Goal: Task Accomplishment & Management: Manage account settings

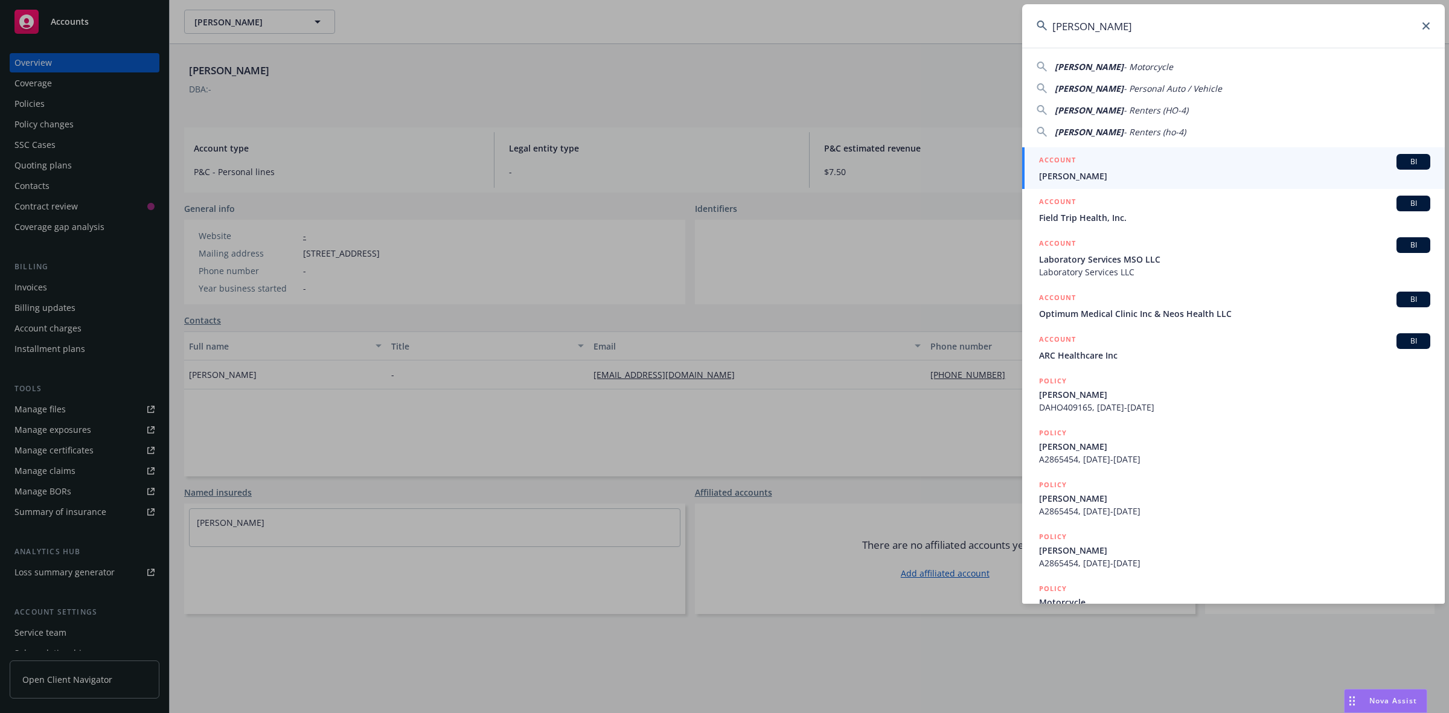
type input "[PERSON_NAME]"
click at [1093, 164] on div "ACCOUNT BI" at bounding box center [1234, 162] width 391 height 16
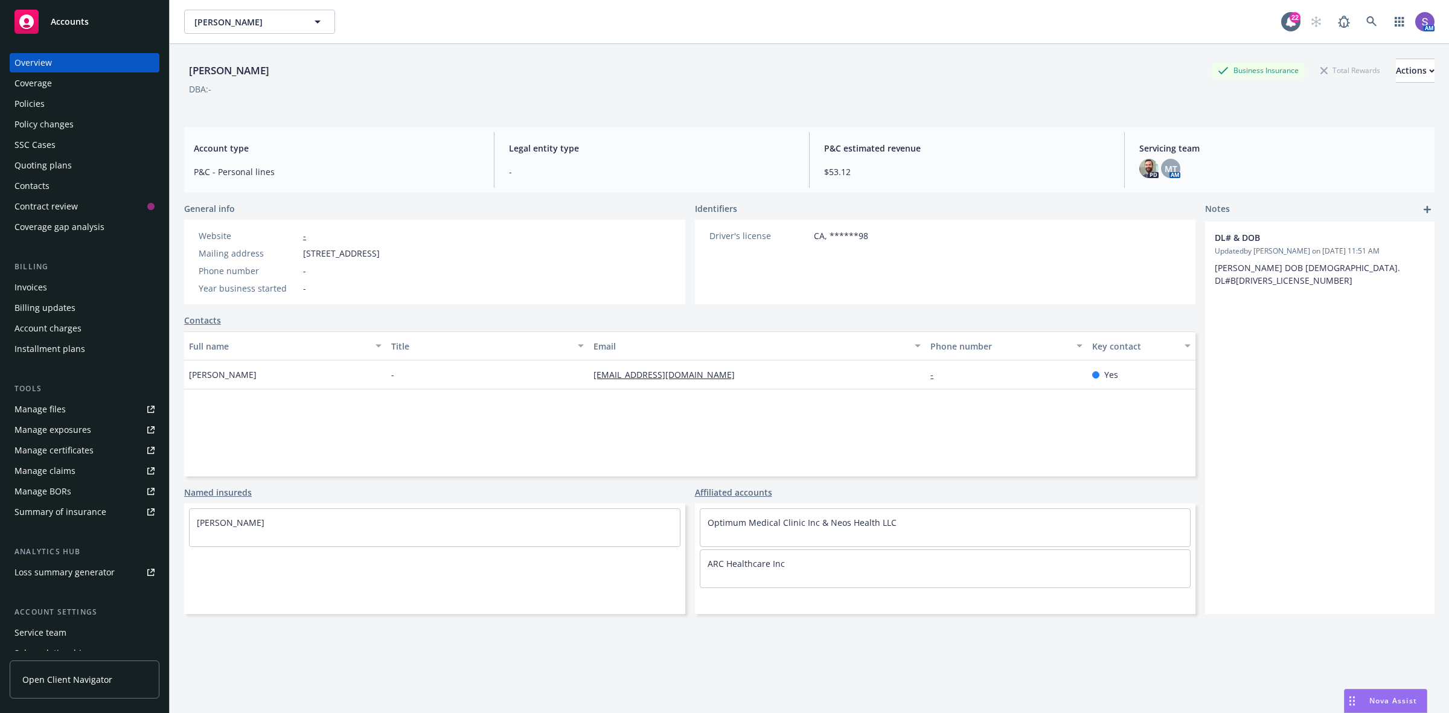
click at [35, 106] on div "Policies" at bounding box center [29, 103] width 30 height 19
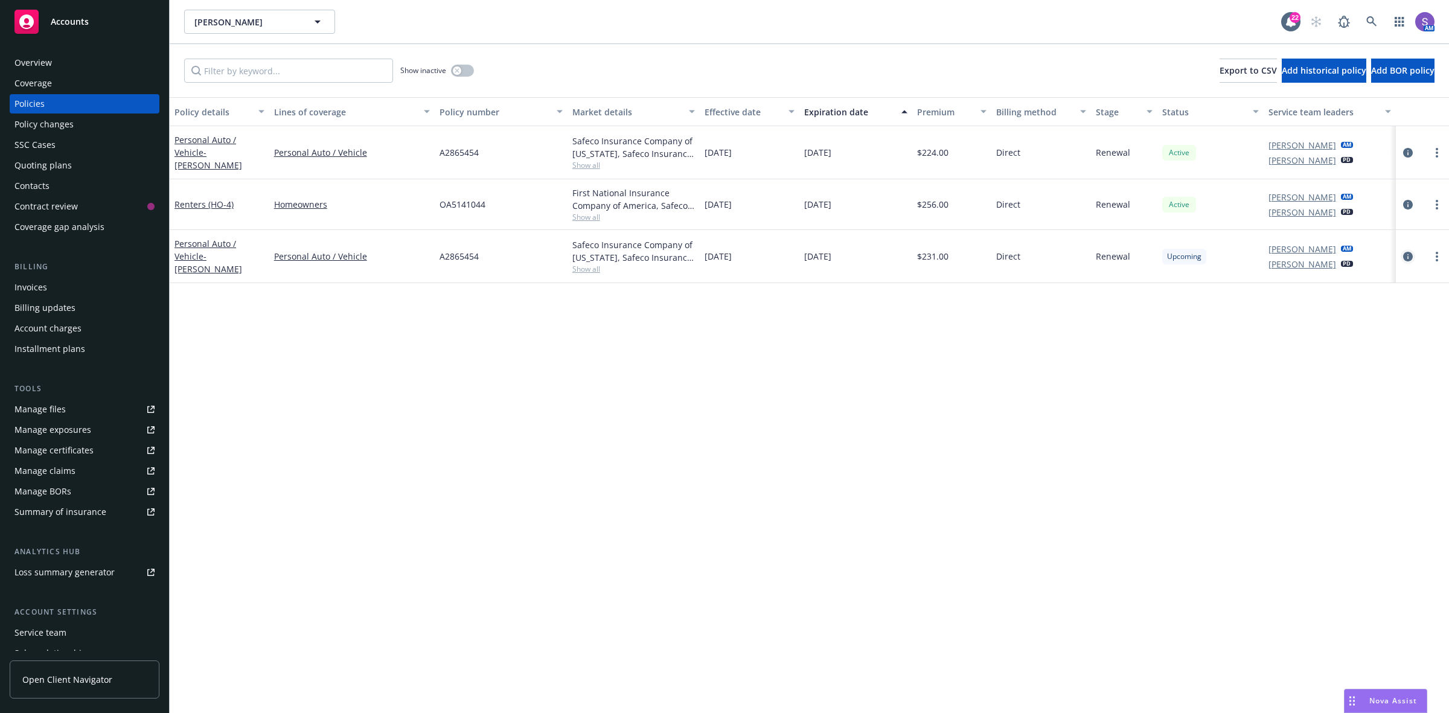
click at [1408, 258] on icon "circleInformation" at bounding box center [1408, 257] width 10 height 10
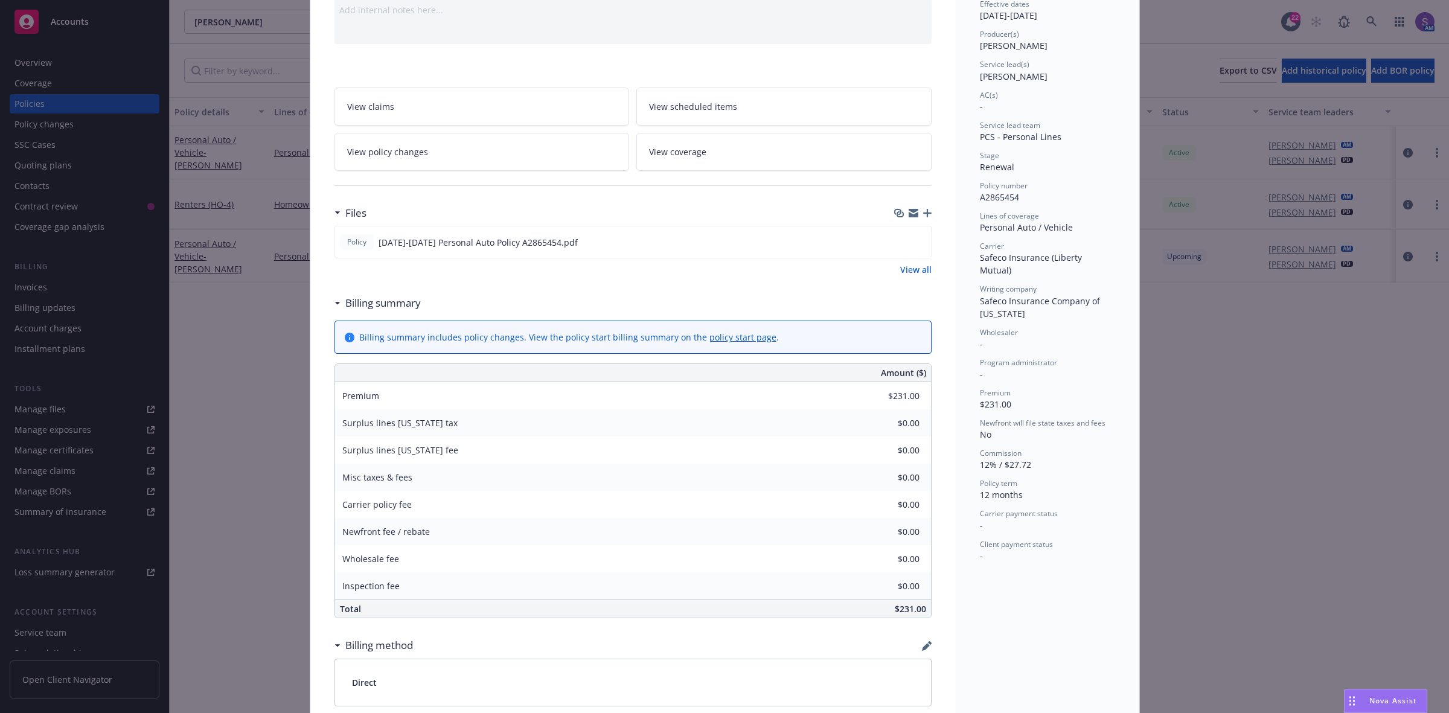
scroll to position [151, 0]
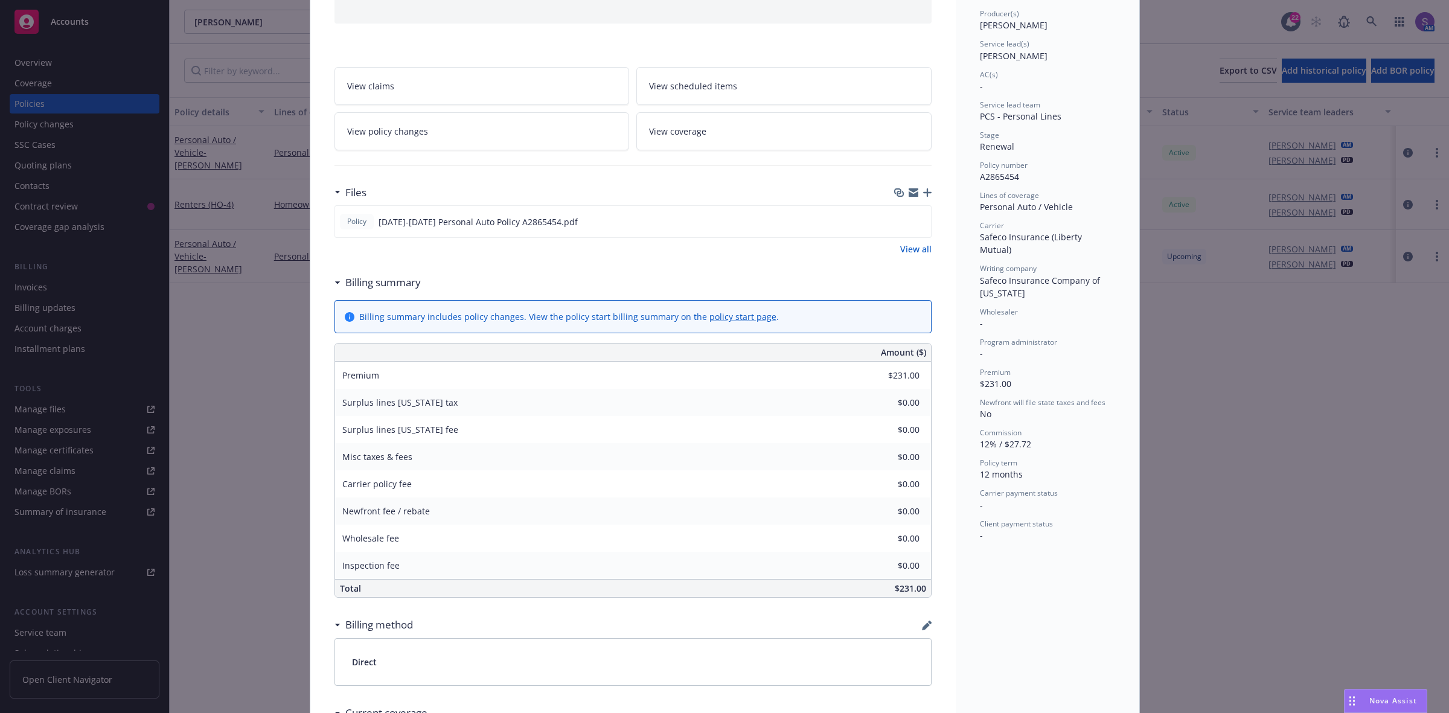
click at [682, 88] on span "View scheduled items" at bounding box center [693, 86] width 88 height 13
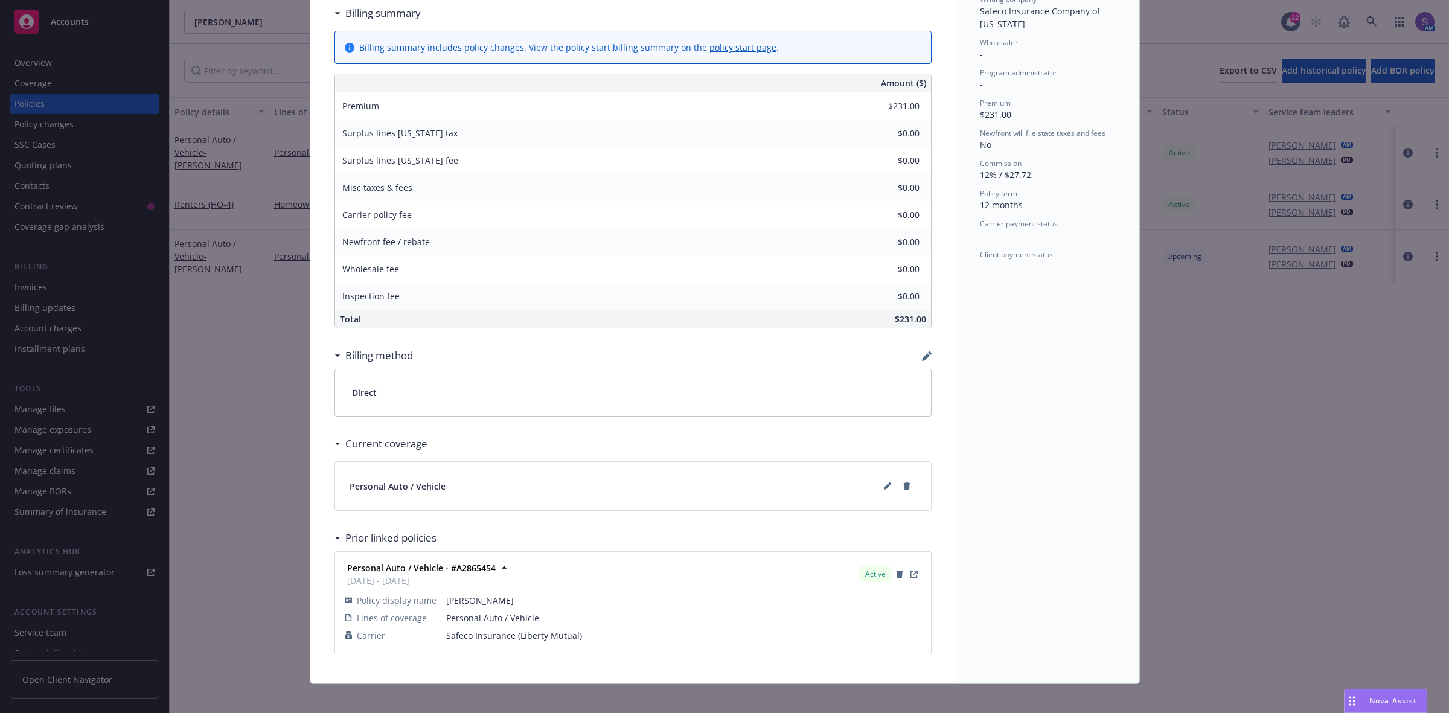
scroll to position [432, 0]
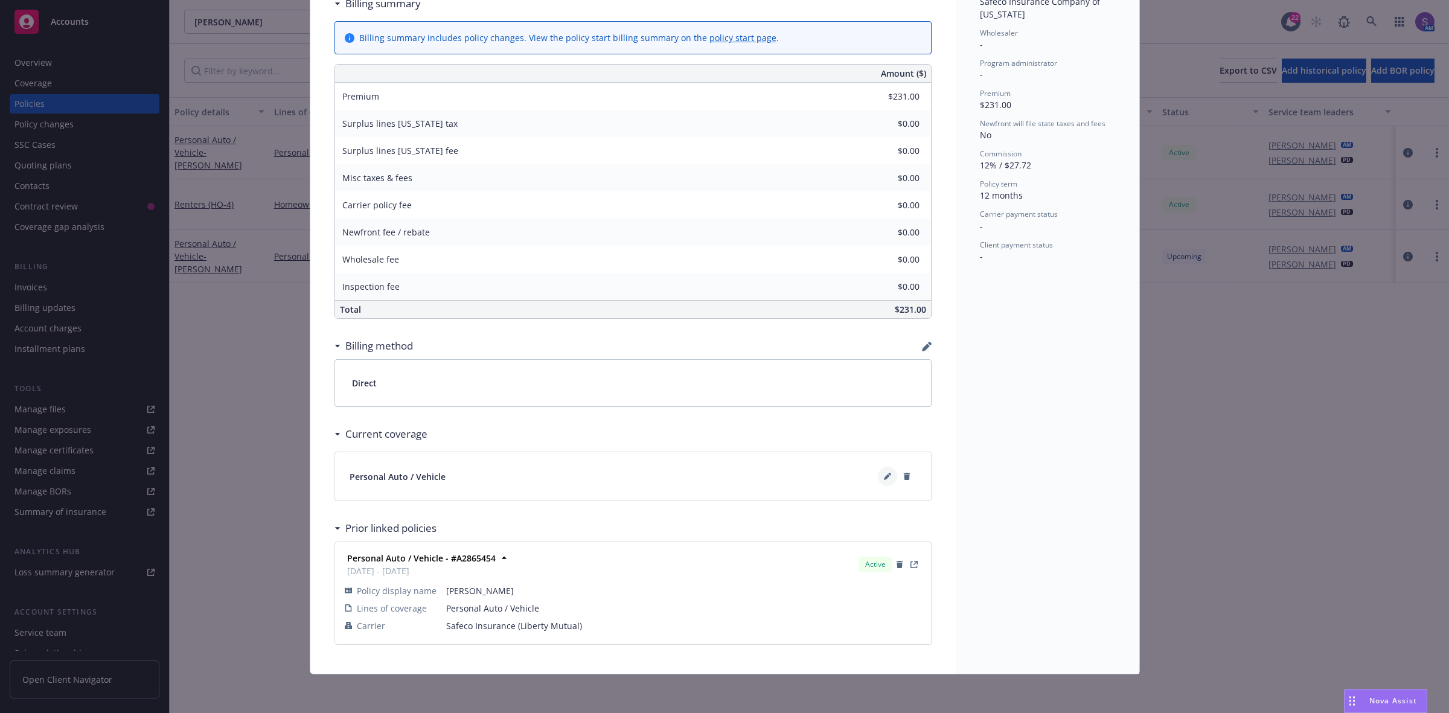
click at [884, 476] on icon at bounding box center [887, 476] width 7 height 7
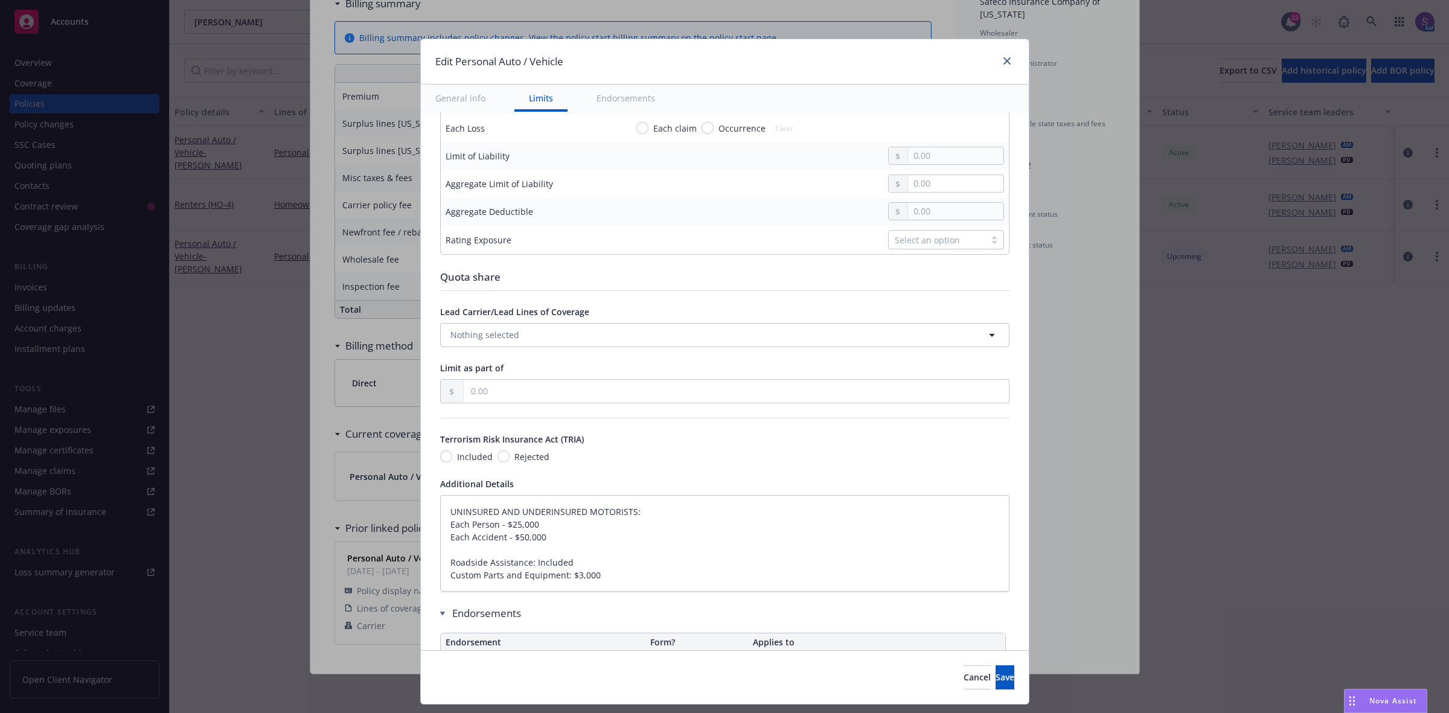
scroll to position [453, 0]
click at [440, 511] on textarea "UNINSURED AND UNDERINSURED MOTORISTS: Each Person - $25,000 Each Accident - $50…" at bounding box center [724, 540] width 569 height 97
type textarea "x"
type textarea "UNINSURED AND UNDERINSURED MOTORISTS: Each Person - $25,000 Each Accident - $50…"
type textarea "x"
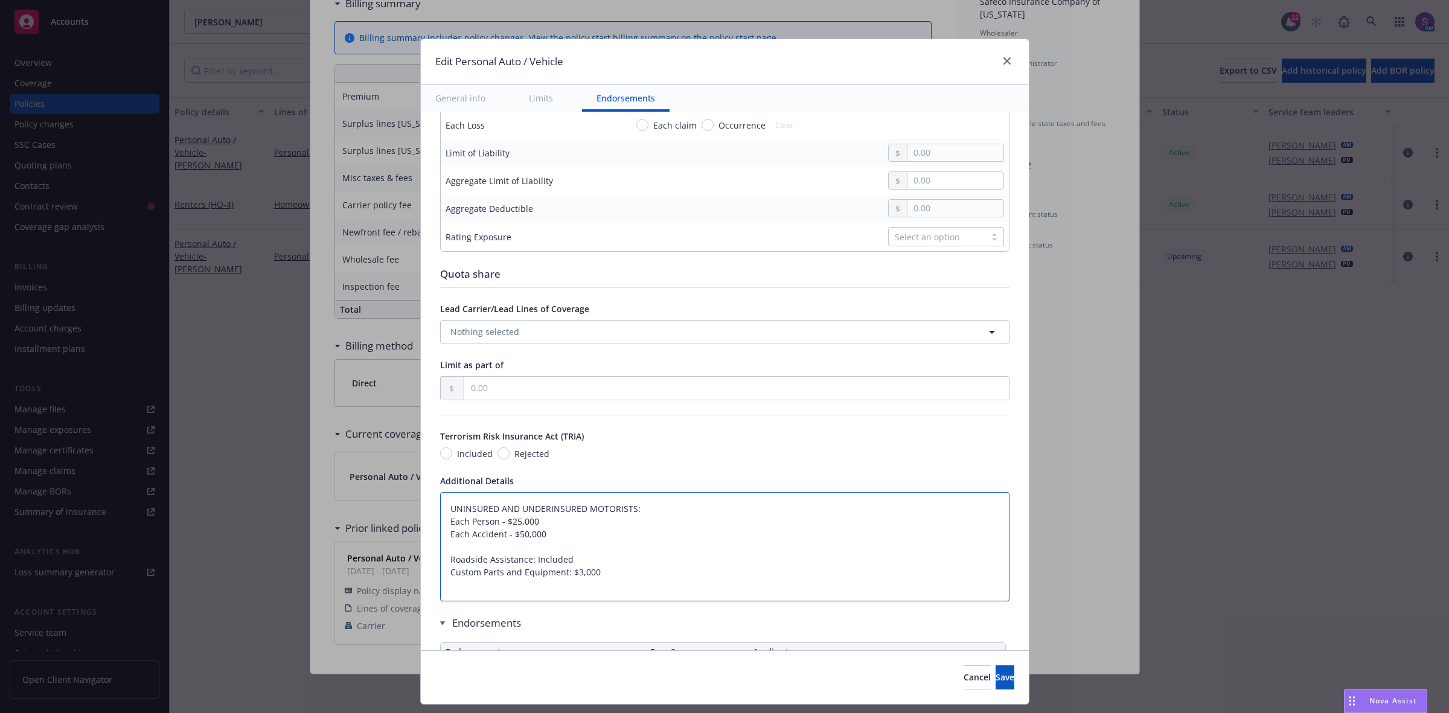
type textarea "UNINSURED AND UNDERINSURED MOTORISTS: Each Person - $25,000 Each Accident - $50…"
type textarea "x"
type textarea "UNINSURED AND UNDERINSURED MOTORISTS: Each Person - $25,000 Each Accident - $50…"
click at [444, 502] on textarea "UNINSURED AND UNDERINSURED MOTORISTS: Each Person - $25,000 Each Accident - $50…" at bounding box center [724, 559] width 569 height 135
paste textarea "LIABILITY: BODILY INJURY with Guest Passenger $50,000 Each Person $100,000 Each…"
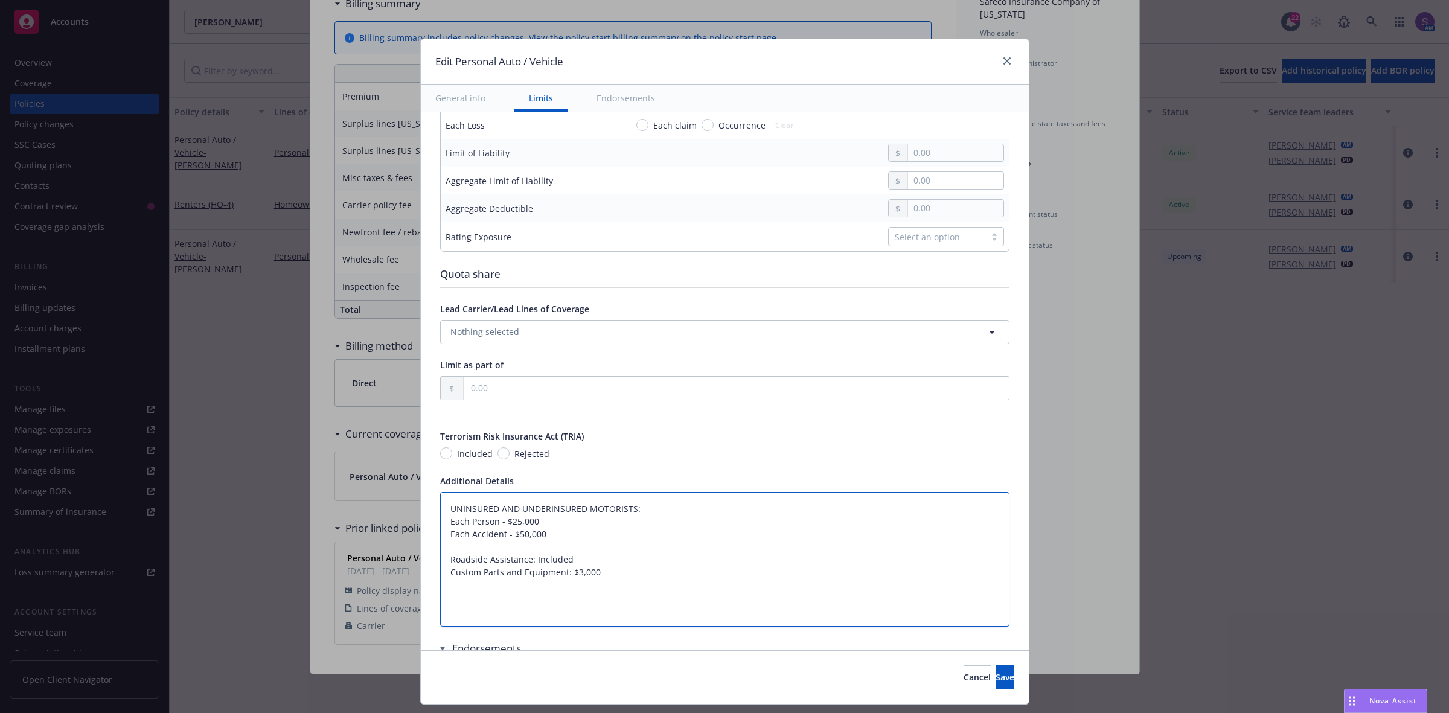
type textarea "x"
type textarea "LIABILITY: BODILY INJURY with Guest Passenger $50,000 Each Person $100,000 Each…"
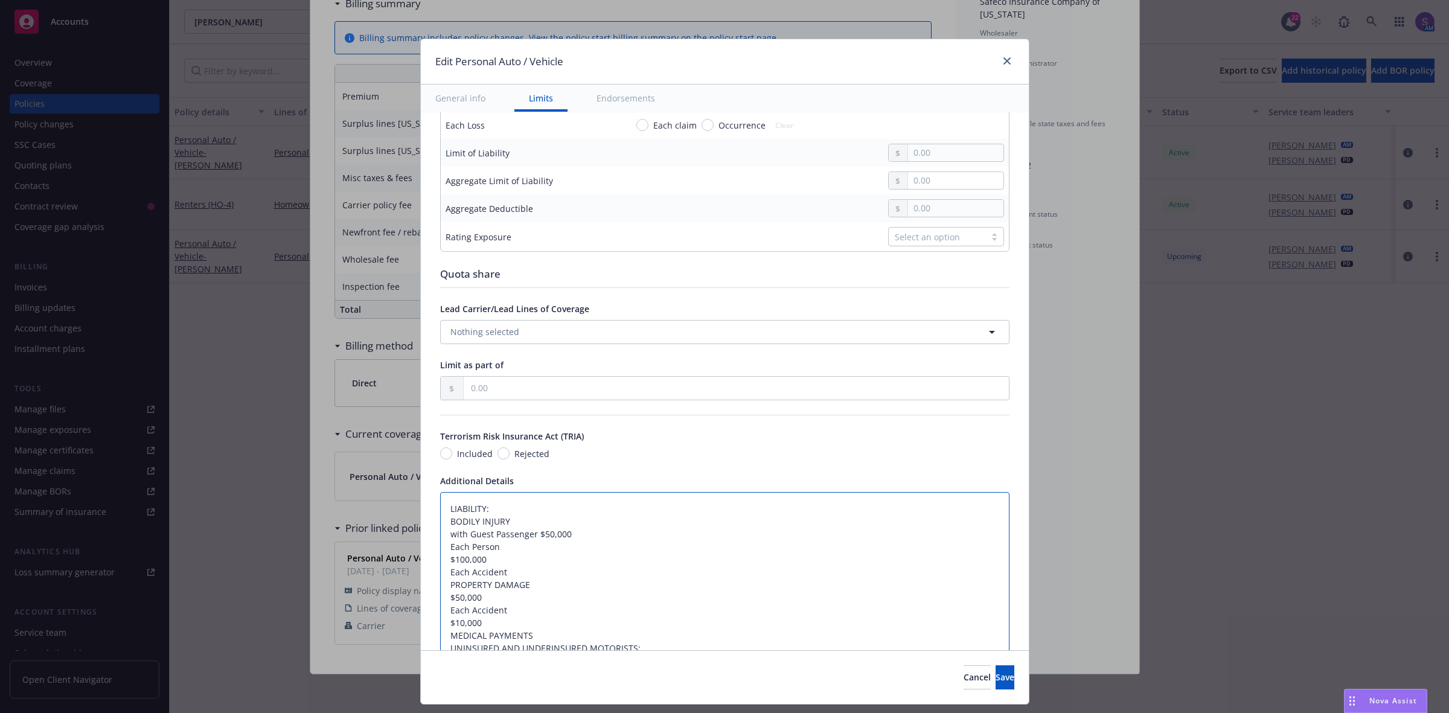
scroll to position [674, 0]
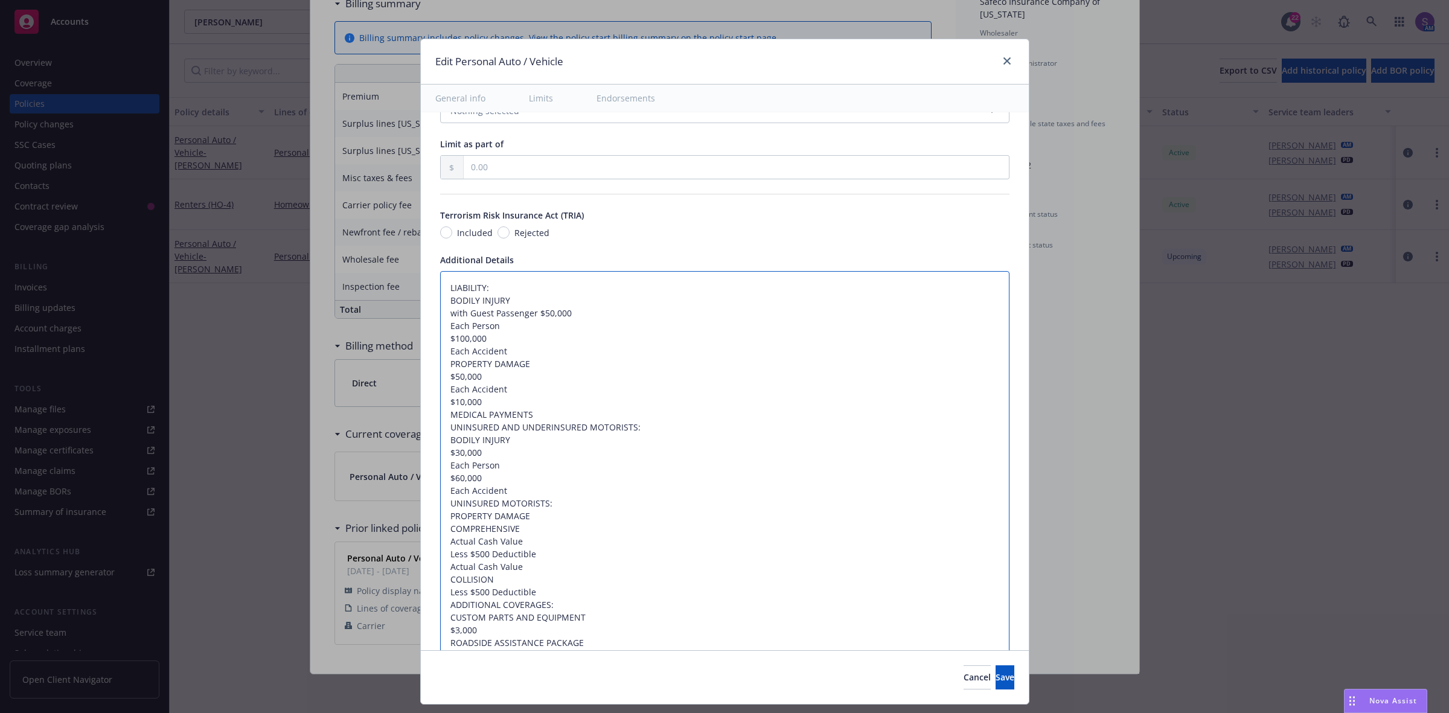
click at [440, 351] on textarea "LIABILITY: BODILY INJURY with Guest Passenger $50,000 Each Person $100,000 Each…" at bounding box center [724, 516] width 569 height 490
type textarea "x"
type textarea "LIABILITY: BODILY INJURY with Guest Passenger $50,000 Each Person $100,000 Each…"
click at [440, 328] on textarea "LIABILITY: BODILY INJURY with Guest Passenger $50,000 Each Person $100,000 Each…" at bounding box center [724, 510] width 569 height 478
type textarea "x"
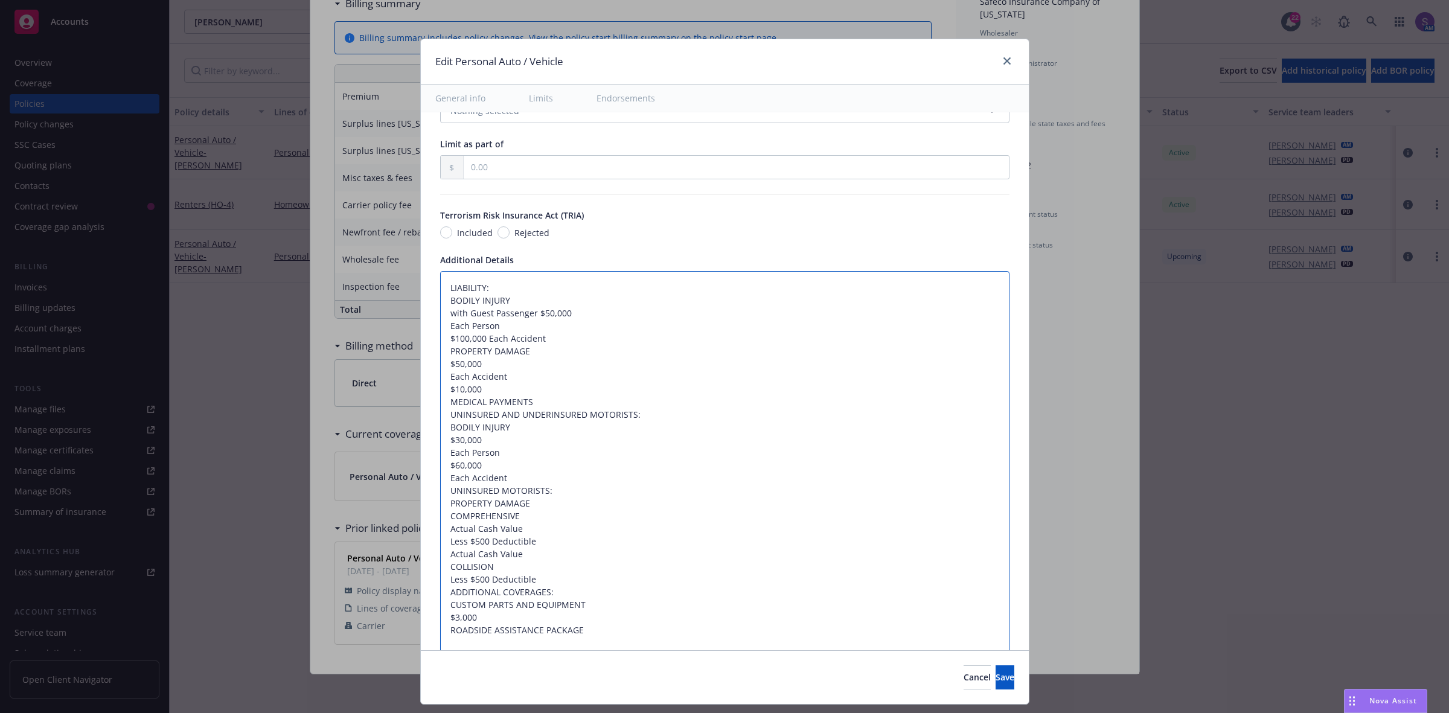
type textarea "LIABILITY: BODILY INJURY with Guest Passenger $50,000Each Person $100,000 Each …"
type textarea "x"
type textarea "LIABILITY: BODILY INJURY with Guest Passenger $50,000 Each Person $100,000 Each…"
click at [551, 330] on textarea "LIABILITY: BODILY INJURY with Guest Passenger $50,000 Each Person $100,000 Each…" at bounding box center [724, 503] width 569 height 465
type textarea "x"
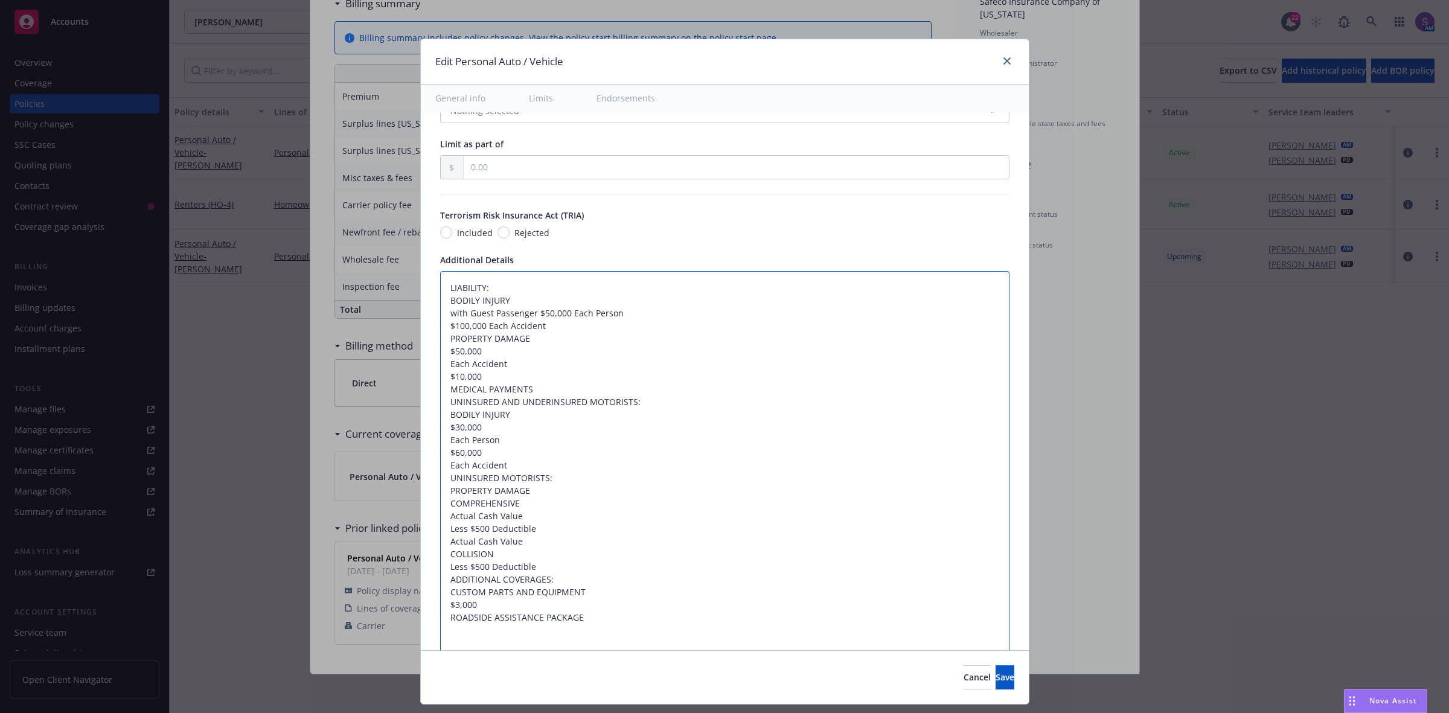
type textarea "LIABILITY: BODILY INJURY with Guest Passenger $50,000 Each Person $100,000 Each…"
click at [440, 380] on textarea "LIABILITY: BODILY INJURY with Guest Passenger $50,000 Each Person $100,000 Each…" at bounding box center [724, 510] width 569 height 478
type textarea "x"
type textarea "LIABILITY: BODILY INJURY with Guest Passenger $50,000 Each Person $100,000 Each…"
type textarea "x"
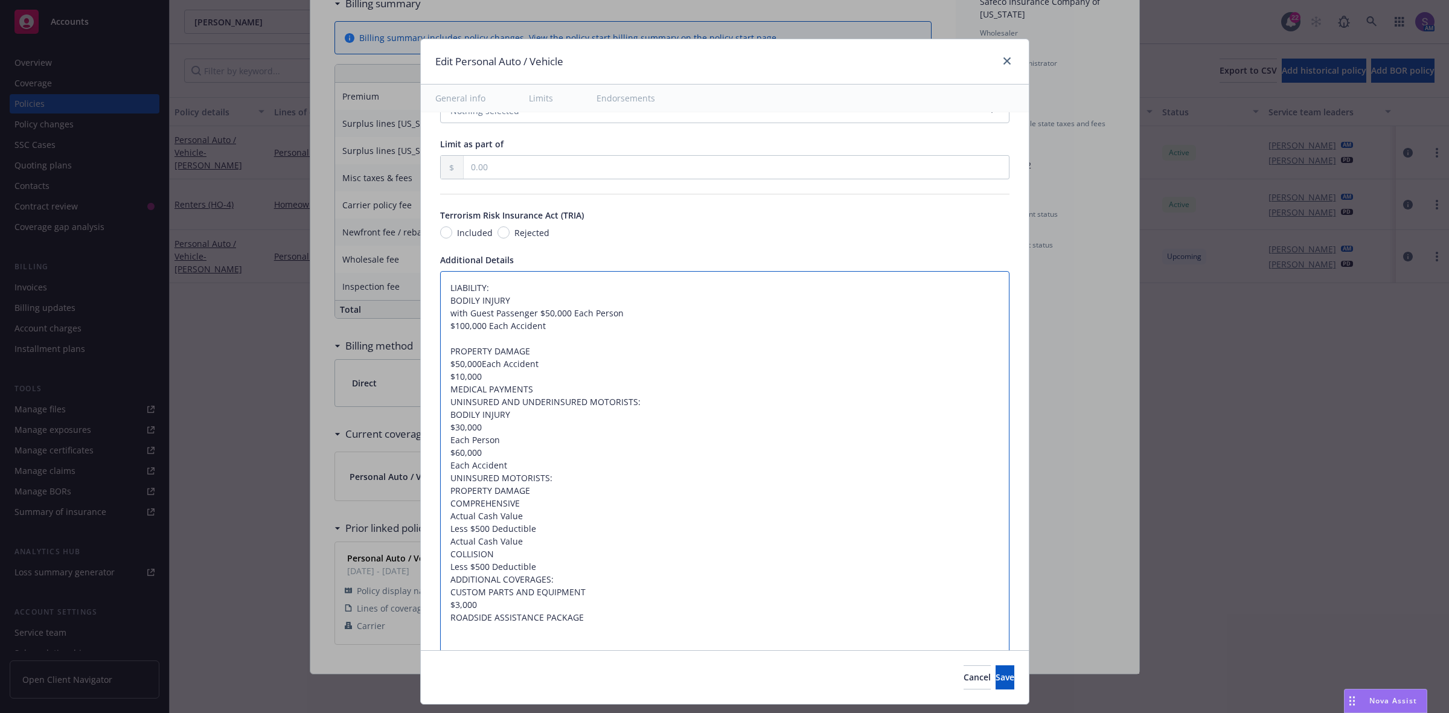
type textarea "LIABILITY: BODILY INJURY with Guest Passenger $50,000 Each Person $100,000 Each…"
click at [556, 367] on textarea "LIABILITY: BODILY INJURY with Guest Passenger $50,000 Each Person $100,000 Each…" at bounding box center [724, 503] width 569 height 465
type textarea "x"
type textarea "LIABILITY: BODILY INJURY with Guest Passenger $50,000 Each Person $100,000 Each…"
drag, startPoint x: 482, startPoint y: 386, endPoint x: 490, endPoint y: 391, distance: 9.5
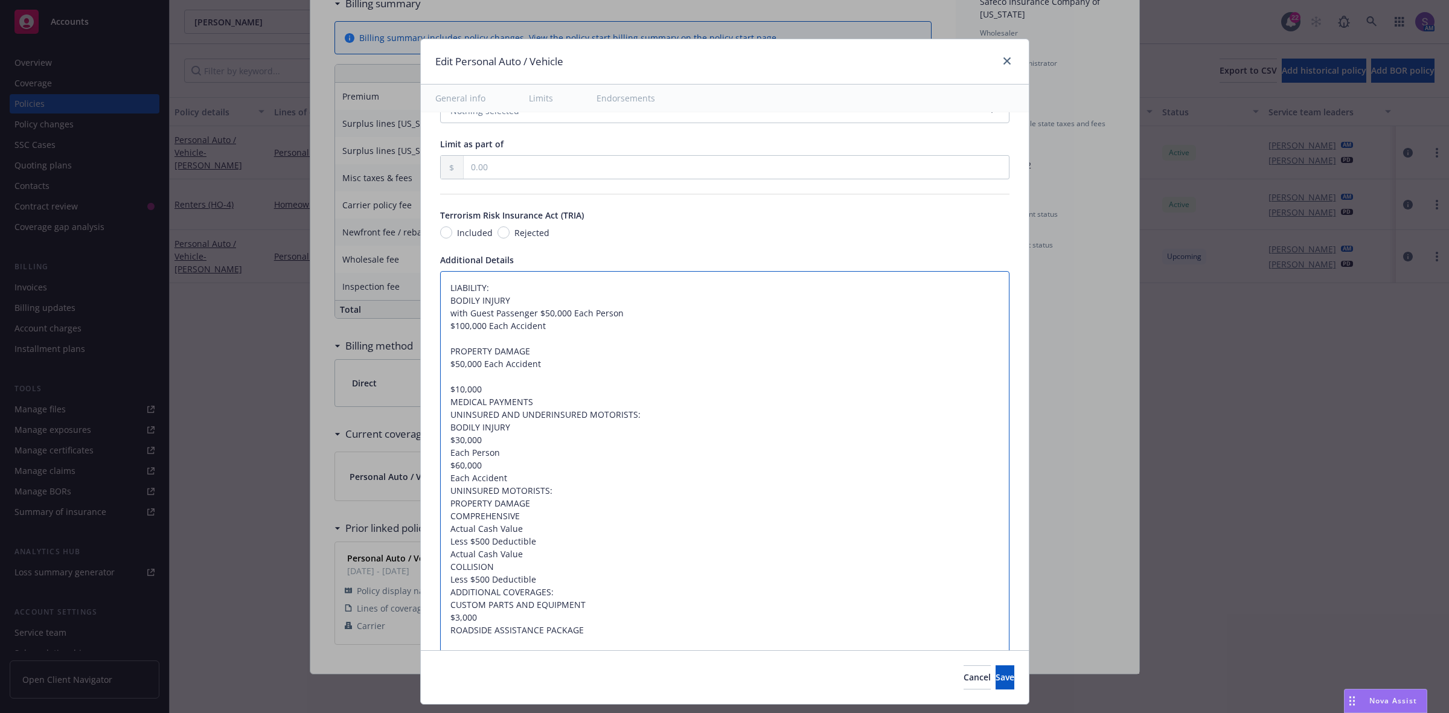
click at [490, 391] on textarea "LIABILITY: BODILY INJURY with Guest Passenger $50,000 Each Person $100,000 Each…" at bounding box center [724, 510] width 569 height 478
click at [496, 391] on textarea "LIABILITY: BODILY INJURY with Guest Passenger $50,000 Each Person $100,000 Each…" at bounding box center [724, 510] width 569 height 478
drag, startPoint x: 492, startPoint y: 392, endPoint x: 432, endPoint y: 392, distance: 59.8
click at [440, 392] on textarea "LIABILITY: BODILY INJURY with Guest Passenger $50,000 Each Person $100,000 Each…" at bounding box center [724, 510] width 569 height 478
type textarea "x"
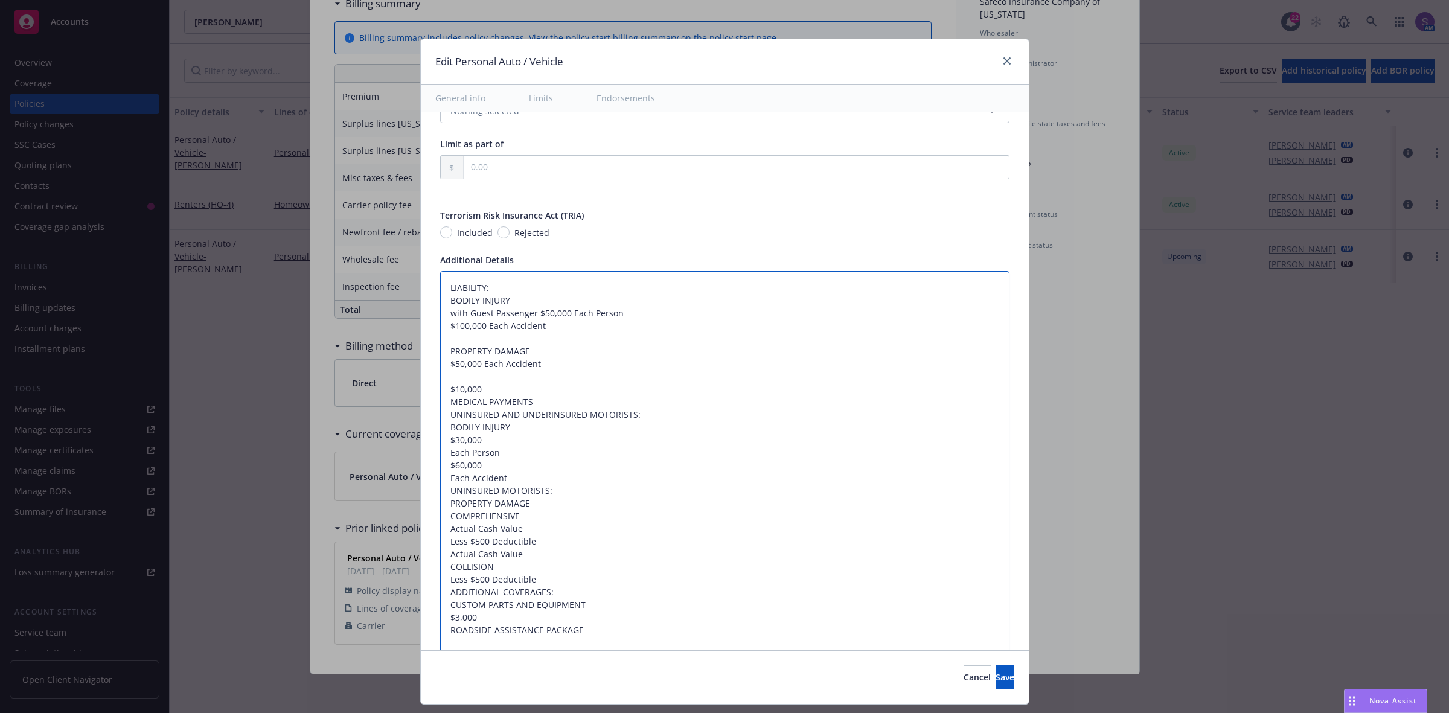
type textarea "LIABILITY: BODILY INJURY with Guest Passenger $50,000 Each Person $100,000 Each…"
type textarea "x"
type textarea "LIABILITY: BODILY INJURY with Guest Passenger $50,000 Each Person $100,000 Each…"
click at [536, 391] on textarea "LIABILITY: BODILY INJURY with Guest Passenger $50,000 Each Person $100,000 Each…" at bounding box center [724, 503] width 569 height 465
type textarea "x"
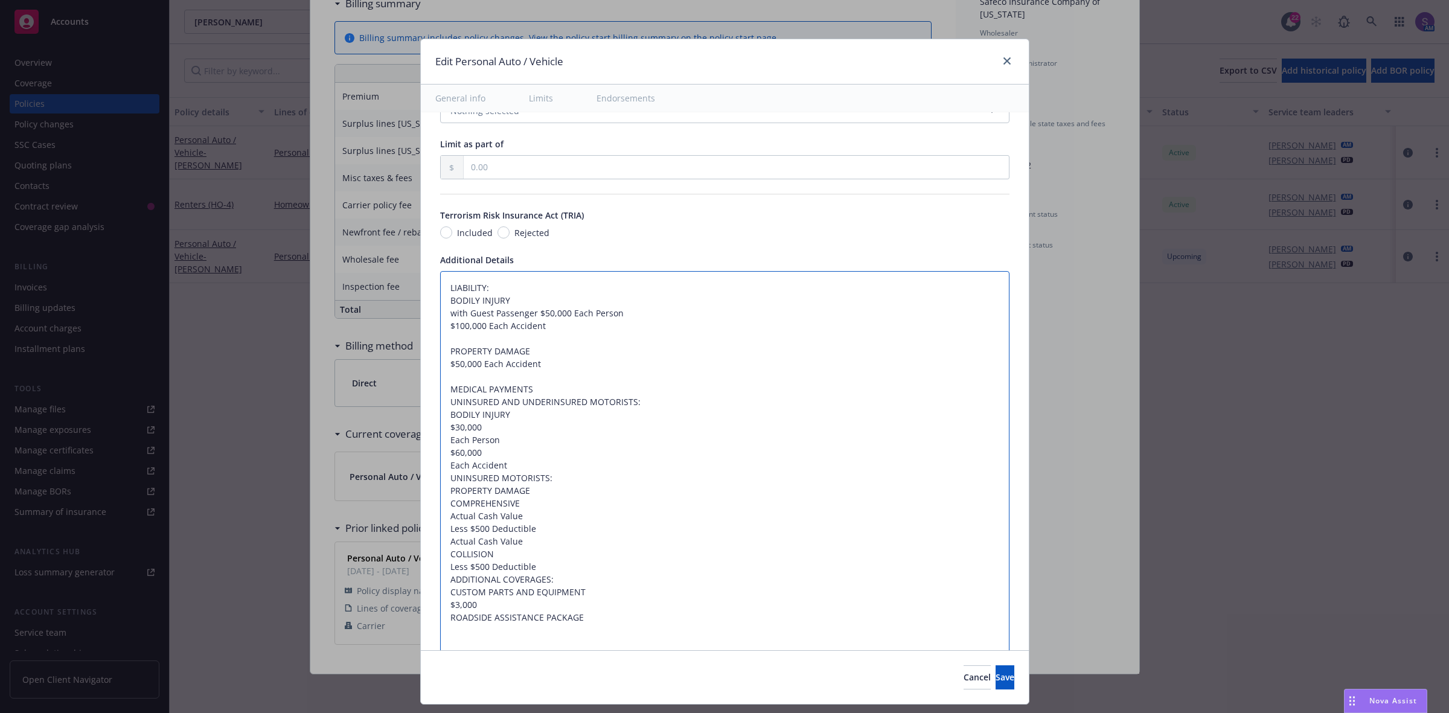
type textarea "LIABILITY: BODILY INJURY with Guest Passenger $50,000 Each Person $100,000 Each…"
type textarea "x"
type textarea "LIABILITY: BODILY INJURY with Guest Passenger $50,000 Each Person $100,000 Each…"
paste textarea "$10,000"
type textarea "x"
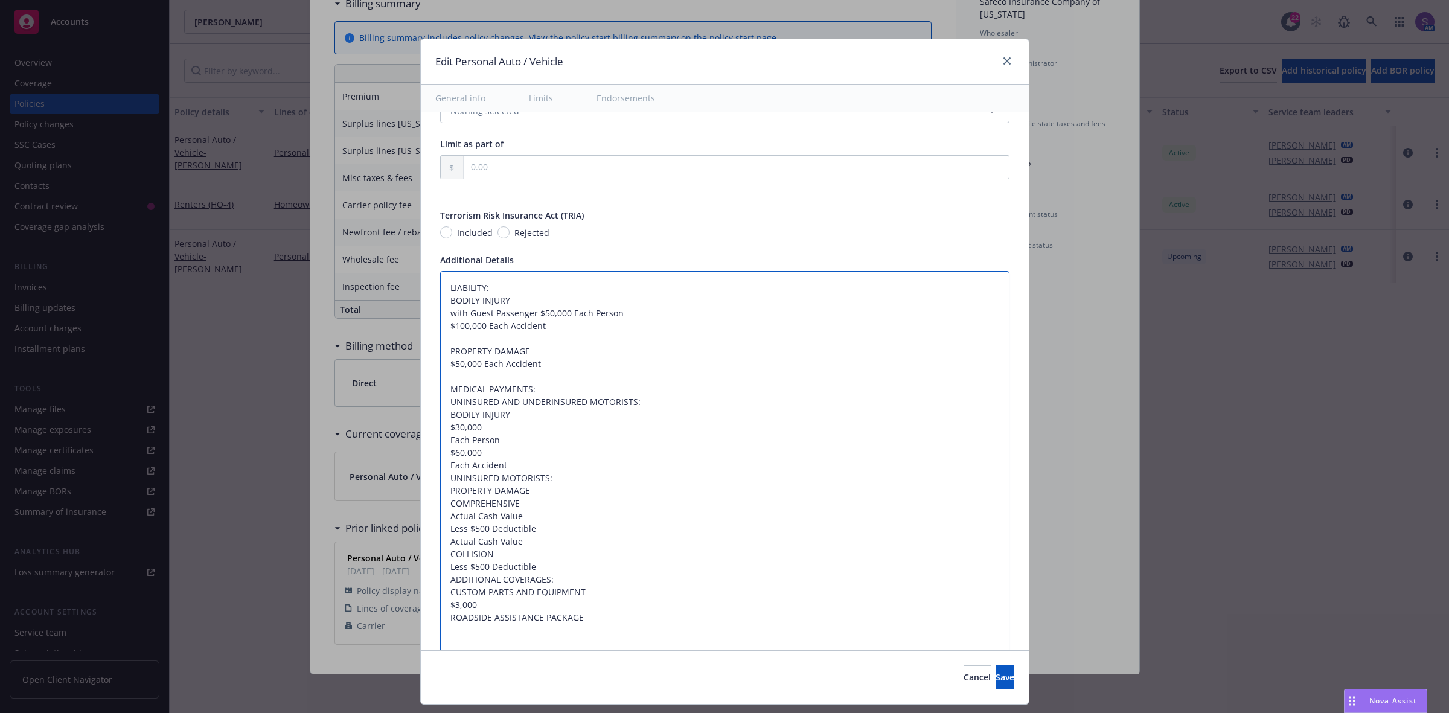
type textarea "LIABILITY: BODILY INJURY with Guest Passenger $50,000 Each Person $100,000 Each…"
type textarea "x"
type textarea "LIABILITY: BODILY INJURY with Guest Passenger $50,000 Each Person $100,000 Each…"
click at [440, 457] on textarea "LIABILITY: BODILY INJURY with Guest Passenger $50,000 Each Person $100,000 Each…" at bounding box center [724, 510] width 569 height 478
type textarea "x"
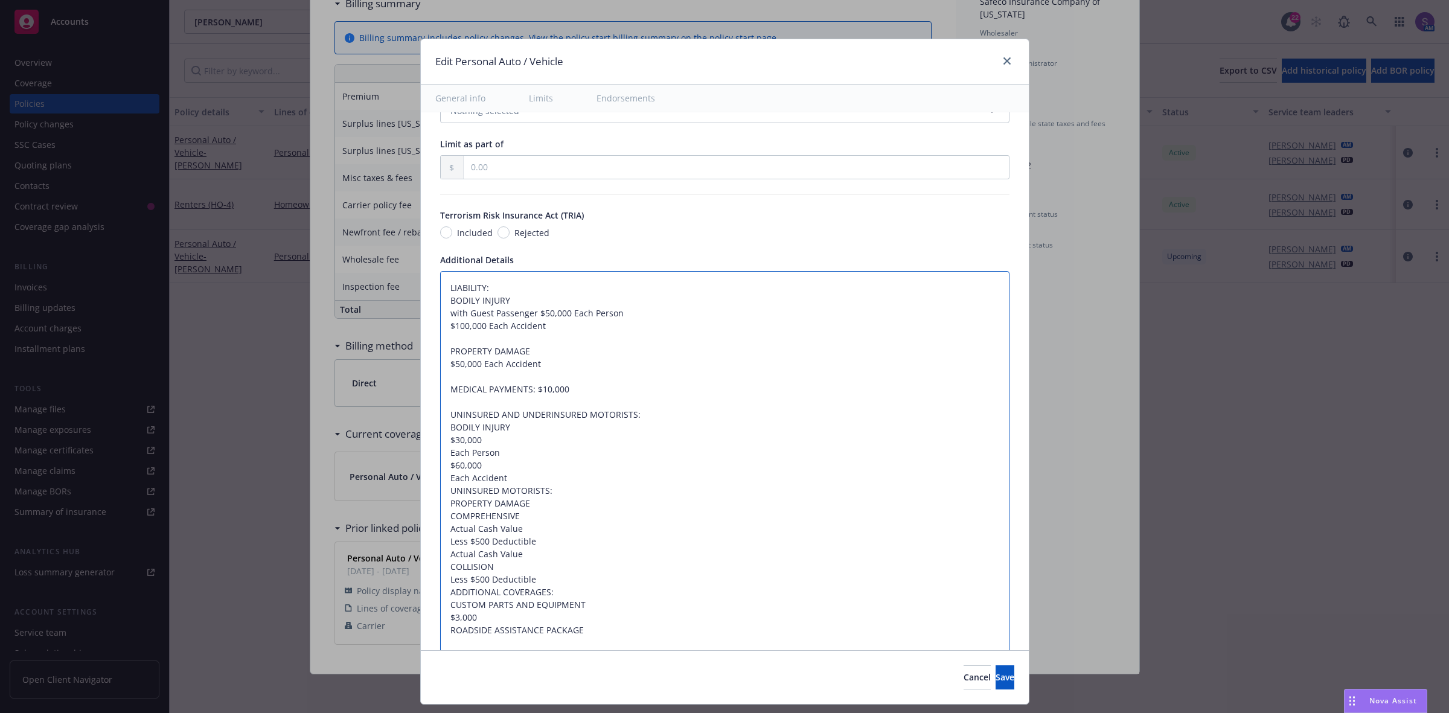
type textarea "LIABILITY: BODILY INJURY with Guest Passenger $50,000 Each Person $100,000 Each…"
type textarea "x"
type textarea "LIABILITY: BODILY INJURY with Guest Passenger $50,000 Each Person $100,000 Each…"
click at [440, 469] on textarea "LIABILITY: BODILY INJURY with Guest Passenger $50,000 Each Person $100,000 Each…" at bounding box center [724, 503] width 569 height 465
type textarea "x"
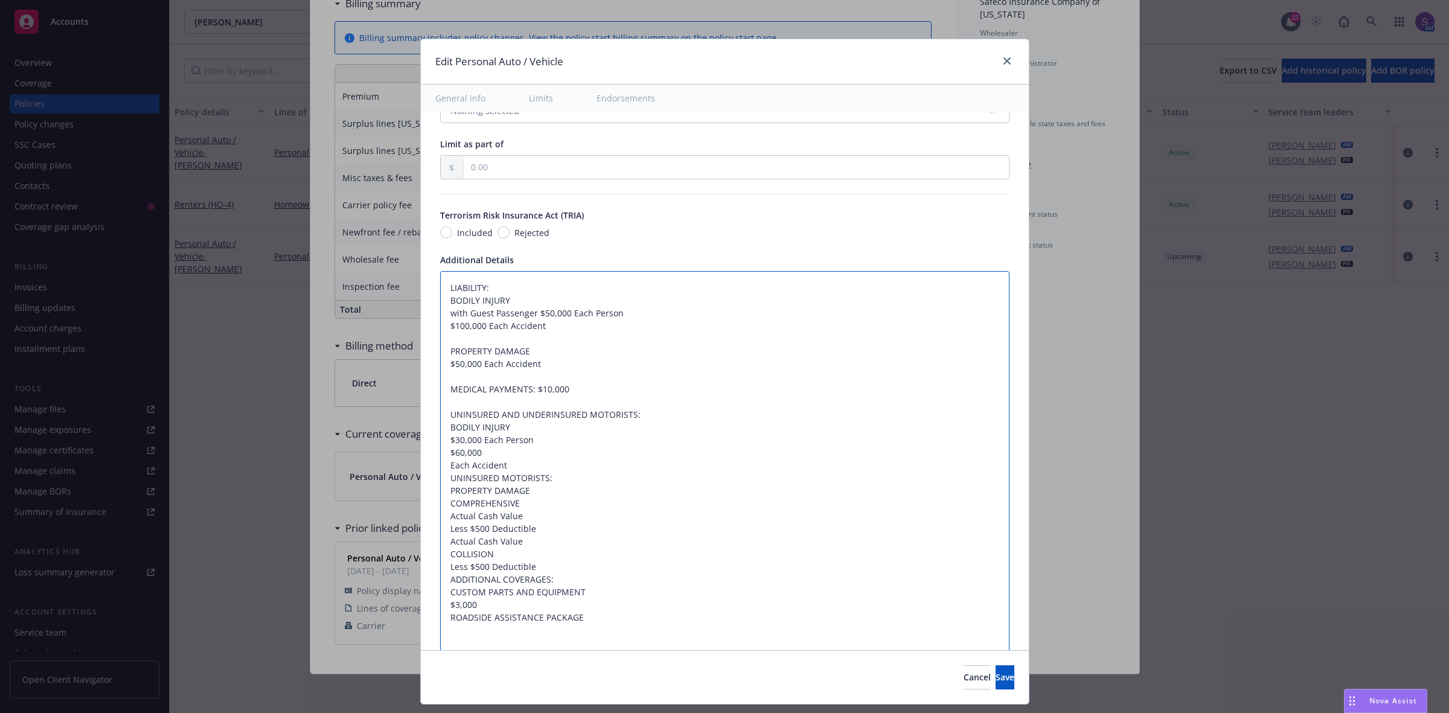
type textarea "LIABILITY: BODILY INJURY with Guest Passenger $50,000 Each Person $100,000 Each…"
type textarea "x"
type textarea "LIABILITY: BODILY INJURY with Guest Passenger $50,000 Each Person $100,000 Each…"
click at [551, 453] on textarea "LIABILITY: BODILY INJURY with Guest Passenger $50,000 Each Person $100,000 Each…" at bounding box center [724, 497] width 569 height 452
type textarea "x"
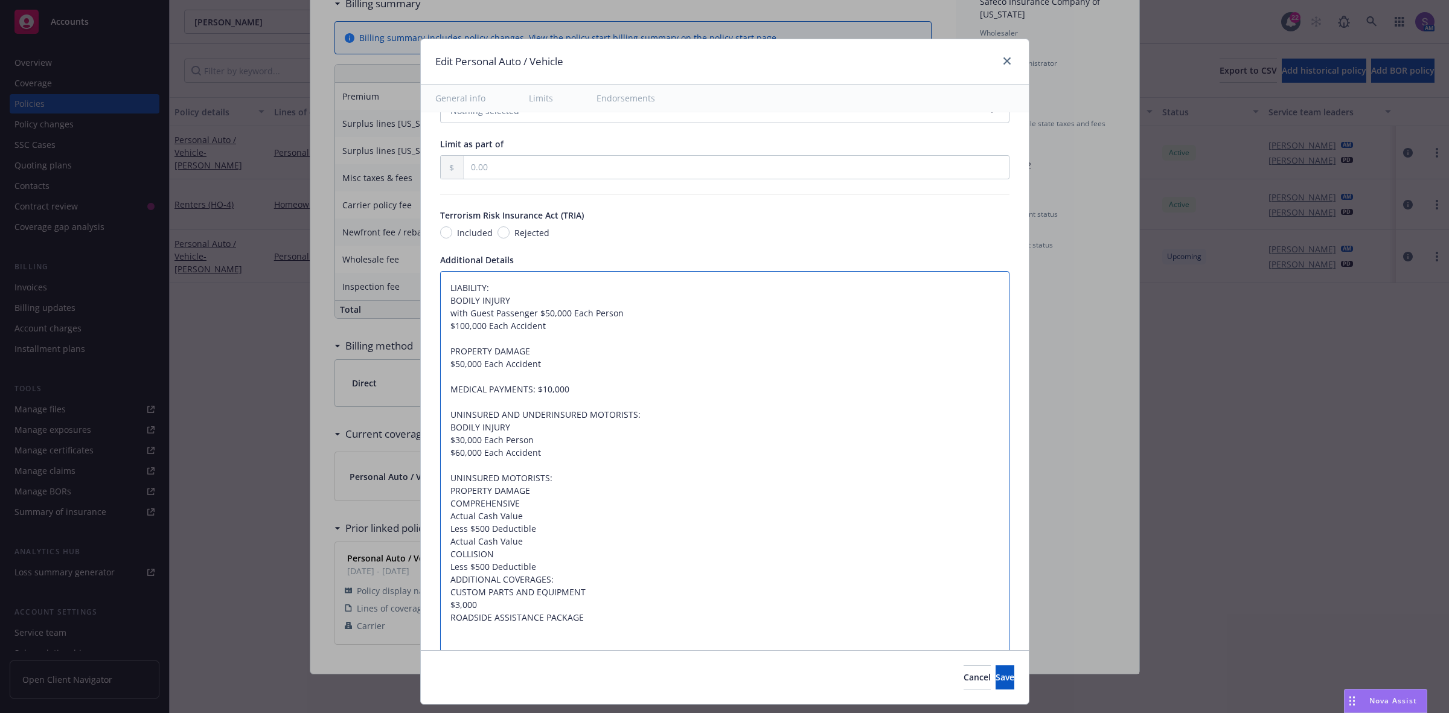
type textarea "LIABILITY: BODILY INJURY with Guest Passenger $50,000 Each Person $100,000 Each…"
drag, startPoint x: 533, startPoint y: 493, endPoint x: 421, endPoint y: 474, distance: 113.9
click at [421, 474] on div "Display name Coverage trigger Claims-Made Occurrence Claims-Made and Reported R…" at bounding box center [725, 163] width 608 height 1451
type textarea "x"
type textarea "LIABILITY: BODILY INJURY with Guest Passenger $50,000 Each Person $100,000 Each…"
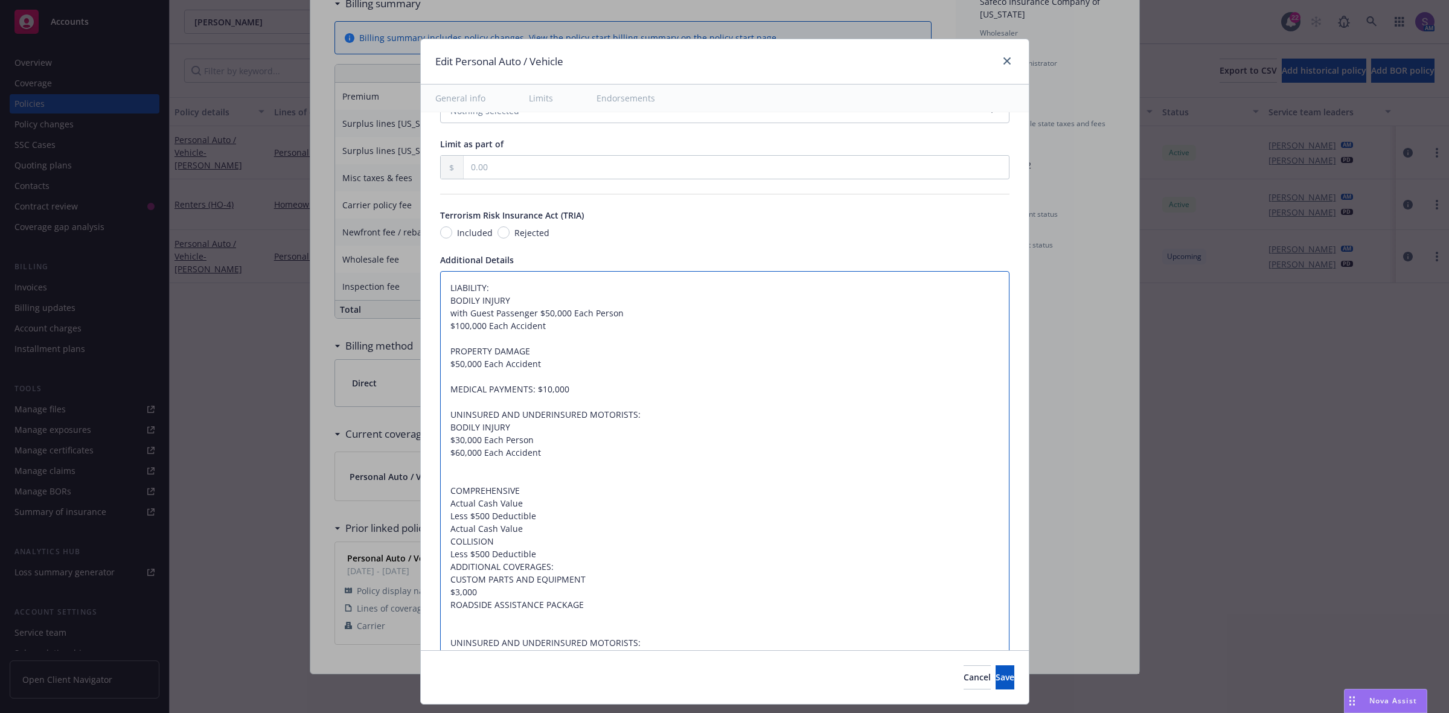
type textarea "x"
type textarea "LIABILITY: BODILY INJURY with Guest Passenger $50,000 Each Person $100,000 Each…"
drag, startPoint x: 458, startPoint y: 507, endPoint x: 432, endPoint y: 495, distance: 28.6
click at [440, 495] on textarea "LIABILITY: BODILY INJURY with Guest Passenger $50,000 Each Person $100,000 Each…" at bounding box center [724, 491] width 569 height 440
type textarea "x"
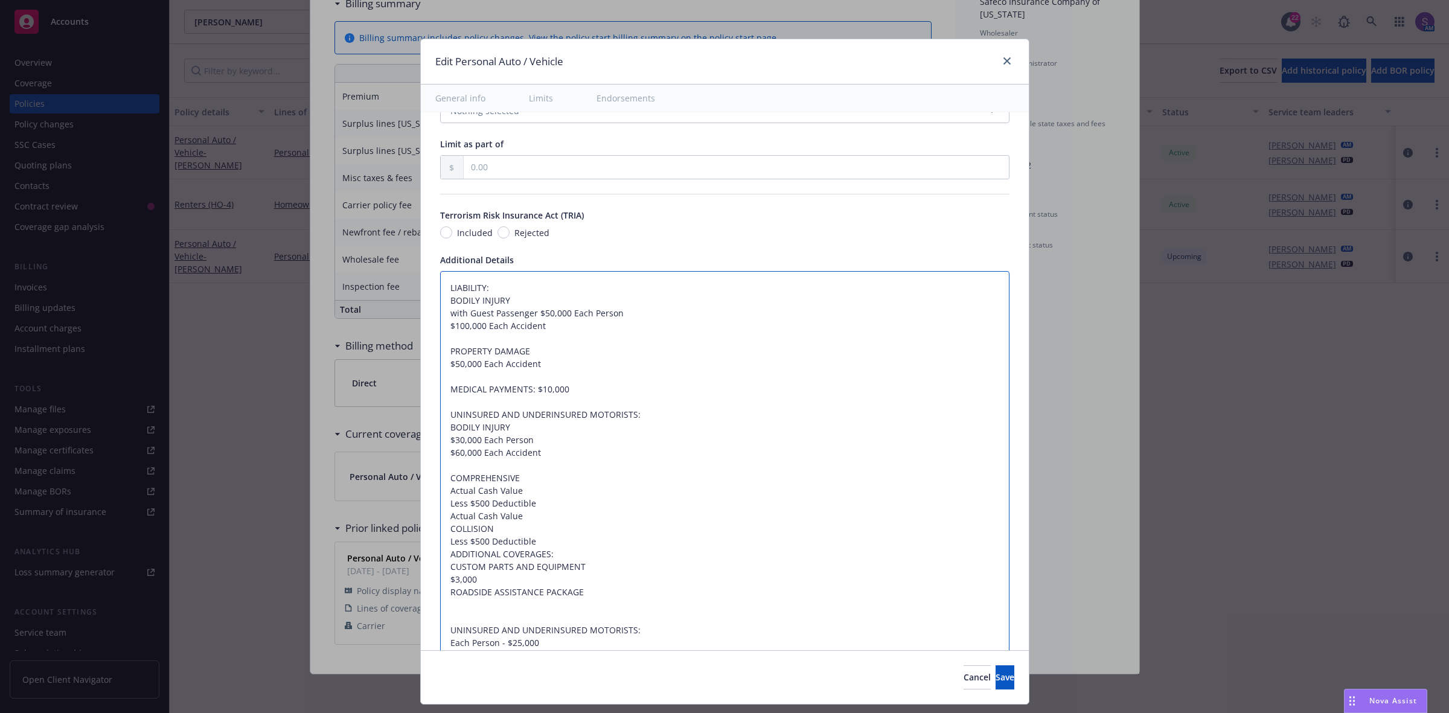
type textarea "LIABILITY: BODILY INJURY with Guest Passenger $50,000 Each Person $100,000 Each…"
type textarea "x"
type textarea "LIABILITY: BODILY INJURY with Guest Passenger $50,000 Each Person $100,000 Each…"
type textarea "x"
type textarea "LIABILITY: BODILY INJURY with Guest Passenger $50,000 Each Person $100,000 Each…"
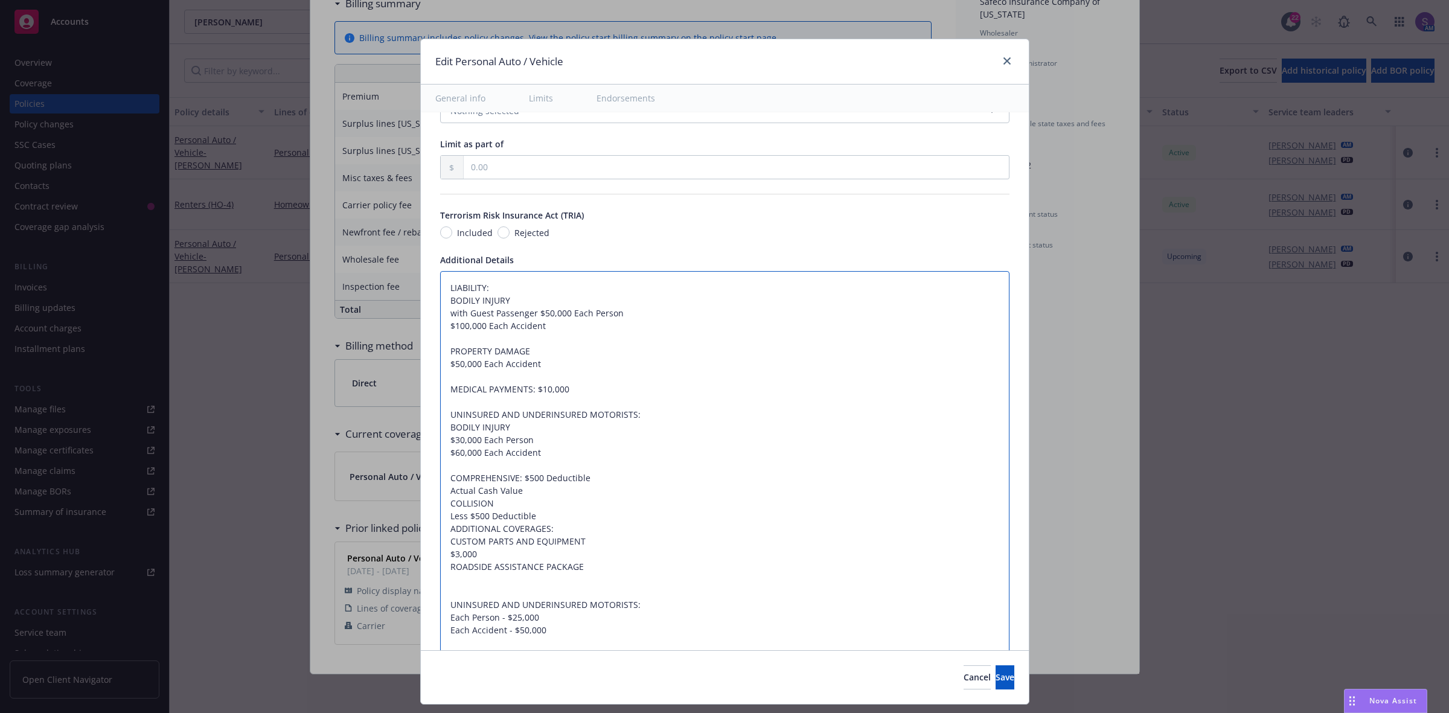
drag, startPoint x: 535, startPoint y: 496, endPoint x: 393, endPoint y: 495, distance: 141.9
click at [393, 495] on div "Edit Personal Auto / Vehicle General info Limits Endorsements Display name Cove…" at bounding box center [724, 356] width 1449 height 713
type textarea "x"
type textarea "LIABILITY: BODILY INJURY with Guest Passenger $50,000 Each Person $100,000 Each…"
type textarea "x"
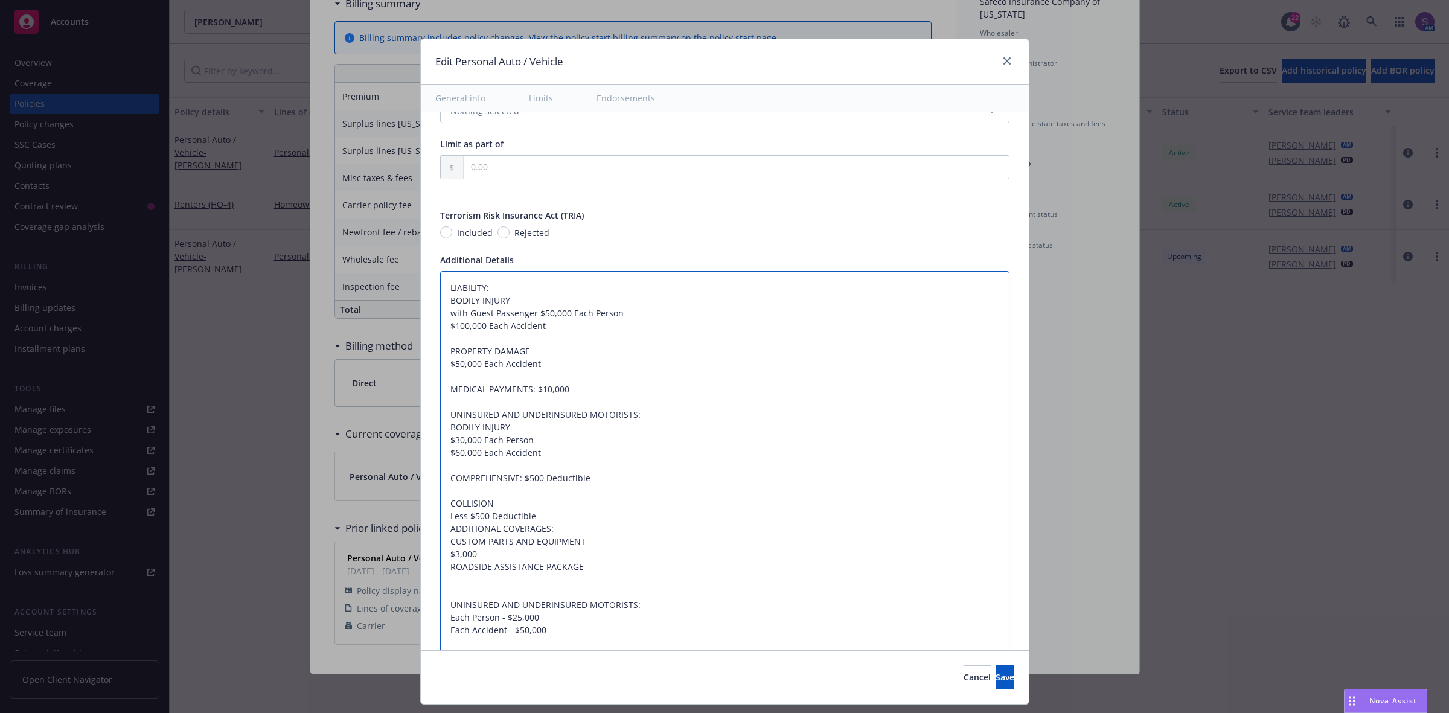
type textarea "LIABILITY: BODILY INJURY with Guest Passenger $50,000 Each Person $100,000 Each…"
drag, startPoint x: 458, startPoint y: 511, endPoint x: 423, endPoint y: 504, distance: 35.6
click at [423, 504] on div "Display name Coverage trigger Claims-Made Occurrence Claims-Made and Reported R…" at bounding box center [725, 132] width 608 height 1388
type textarea "x"
type textarea "LIABILITY: BODILY INJURY with Guest Passenger $50,000 Each Person $100,000 Each…"
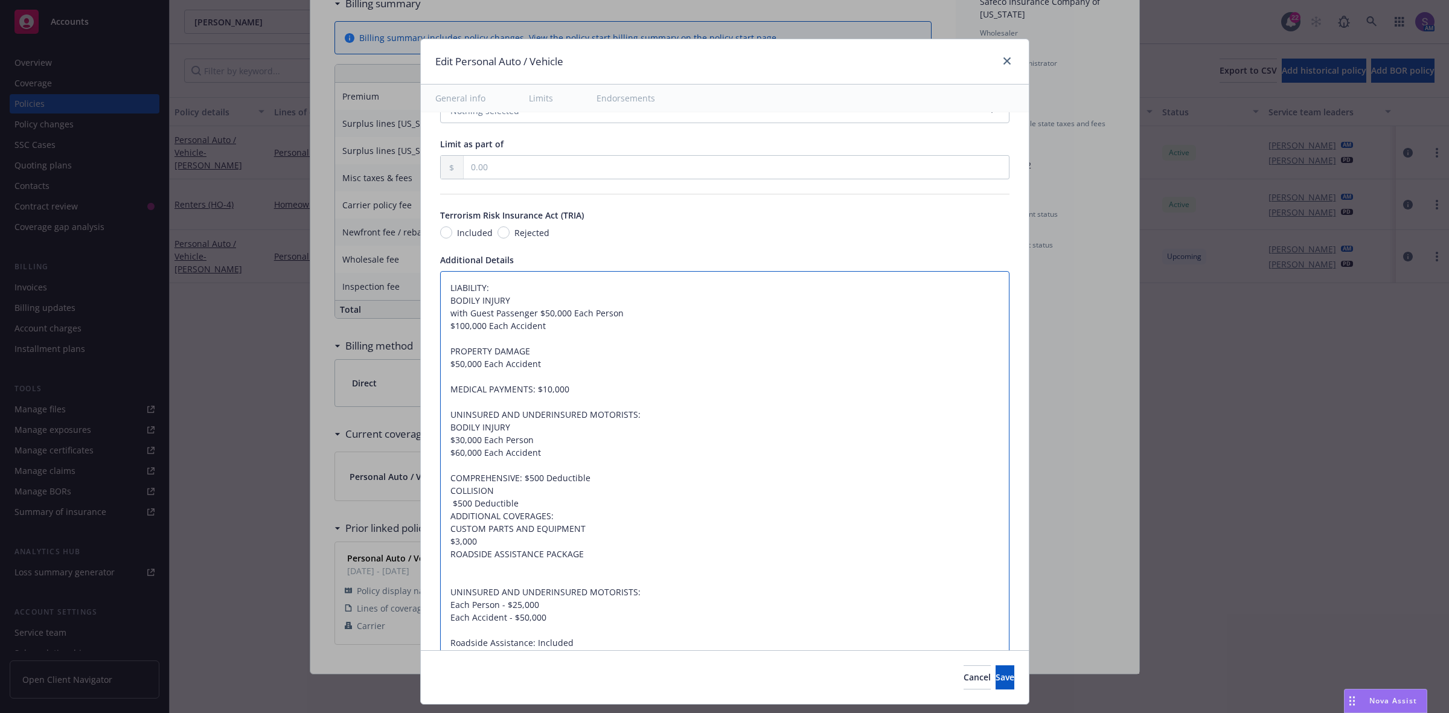
type textarea "x"
type textarea "LIABILITY: BODILY INJURY with Guest Passenger $50,000 Each Person $100,000 Each…"
type textarea "x"
type textarea "LIABILITY: BODILY INJURY with Guest Passenger $50,000 Each Person $100,000 Each…"
click at [559, 494] on textarea "LIABILITY: BODILY INJURY with Guest Passenger $50,000 Each Person $100,000 Each…" at bounding box center [724, 465] width 569 height 389
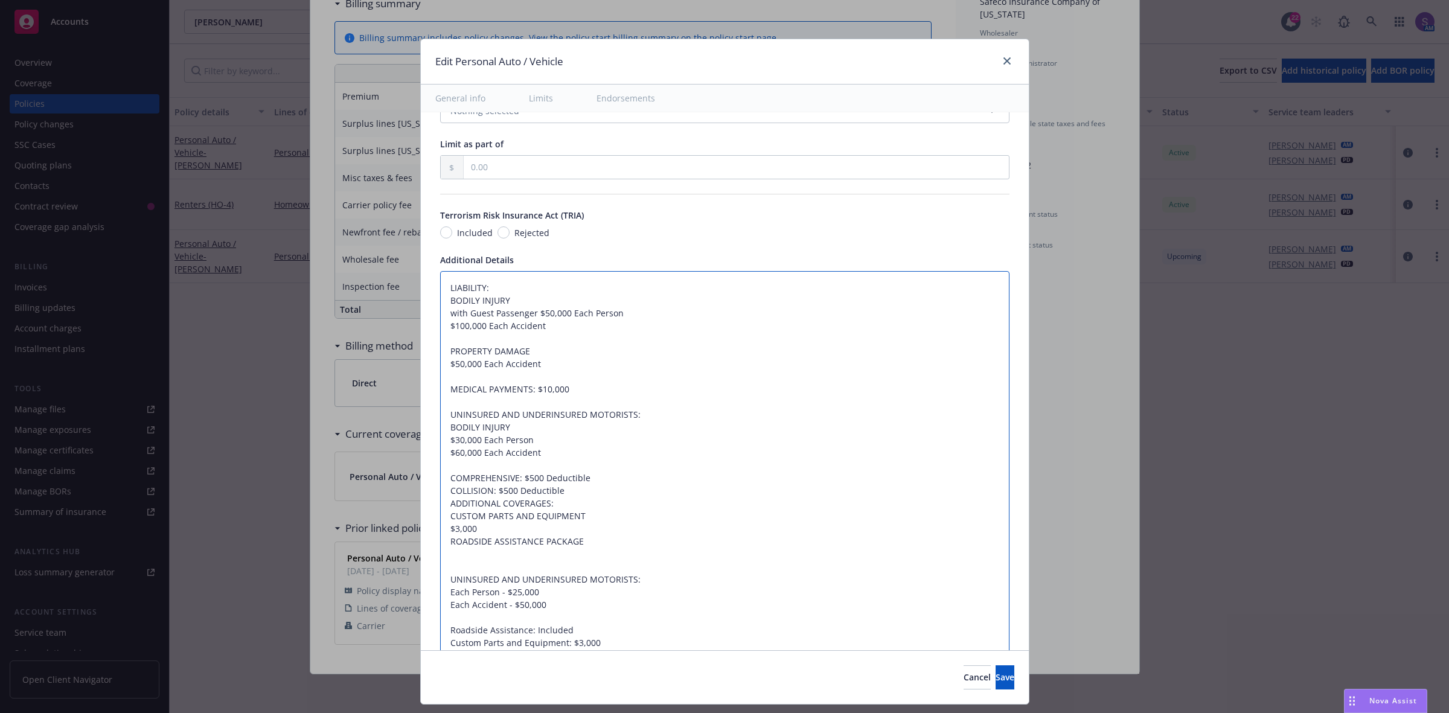
type textarea "x"
type textarea "LIABILITY: BODILY INJURY with Guest Passenger $50,000 Each Person $100,000 Each…"
click at [440, 543] on textarea "LIABILITY: BODILY INJURY with Guest Passenger $50,000 Each Person $100,000 Each…" at bounding box center [724, 472] width 569 height 402
type textarea "x"
type textarea "LIABILITY: BODILY INJURY with Guest Passenger $50,000 Each Person $100,000 Each…"
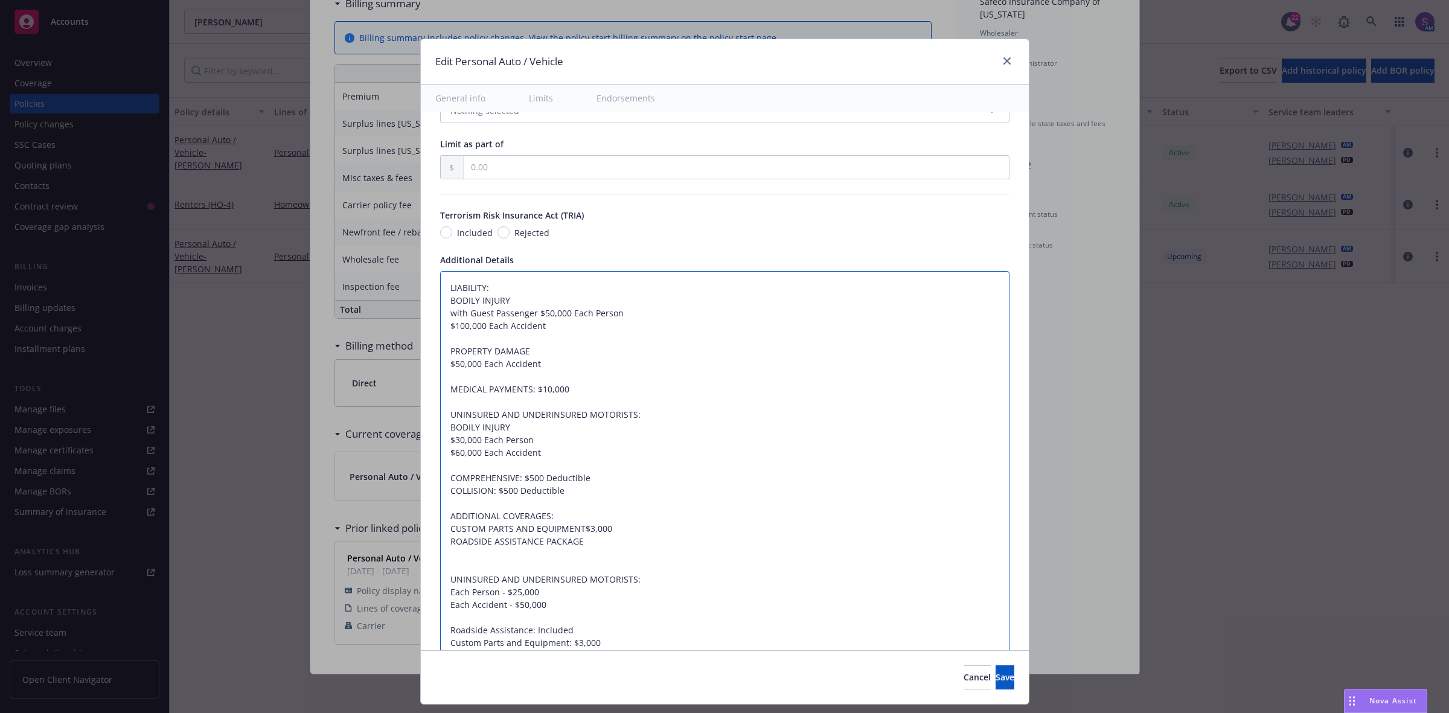
type textarea "x"
type textarea "LIABILITY: BODILY INJURY with Guest Passenger $50,000 Each Person $100,000 Each…"
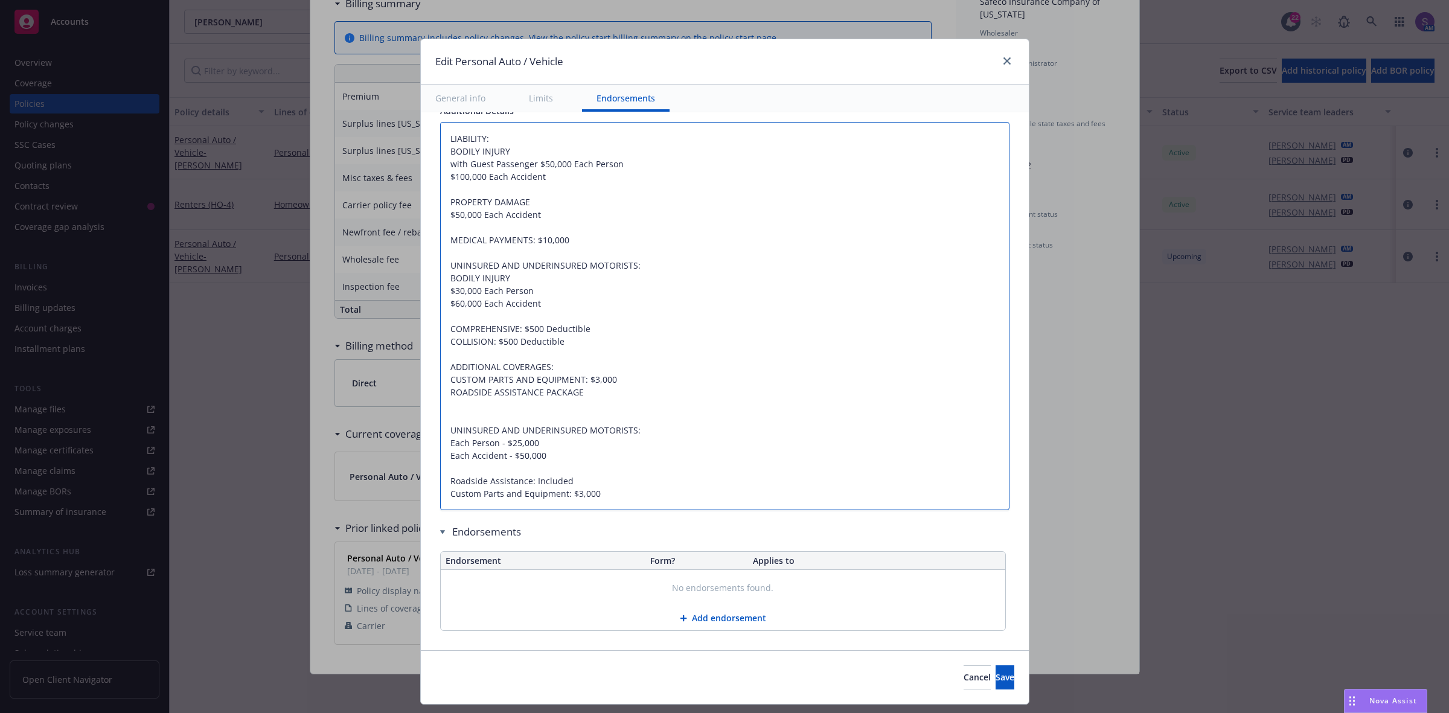
scroll to position [825, 0]
drag, startPoint x: 535, startPoint y: 454, endPoint x: 433, endPoint y: 361, distance: 138.0
click at [440, 361] on textarea "LIABILITY: BODILY INJURY with Guest Passenger $50,000 Each Person $100,000 Each…" at bounding box center [724, 314] width 569 height 389
type textarea "x"
type textarea "LIABILITY: BODILY INJURY with Guest Passenger $50,000 Each Person $100,000 Each…"
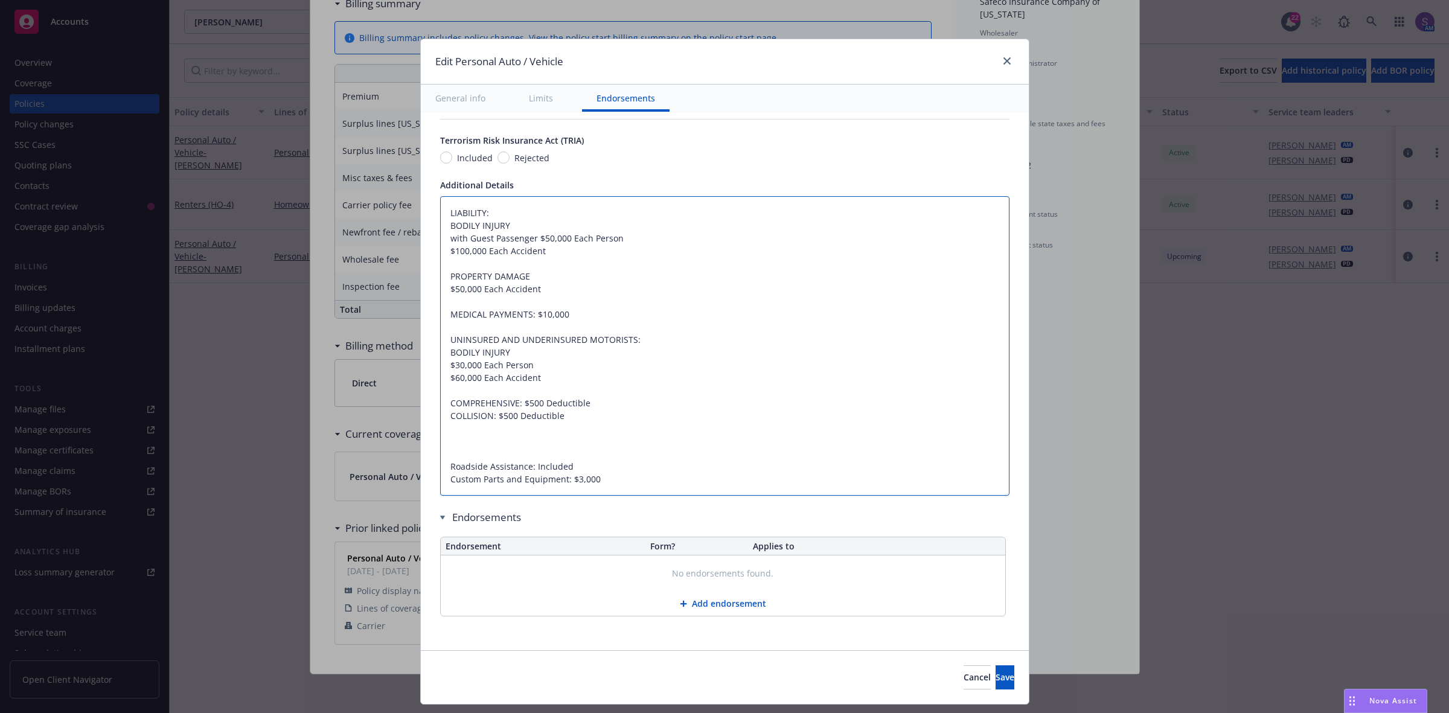
type textarea "x"
type textarea "LIABILITY: BODILY INJURY with Guest Passenger $50,000 Each Person $100,000 Each…"
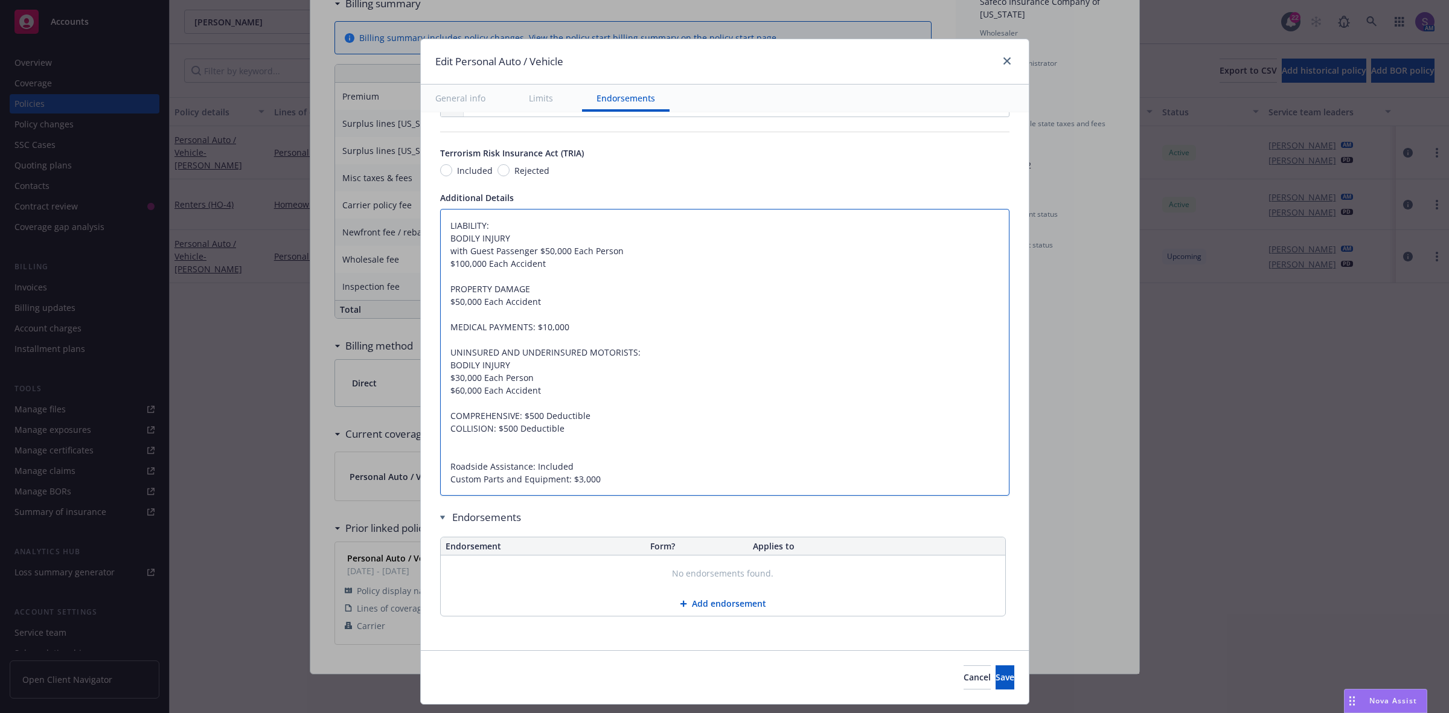
scroll to position [738, 0]
type textarea "x"
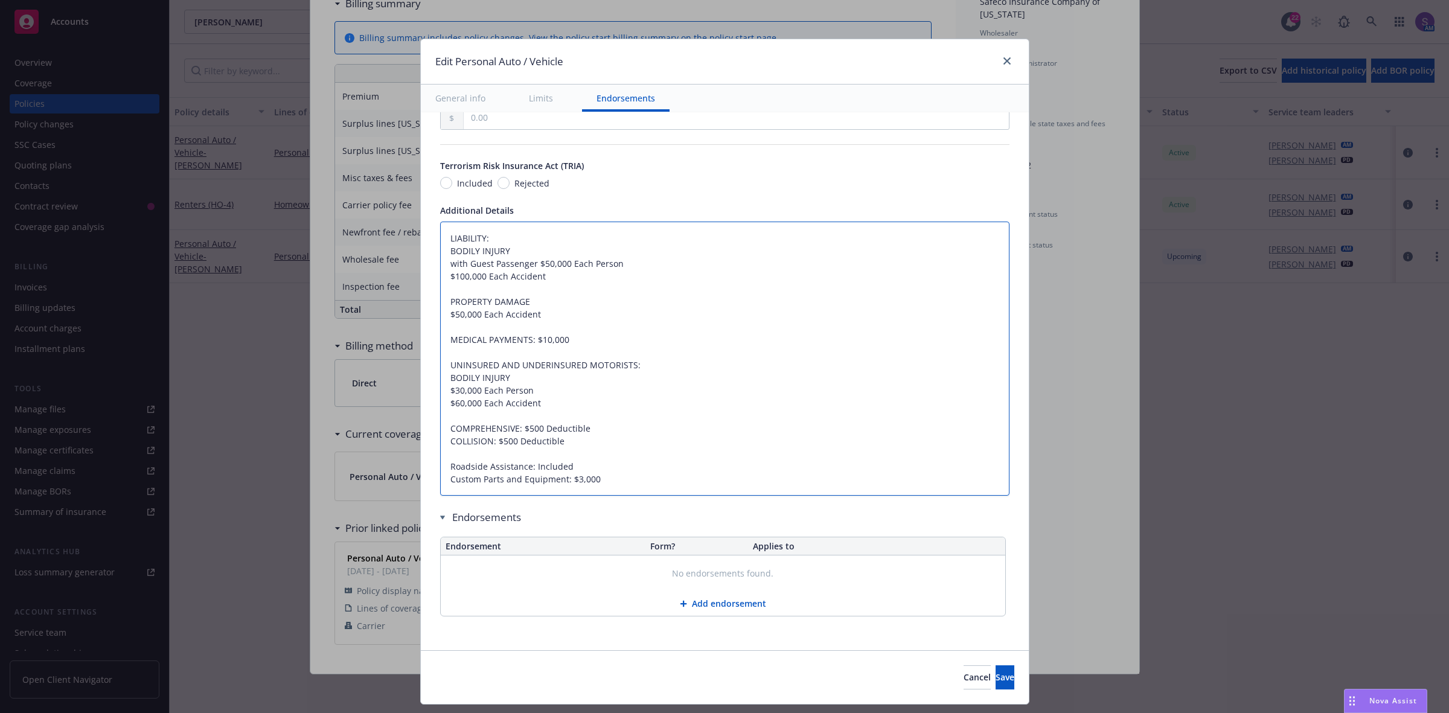
scroll to position [726, 0]
type textarea "LIABILITY: BODILY INJURY with Guest Passenger $50,000 Each Person $100,000 Each…"
click at [996, 674] on span "Save" at bounding box center [1005, 676] width 19 height 11
type textarea "x"
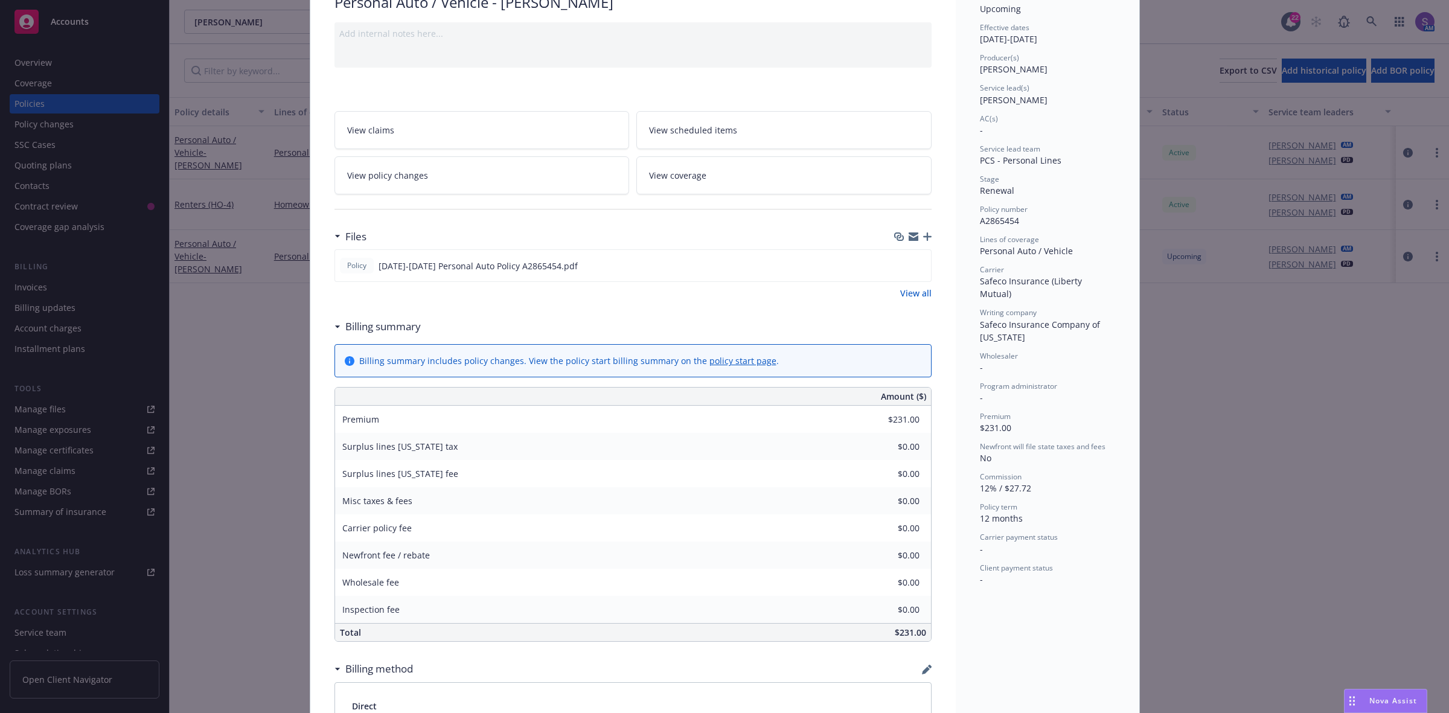
scroll to position [0, 0]
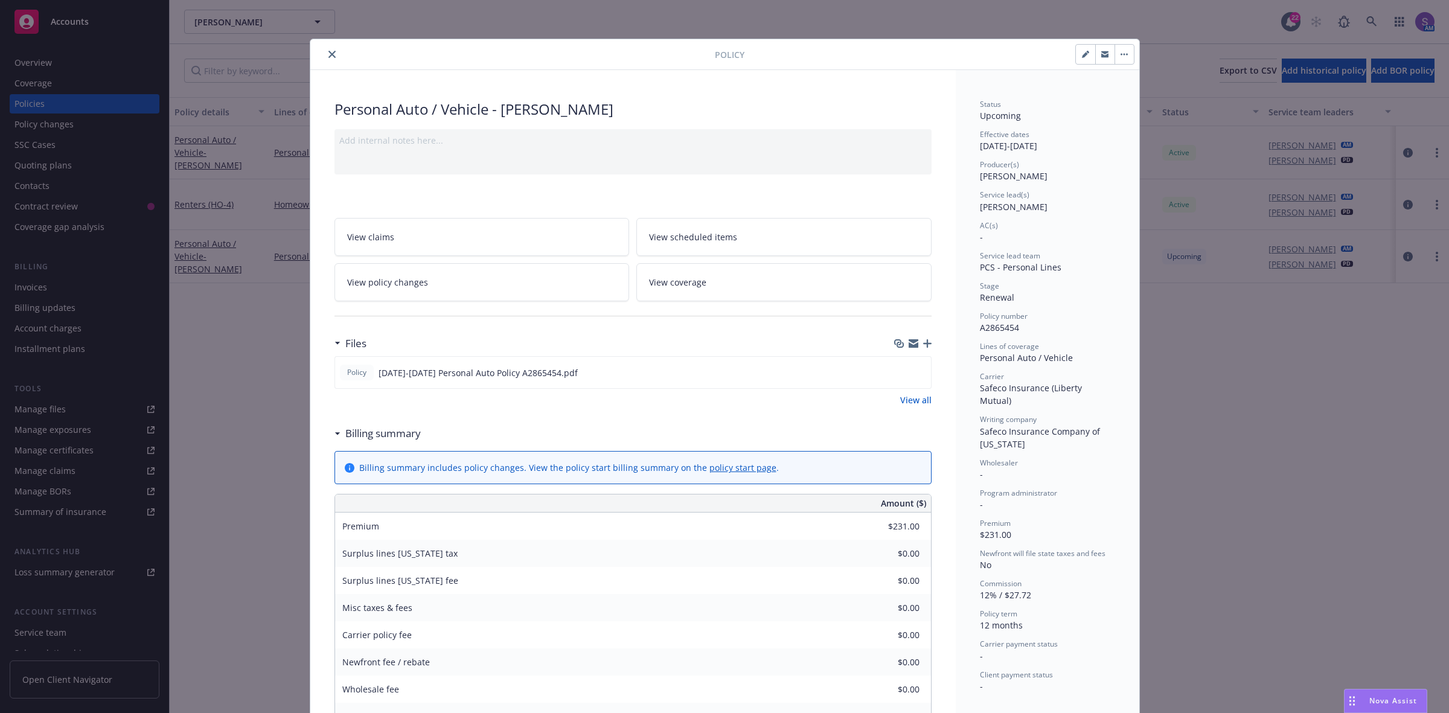
click at [328, 53] on icon "close" at bounding box center [331, 54] width 7 height 7
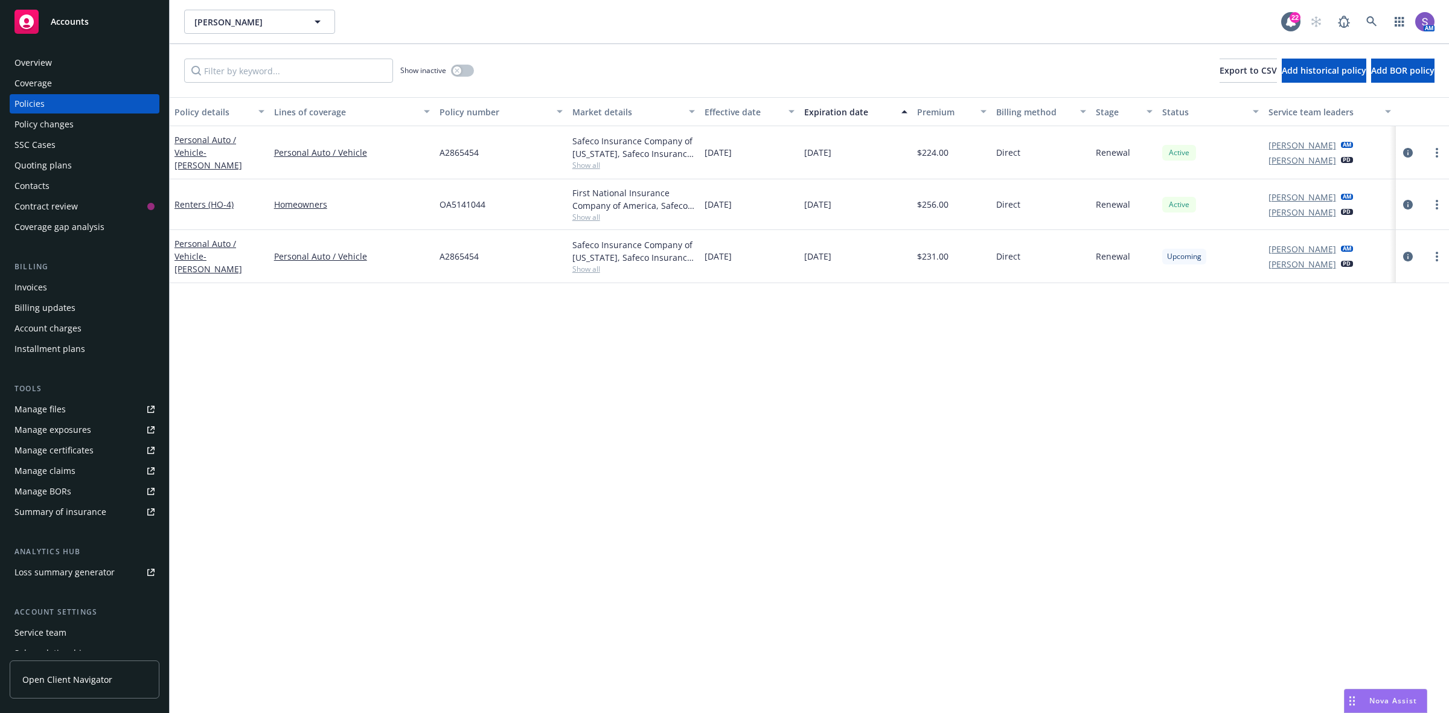
click at [31, 146] on div "SSC Cases" at bounding box center [34, 144] width 41 height 19
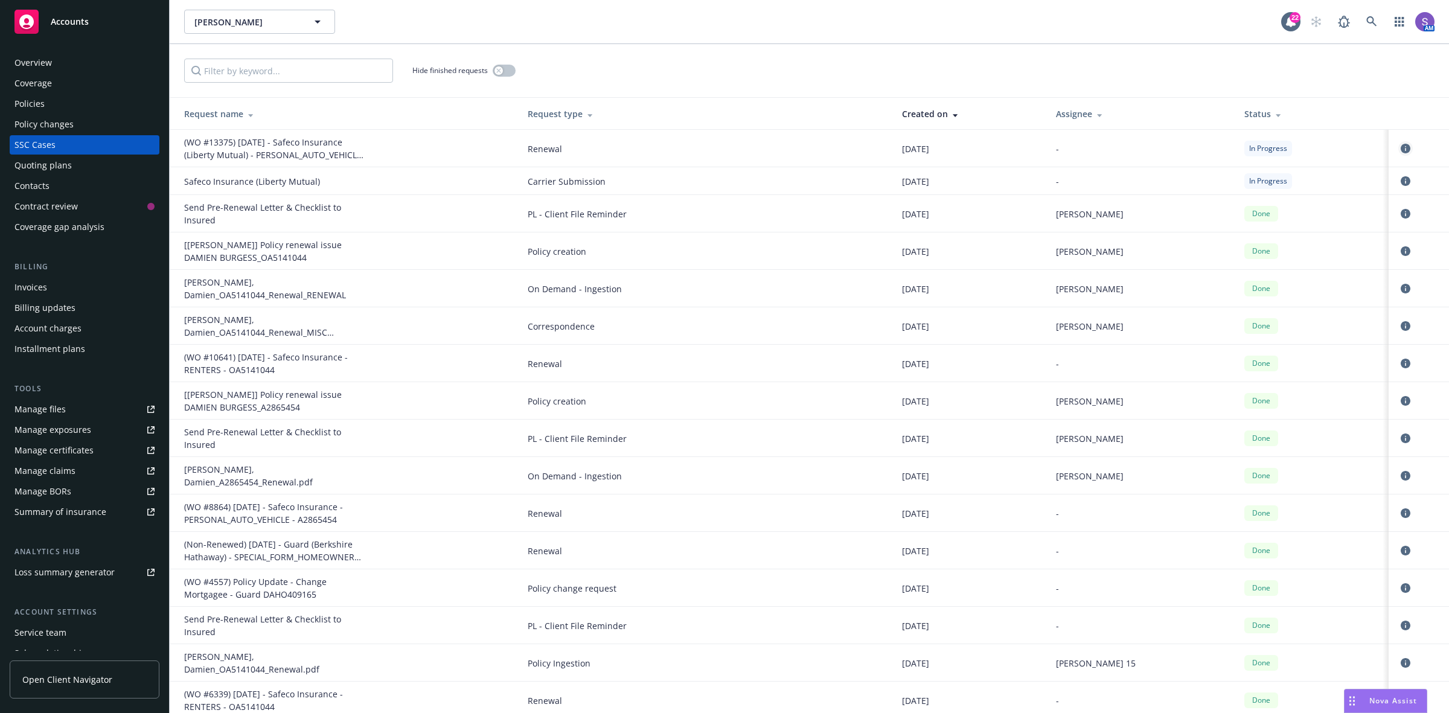
click at [1401, 150] on icon "circleInformation" at bounding box center [1406, 149] width 10 height 10
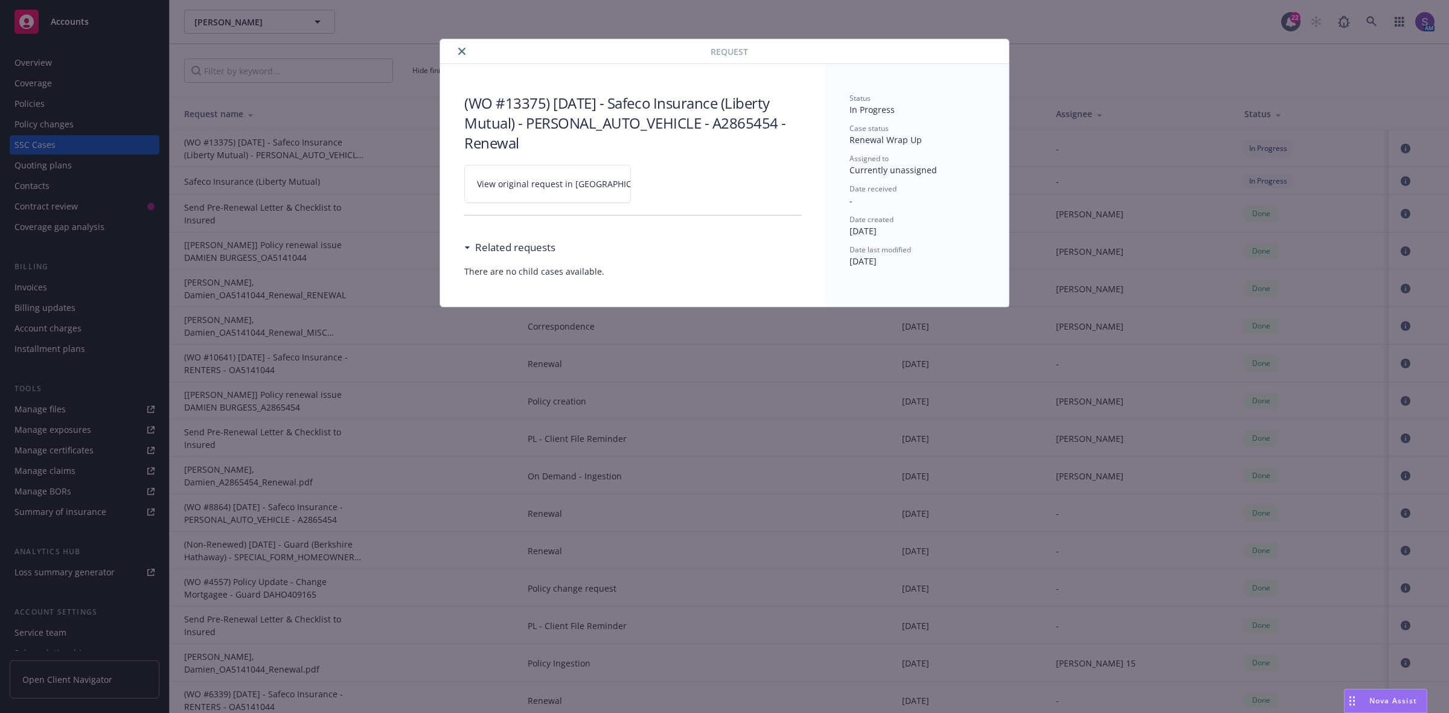
click at [557, 185] on span "View original request in SSC" at bounding box center [568, 184] width 183 height 13
click at [464, 53] on icon "close" at bounding box center [461, 51] width 7 height 7
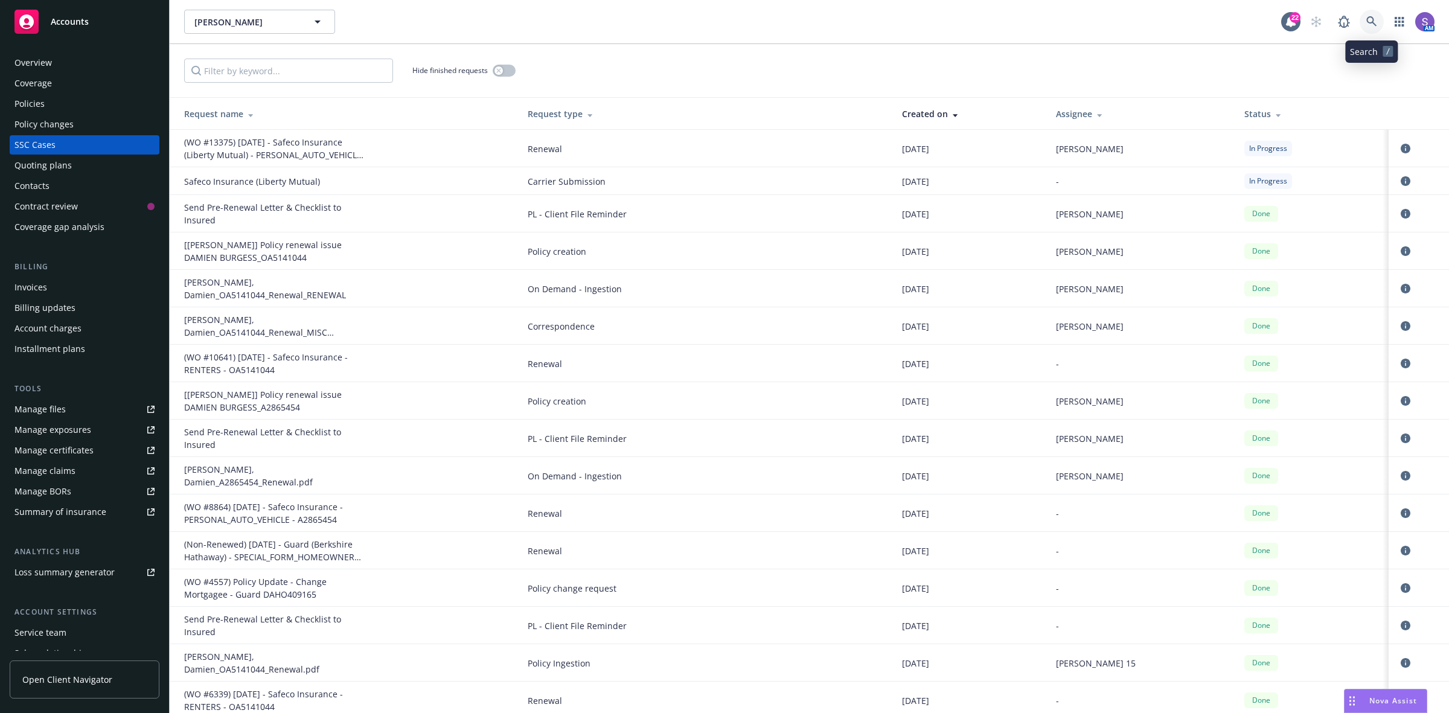
click at [1369, 19] on icon at bounding box center [1371, 21] width 11 height 11
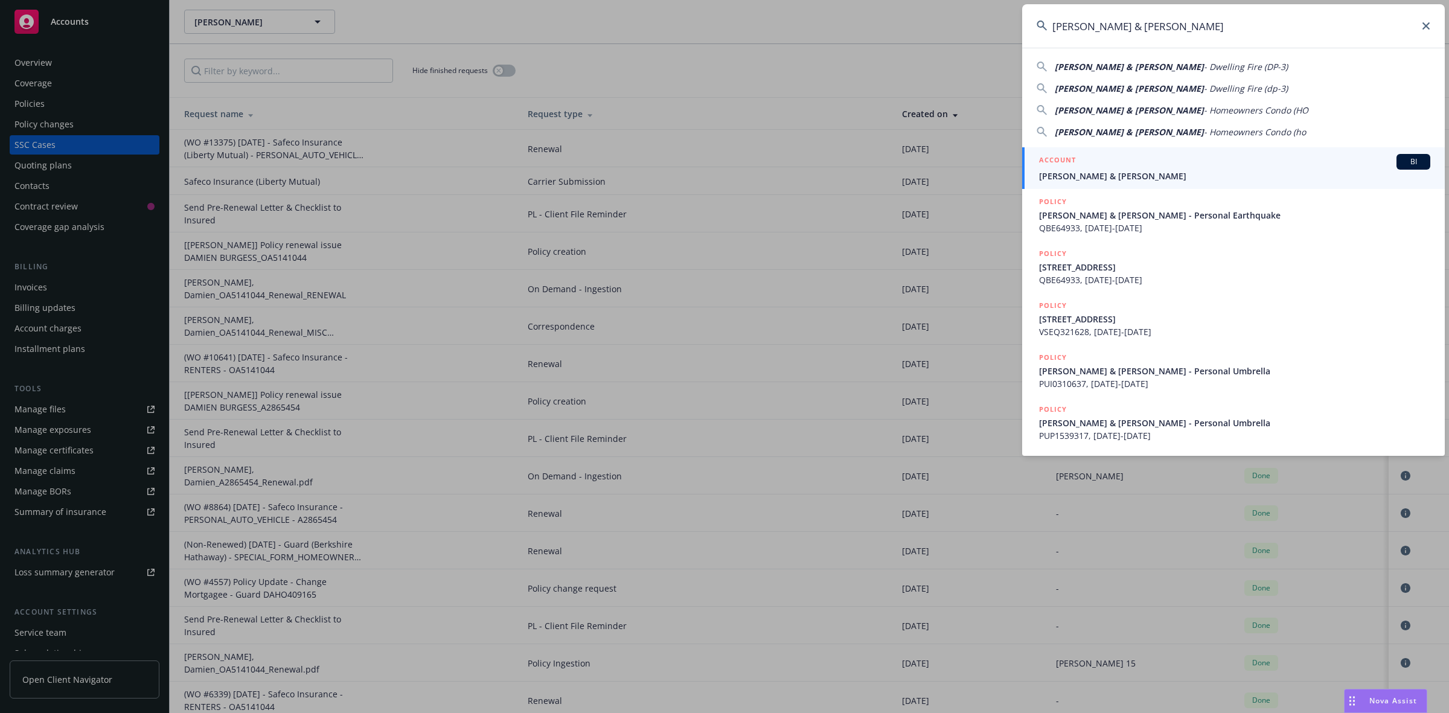
type input "Kielsmeier, Barry & Wendy D"
click at [1098, 174] on span "Kielsmeier, Barry & Wendy D" at bounding box center [1234, 176] width 391 height 13
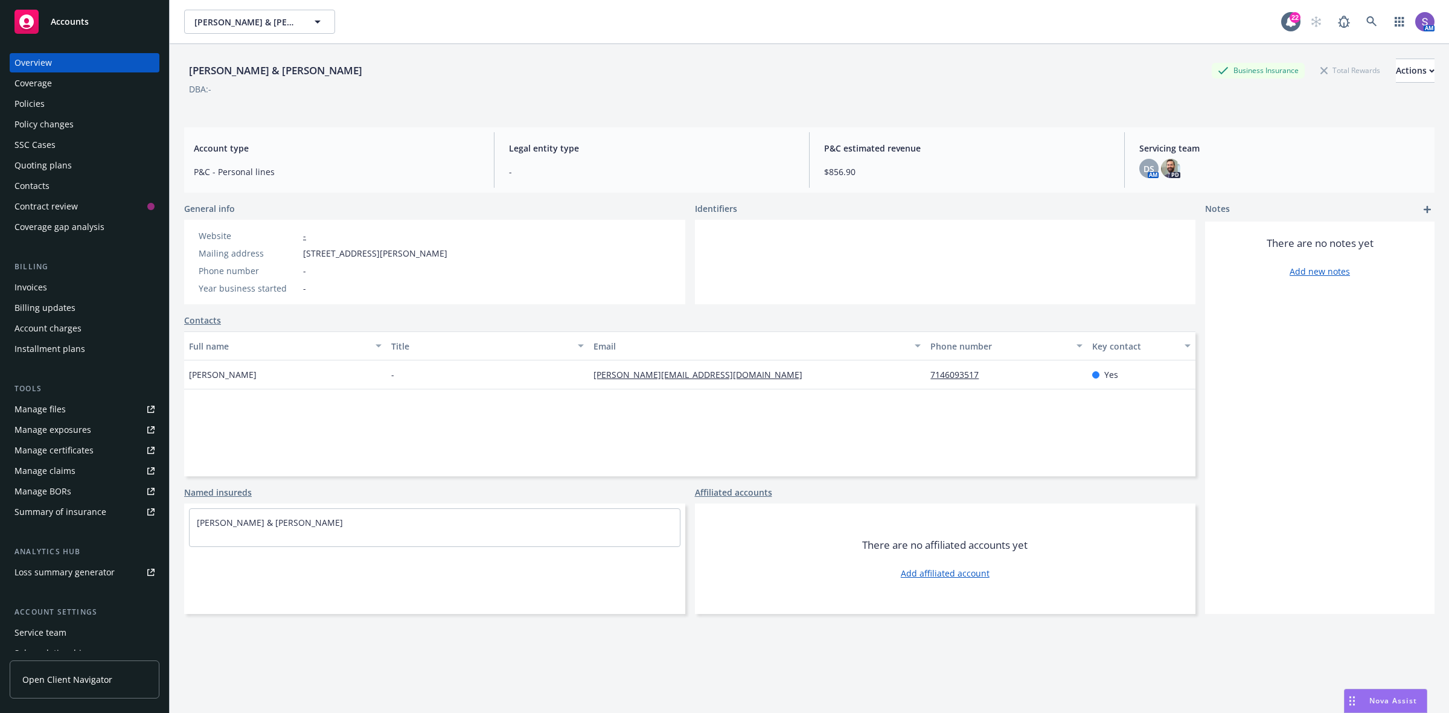
click at [39, 103] on div "Policies" at bounding box center [29, 103] width 30 height 19
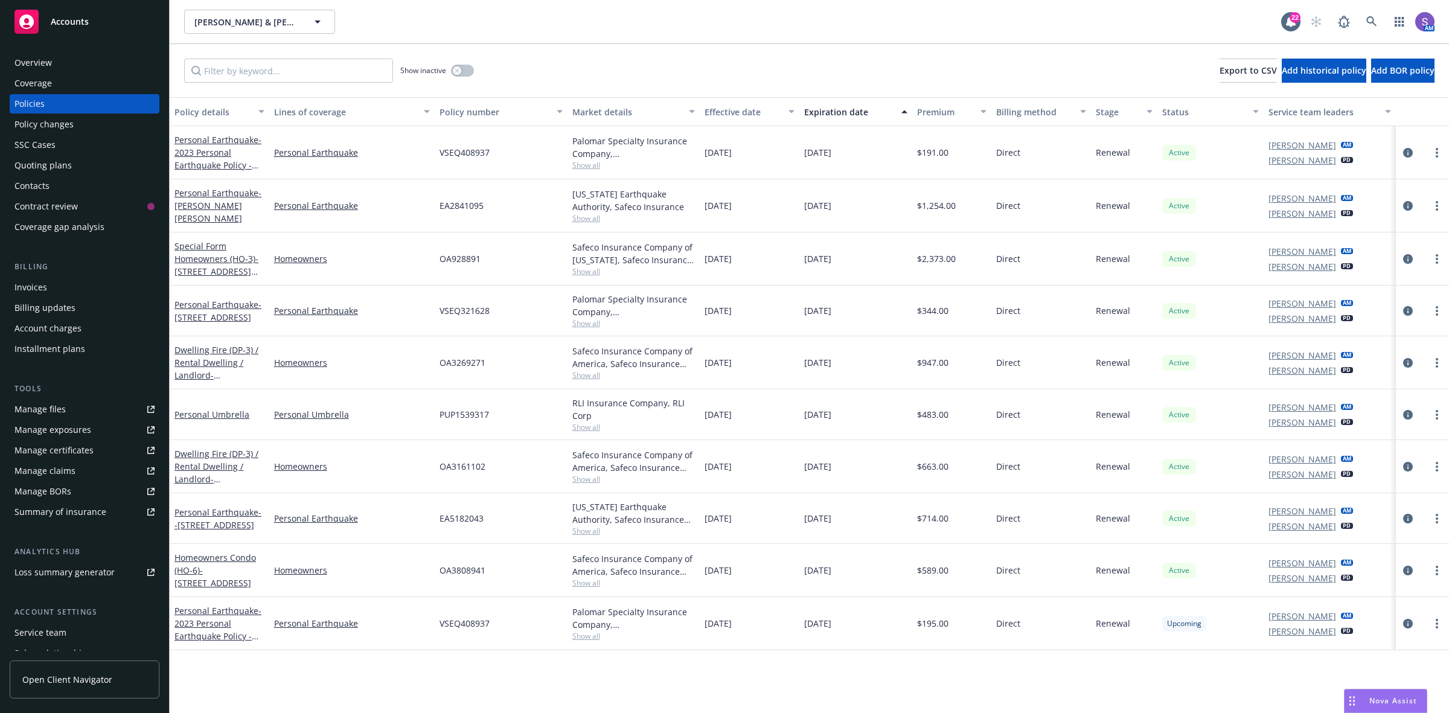
click at [16, 65] on div "Overview" at bounding box center [32, 62] width 37 height 19
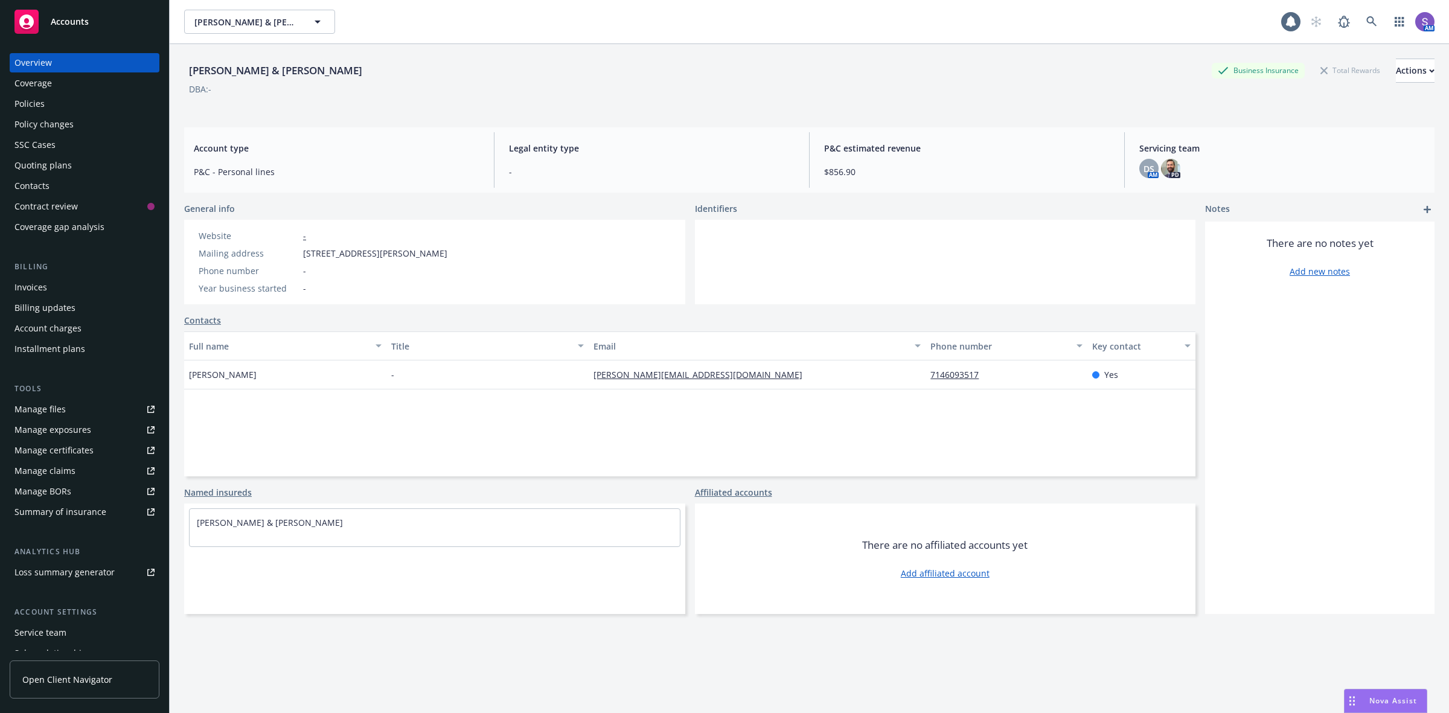
click at [447, 254] on span "10162 Meredith Dr, Huntington Beach, CA, 92646" at bounding box center [375, 253] width 144 height 13
copy span "92646"
click at [45, 107] on div "Policies" at bounding box center [84, 103] width 140 height 19
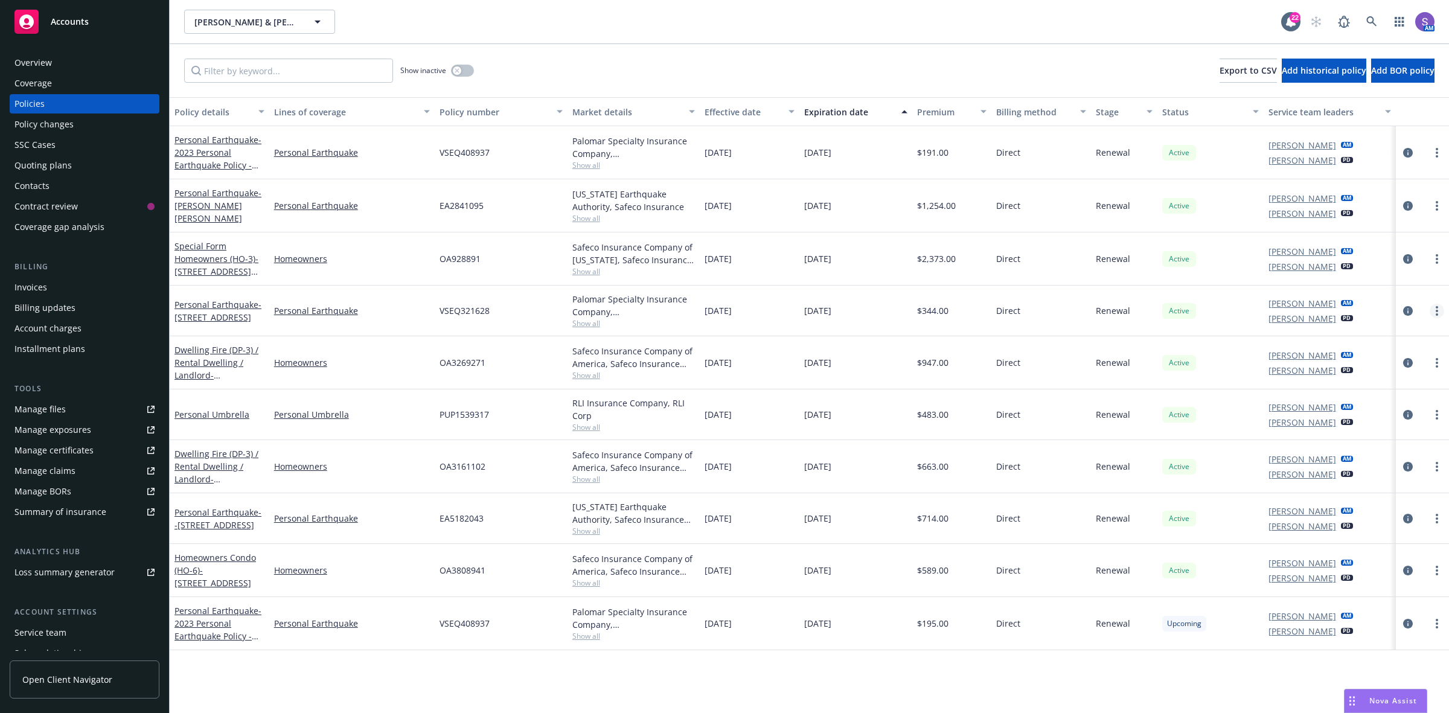
click at [1433, 315] on link "more" at bounding box center [1437, 311] width 14 height 14
click at [1405, 313] on icon "circleInformation" at bounding box center [1408, 311] width 10 height 10
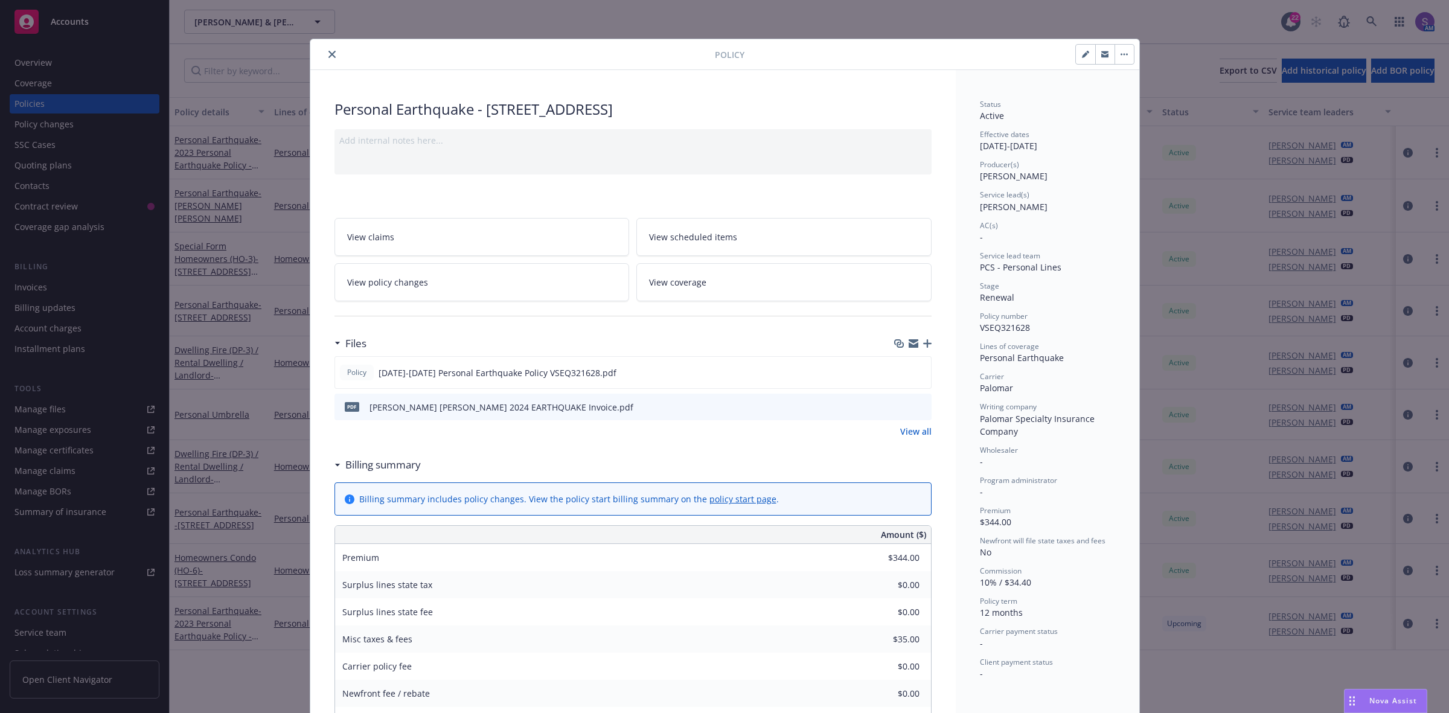
click at [328, 55] on icon "close" at bounding box center [331, 54] width 7 height 7
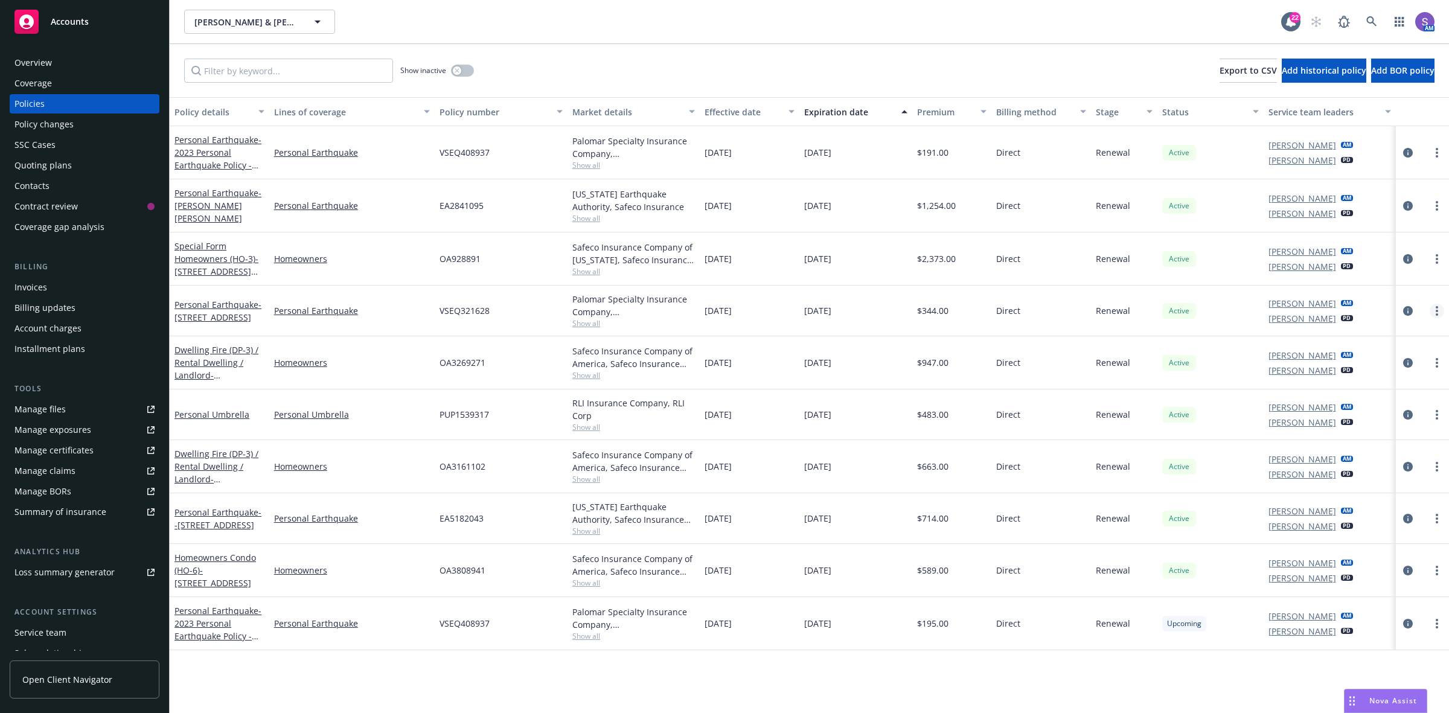
click at [1439, 317] on link "more" at bounding box center [1437, 311] width 14 height 14
click at [1378, 362] on link "Renew with incumbent" at bounding box center [1373, 362] width 142 height 24
select select "12"
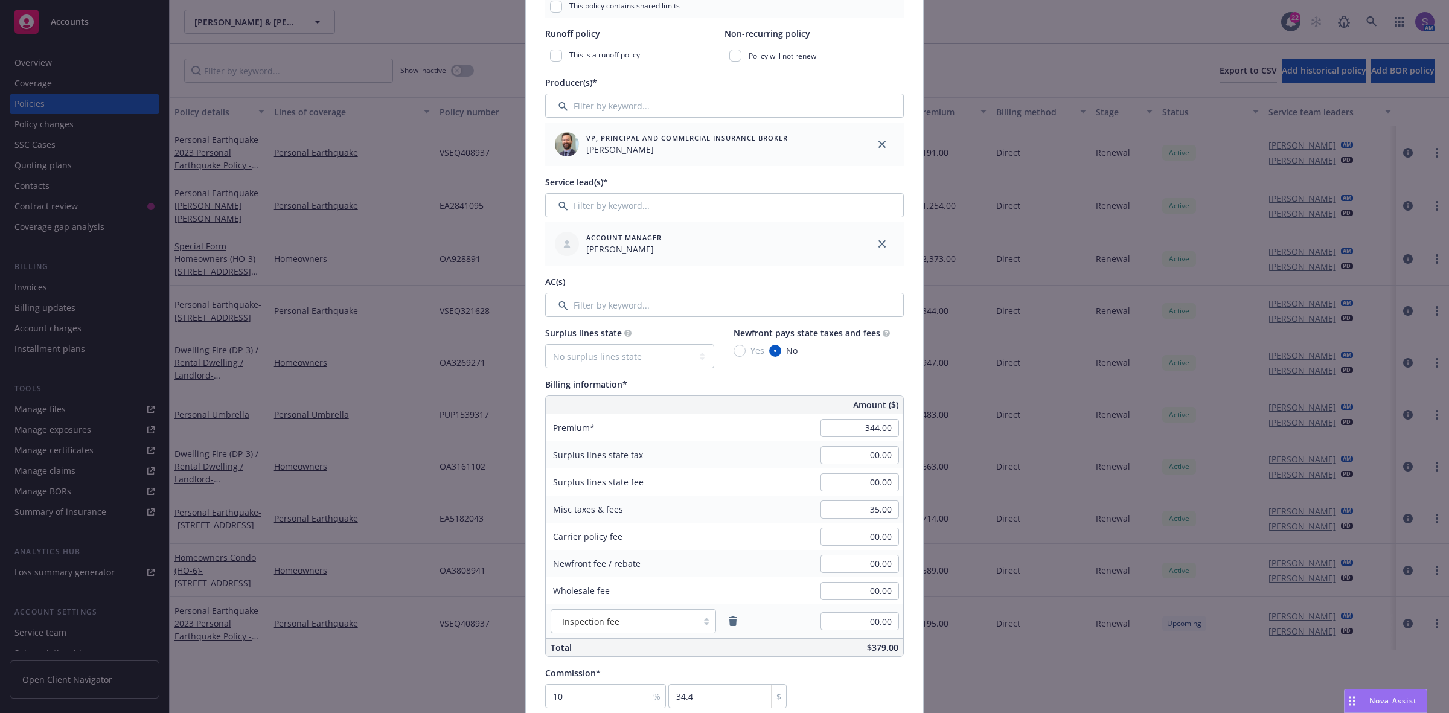
scroll to position [377, 0]
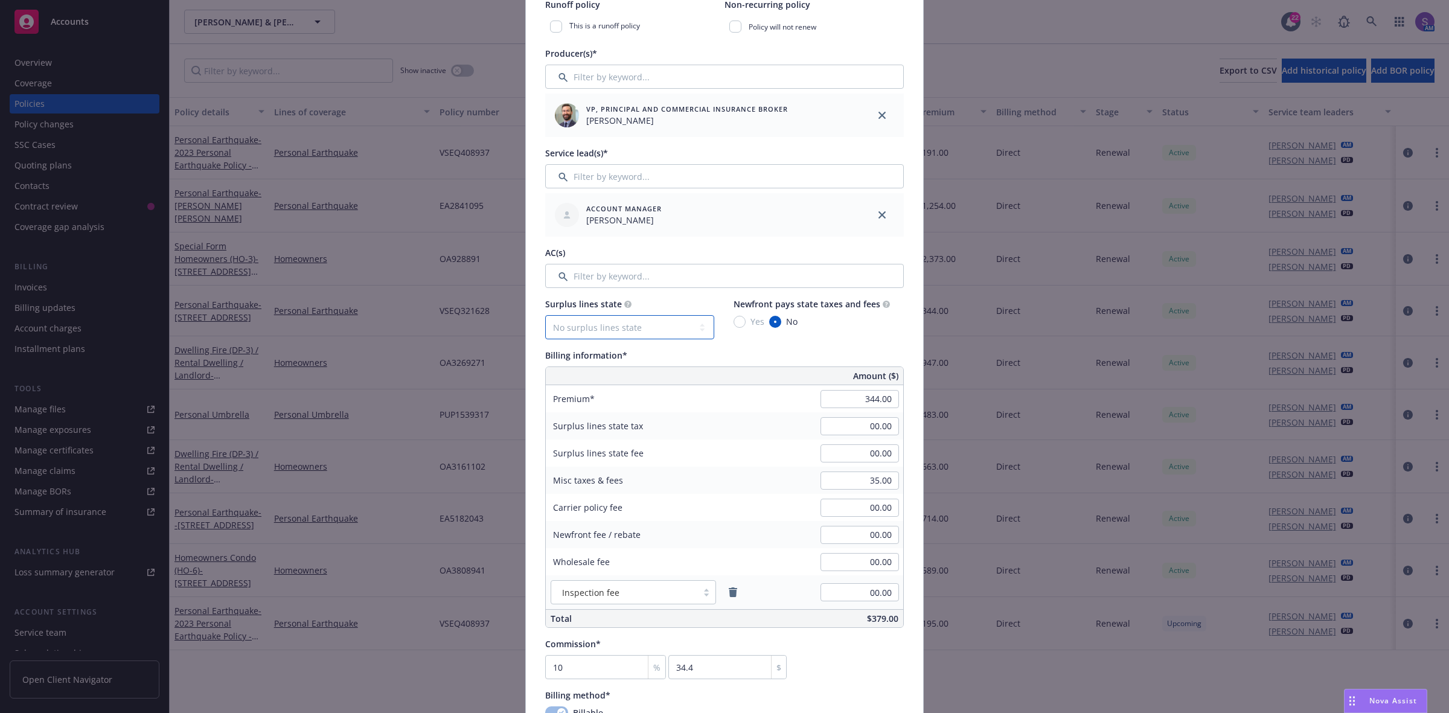
click at [586, 321] on select "No surplus lines state Alaska Alabama Arkansas Arizona California Colorado Conn…" at bounding box center [629, 327] width 169 height 24
select select "CA"
click at [545, 315] on select "No surplus lines state Alaska Alabama Arkansas Arizona California Colorado Conn…" at bounding box center [629, 327] width 169 height 24
type input "10.32"
type input "0.62"
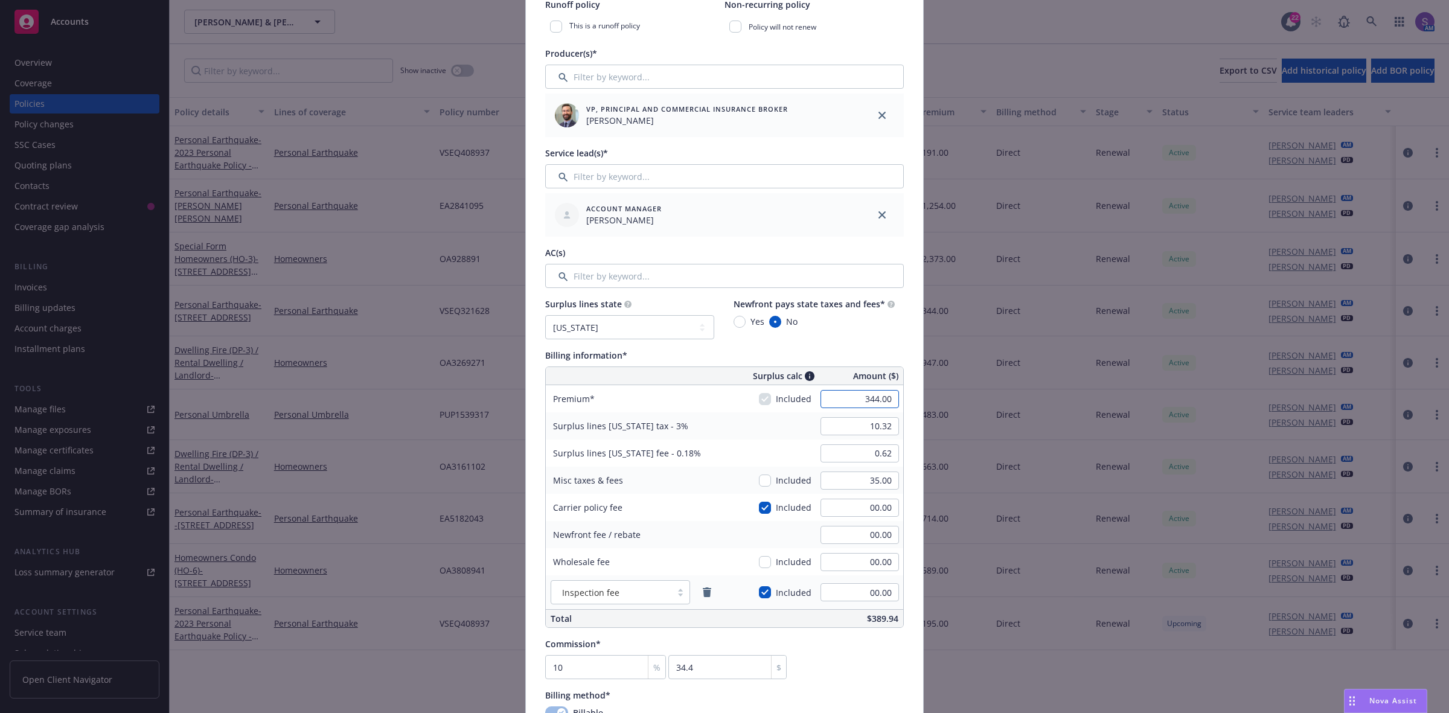
click at [862, 400] on input "344.00" at bounding box center [860, 399] width 78 height 18
click at [853, 400] on input "344.00" at bounding box center [860, 399] width 78 height 18
type input "348.00"
type input "10.44"
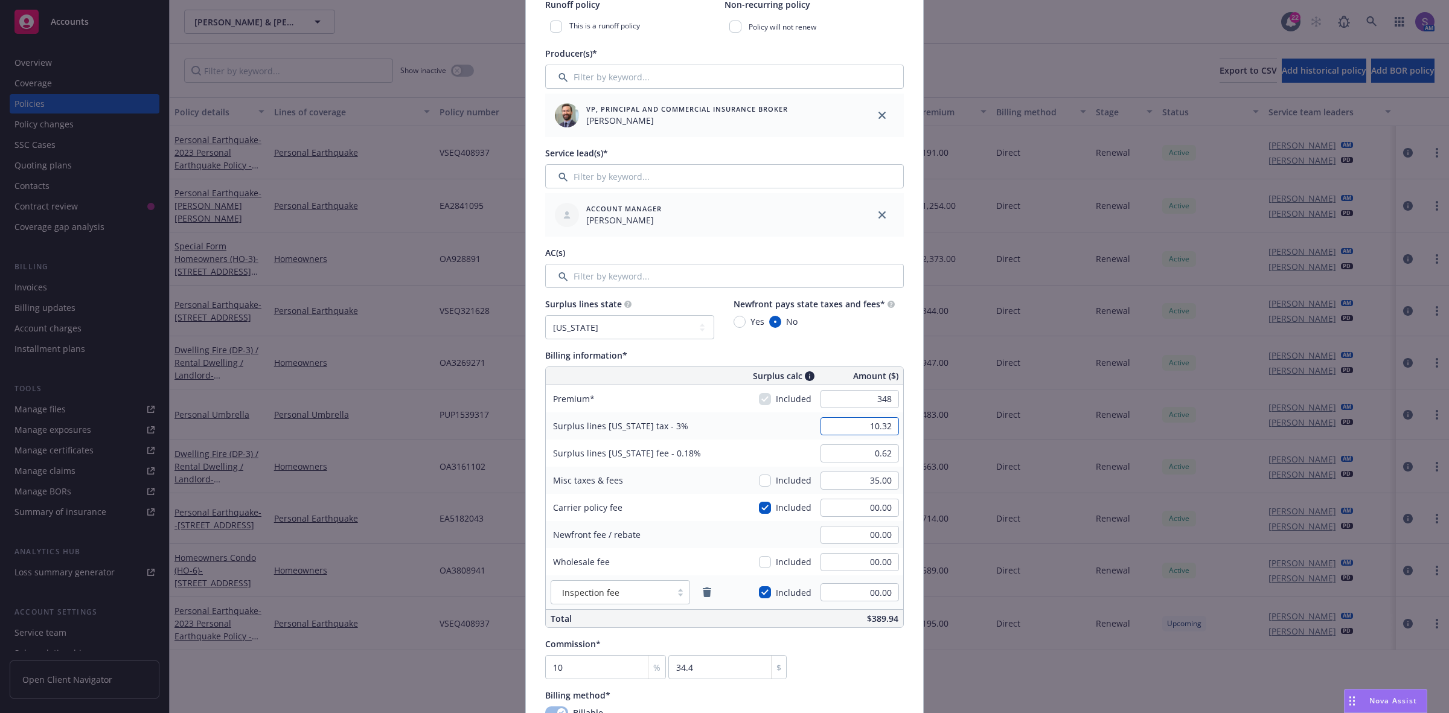
type input "0.63"
type input "34.8"
click at [869, 432] on input "10.44" at bounding box center [860, 426] width 78 height 18
type input "00.00"
click at [851, 456] on input "0.63" at bounding box center [860, 453] width 78 height 18
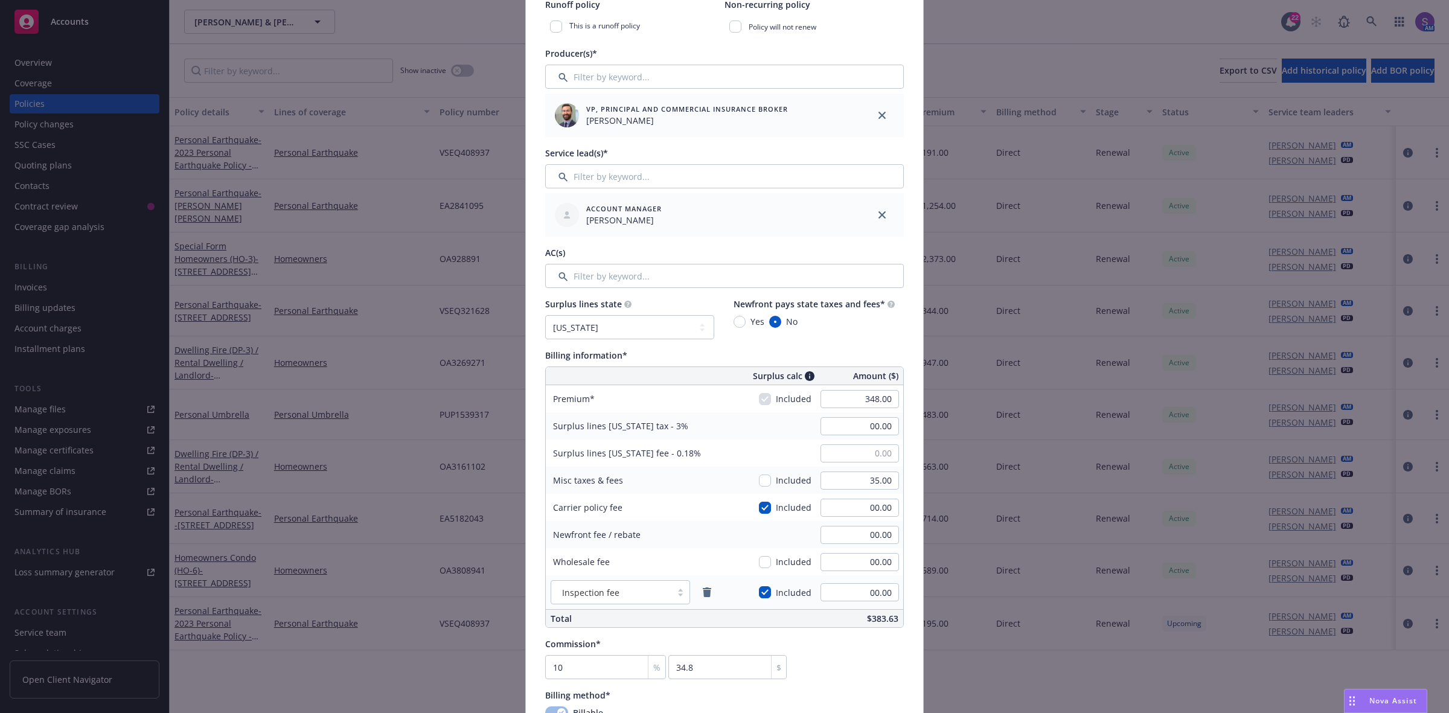
click at [862, 647] on div "Commission* 10 % 34.8 $" at bounding box center [724, 659] width 359 height 42
type input "00.00"
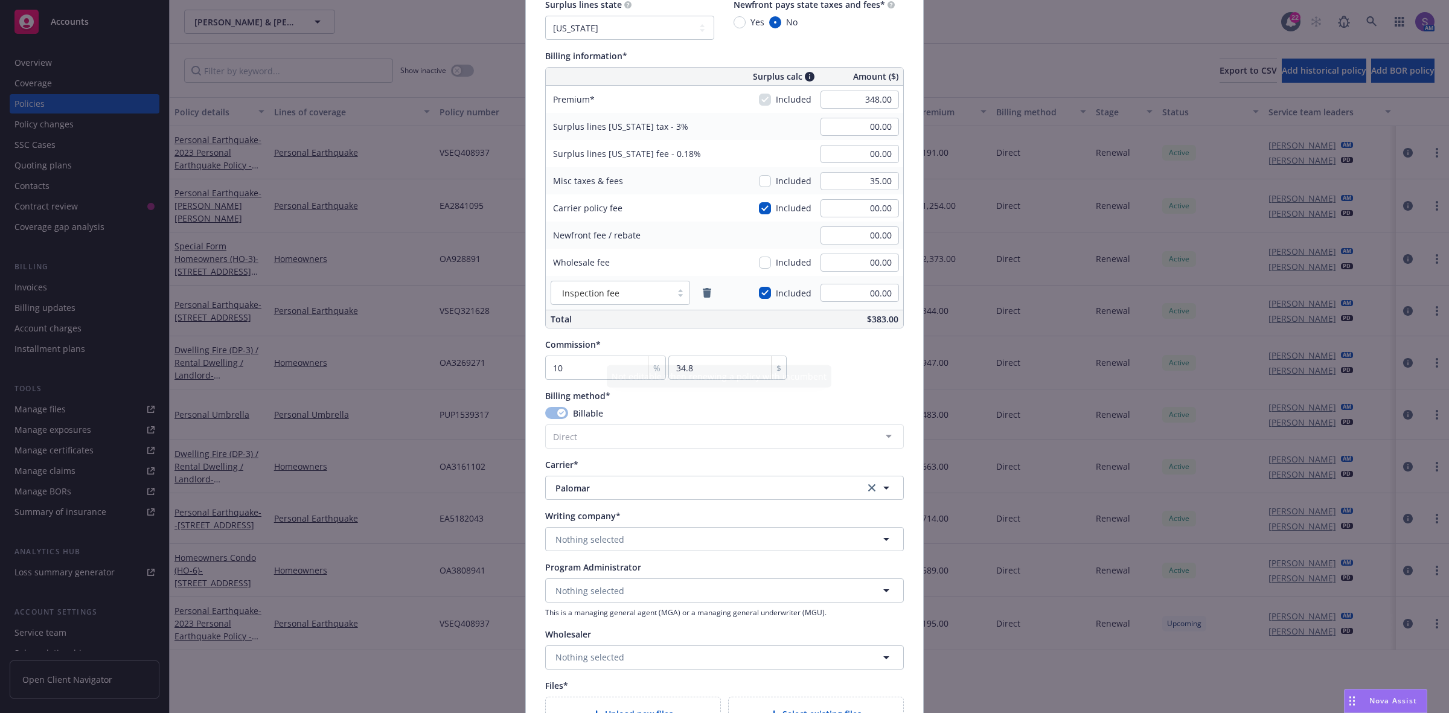
scroll to position [679, 0]
click at [572, 536] on span "Nothing selected" at bounding box center [589, 537] width 69 height 13
click at [612, 614] on strong "Palomar Specialty Insurance Company" at bounding box center [637, 616] width 159 height 11
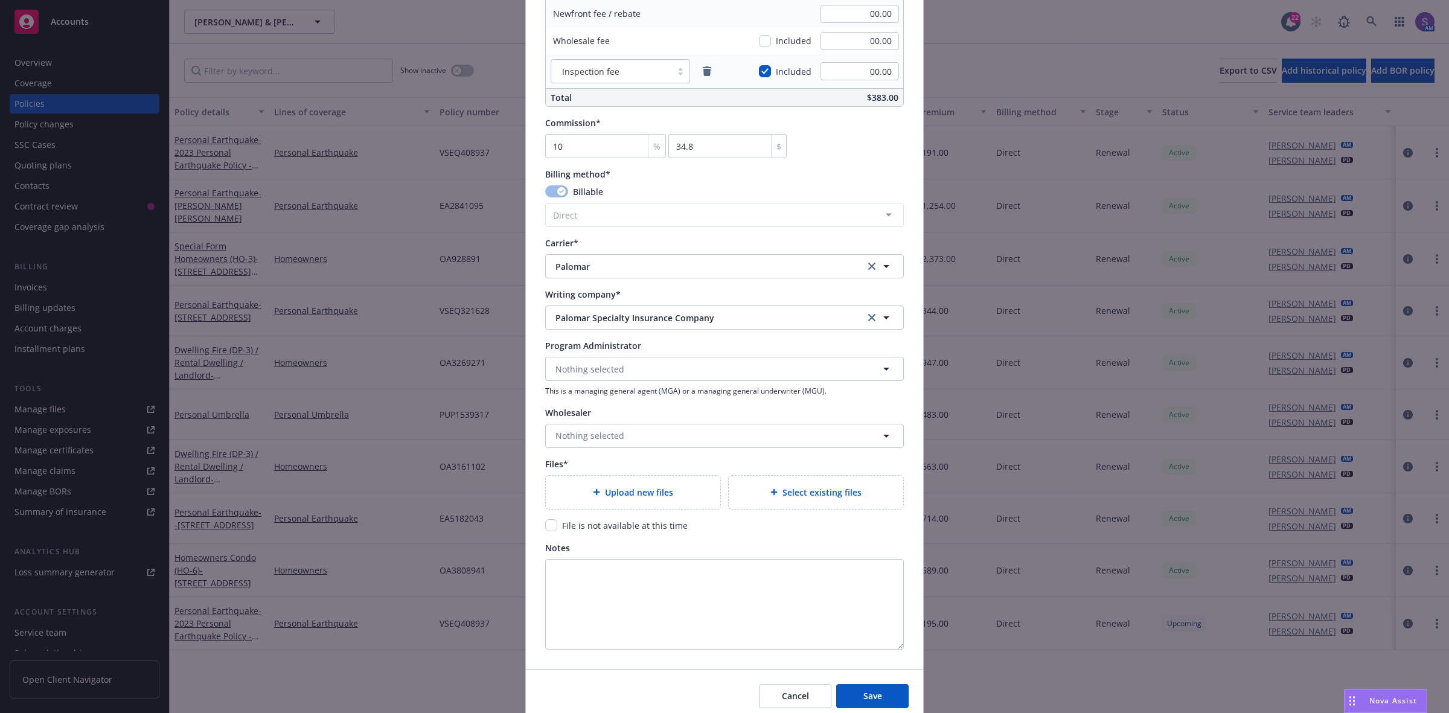
scroll to position [906, 0]
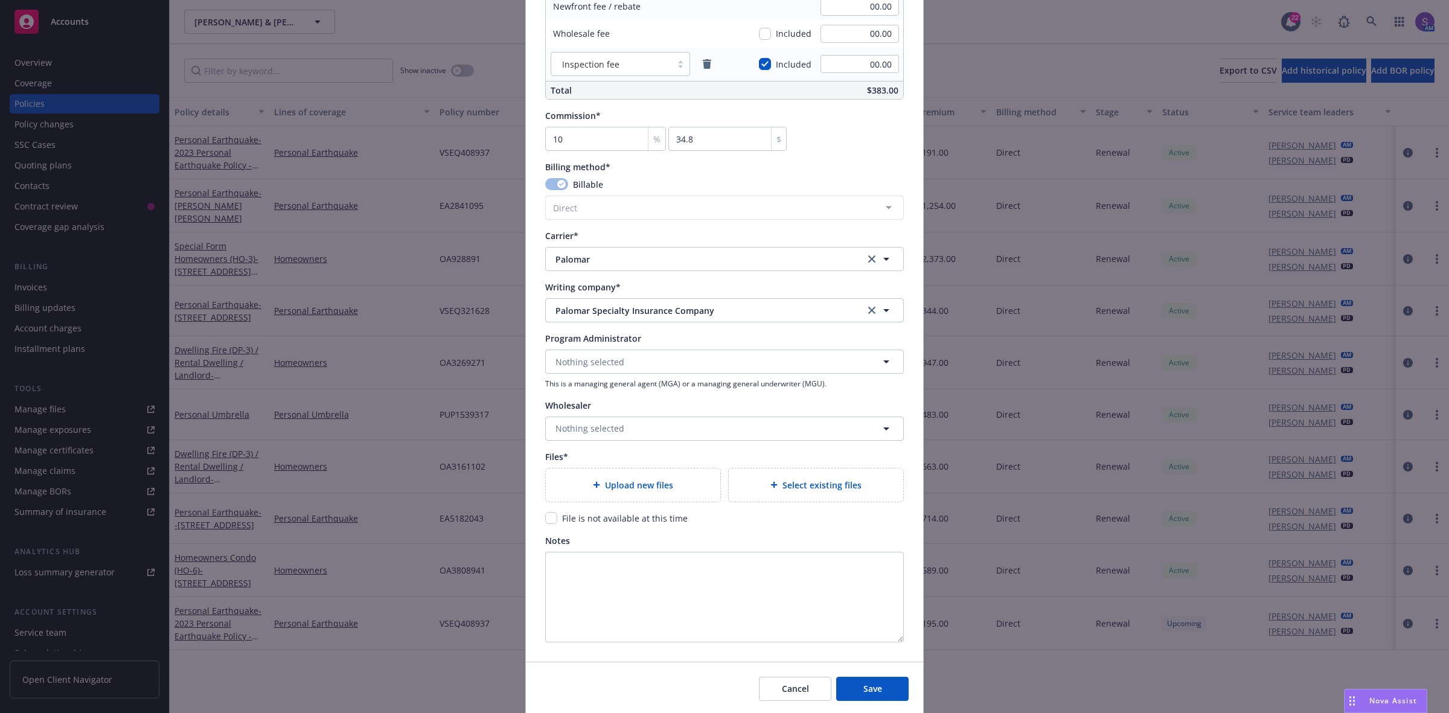
click at [593, 486] on icon at bounding box center [596, 484] width 7 height 7
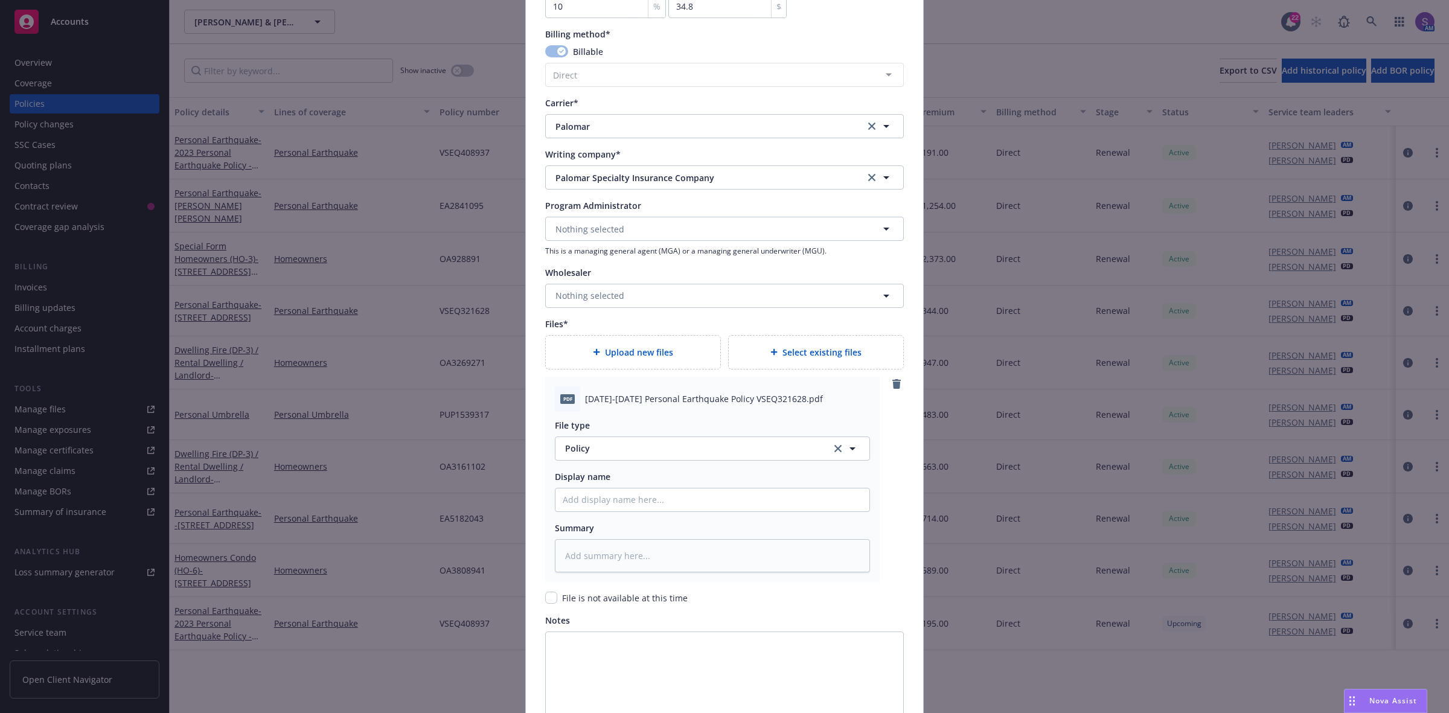
scroll to position [1057, 0]
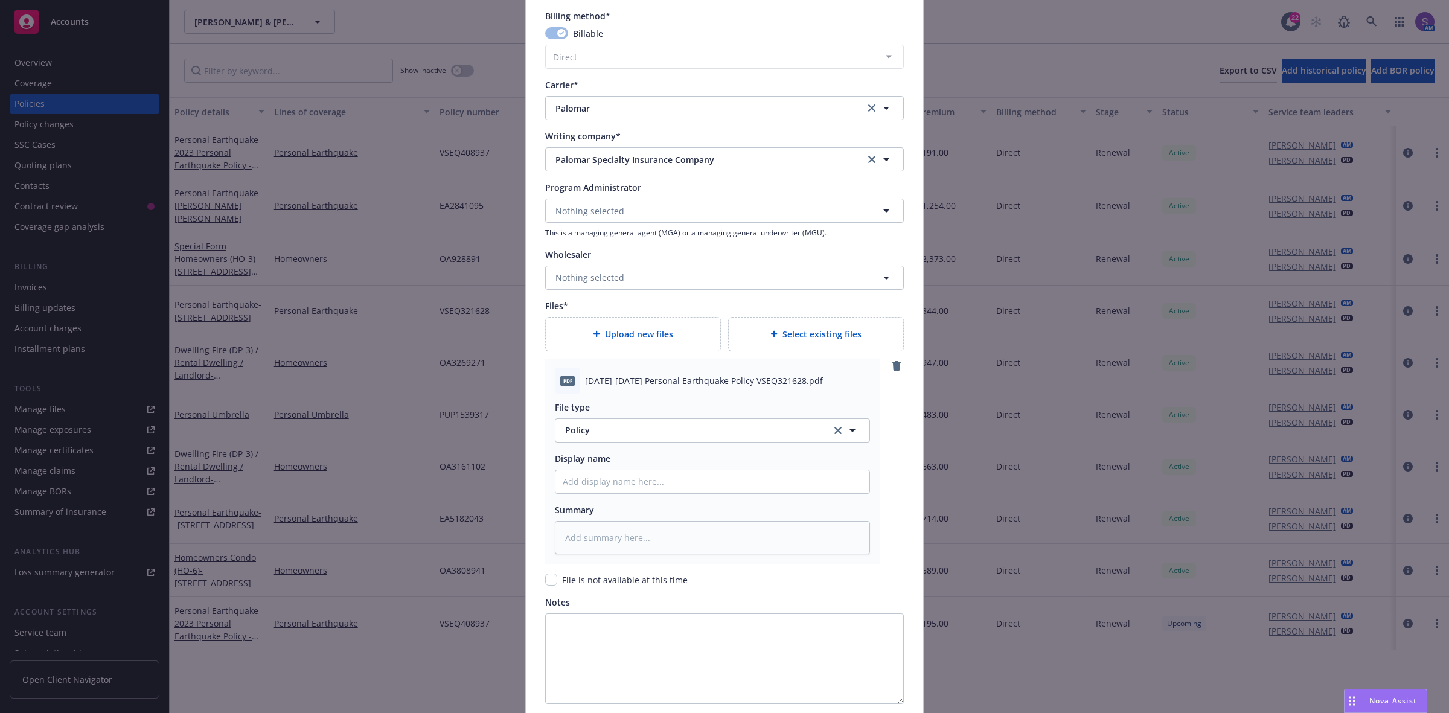
click at [663, 380] on span "2025-2026 Personal Earthquake Policy VSEQ321628.pdf" at bounding box center [704, 380] width 238 height 13
copy span "2025-2026 Personal Earthquake Policy VSEQ321628.pdf"
click at [586, 482] on input "Policy display name" at bounding box center [712, 481] width 314 height 23
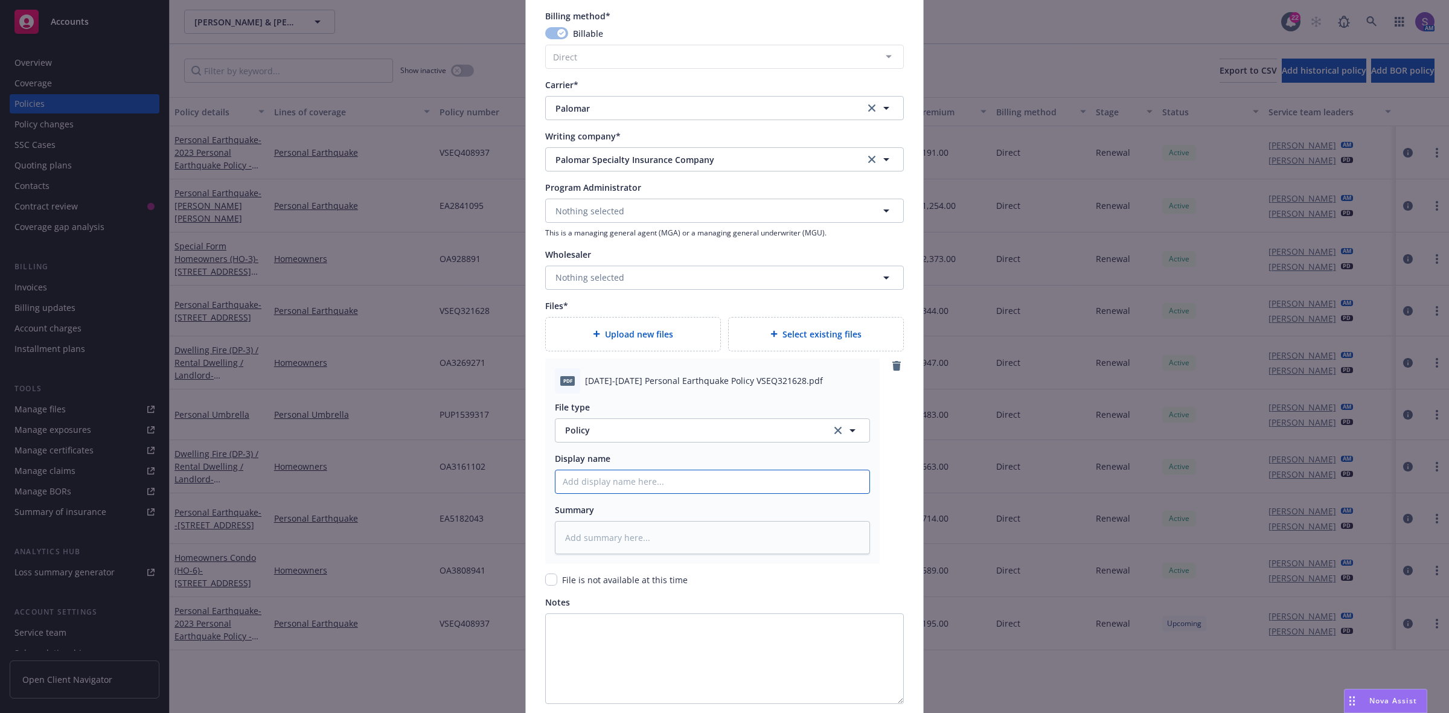
paste input "2025-2026 Personal Earthquake Policy VSEQ321628.pdf"
type textarea "x"
type input "2025-2026 Personal Earthquake Policy VSEQ321628.pdf"
type textarea "x"
type input "2025-2026 Personal Earthquake Policy VSEQ321628.pd"
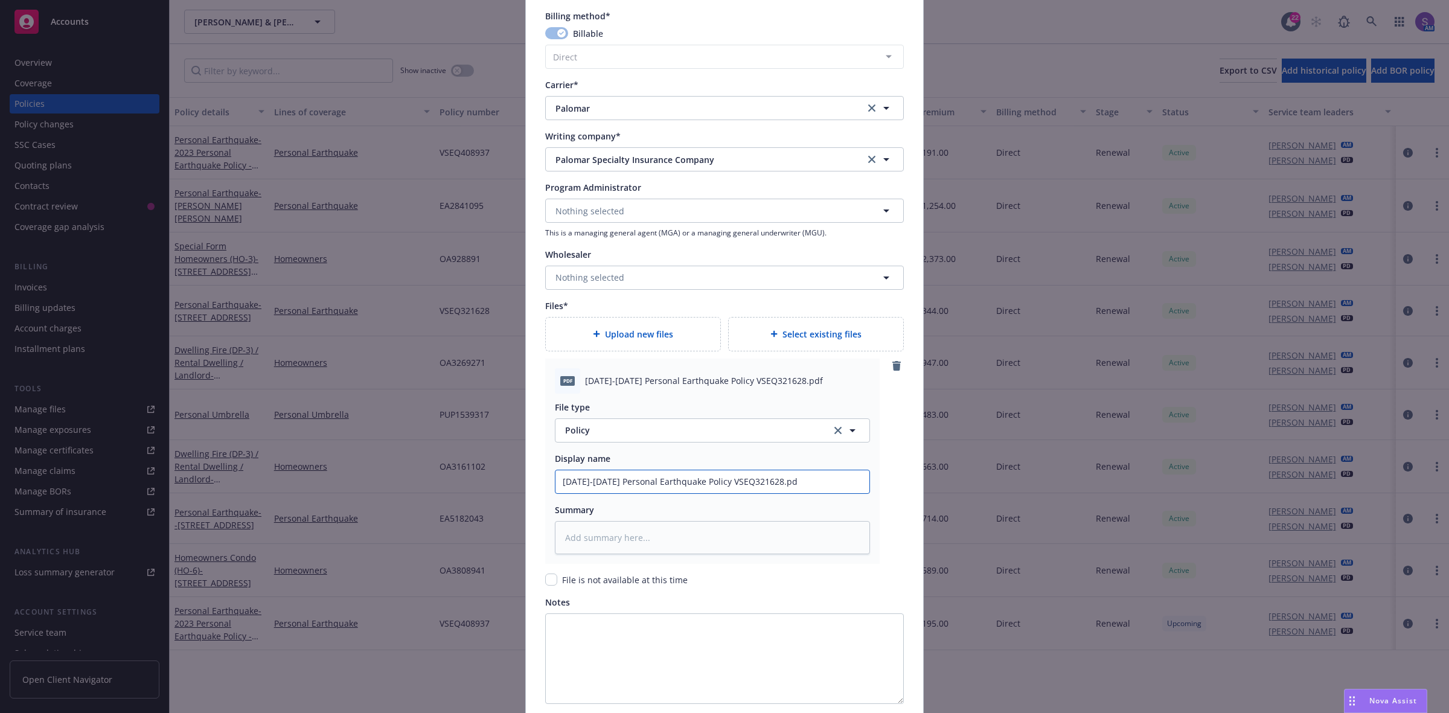
type textarea "x"
type input "2025-2026 Personal Earthquake Policy VSEQ321628.p"
type textarea "x"
type input "2025-2026 Personal Earthquake Policy VSEQ321628."
type textarea "x"
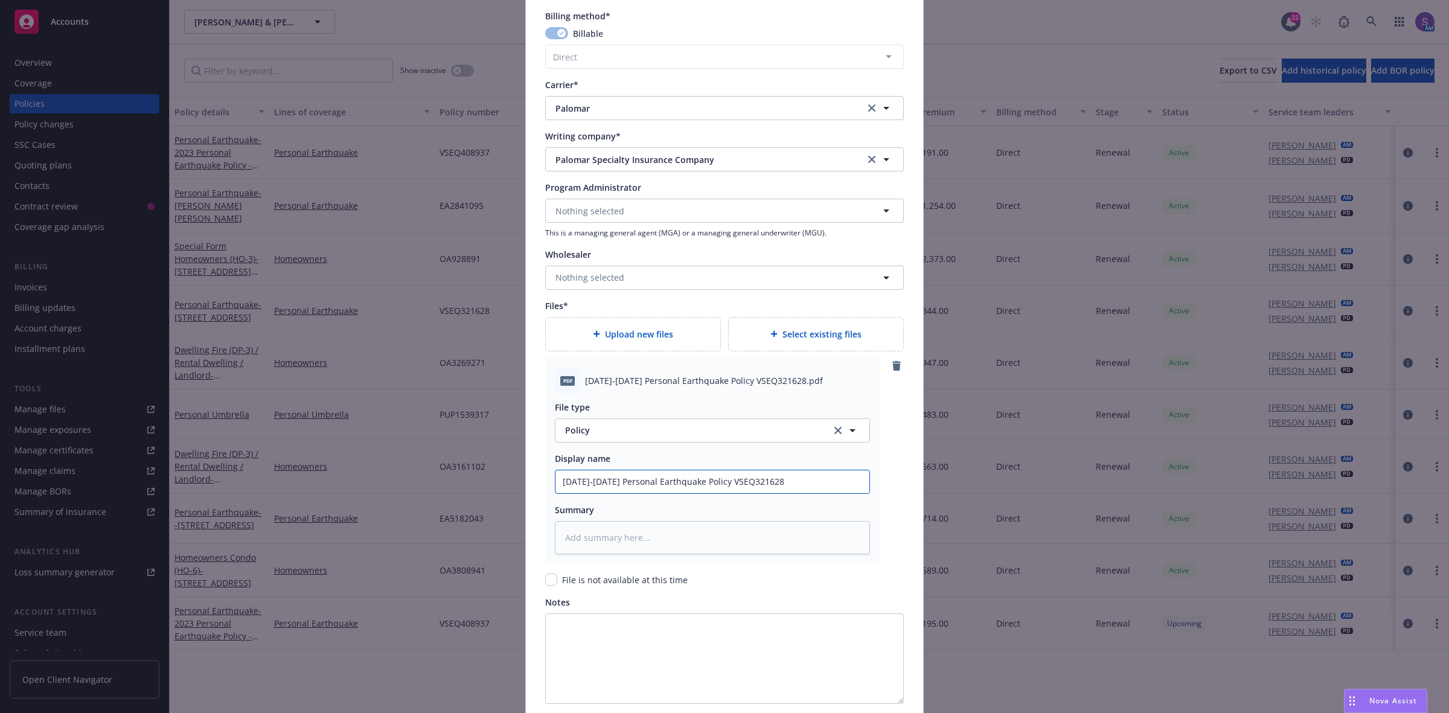
scroll to position [1160, 0]
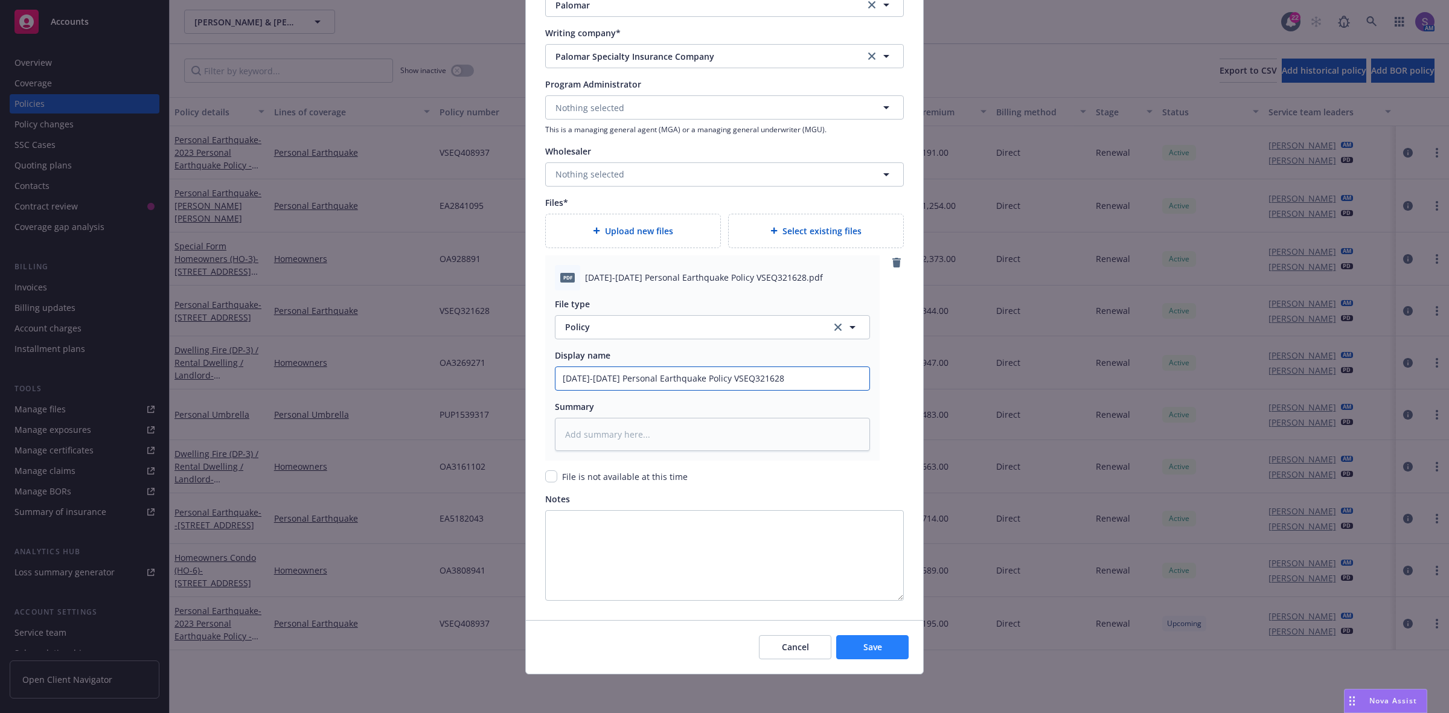
type input "2025-2026 Personal Earthquake Policy VSEQ321628"
click at [863, 647] on span "Save" at bounding box center [872, 646] width 19 height 11
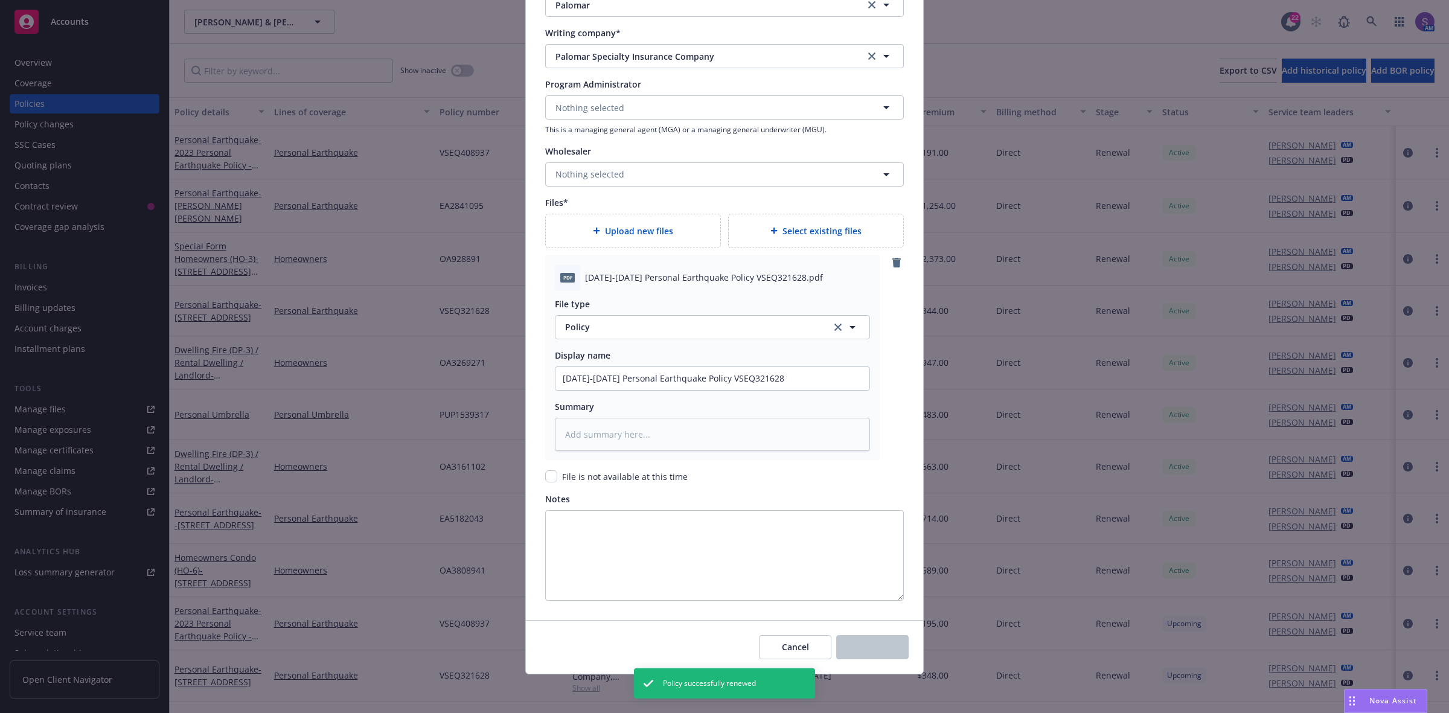
type textarea "x"
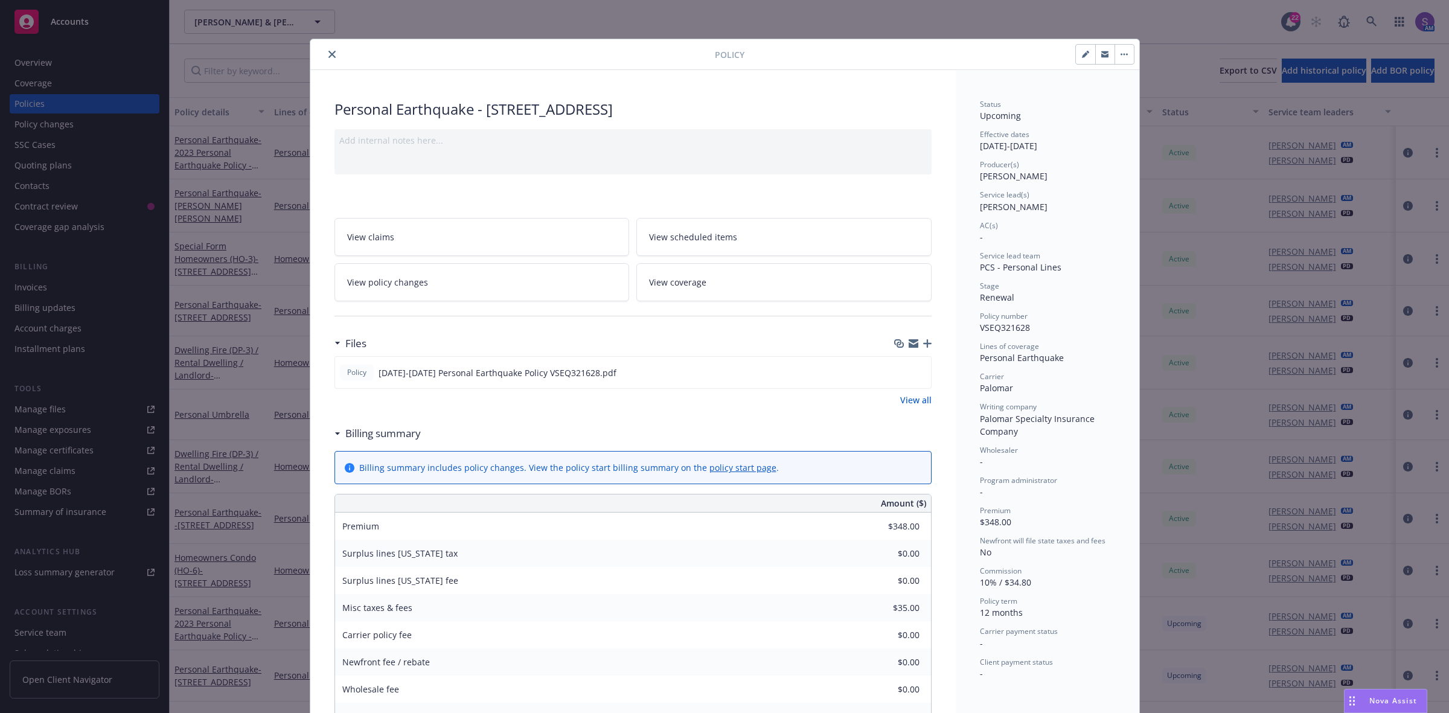
click at [328, 51] on icon "close" at bounding box center [331, 54] width 7 height 7
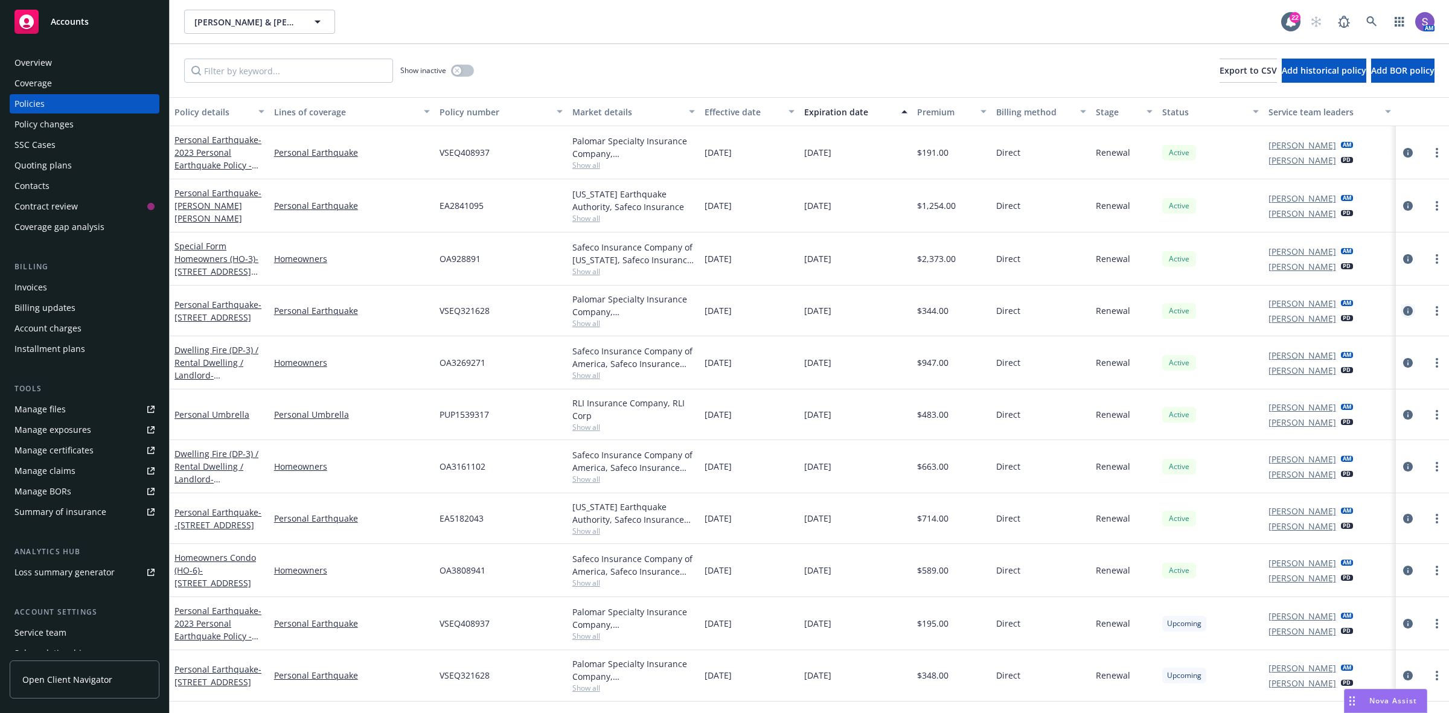
click at [1404, 312] on icon "circleInformation" at bounding box center [1408, 311] width 10 height 10
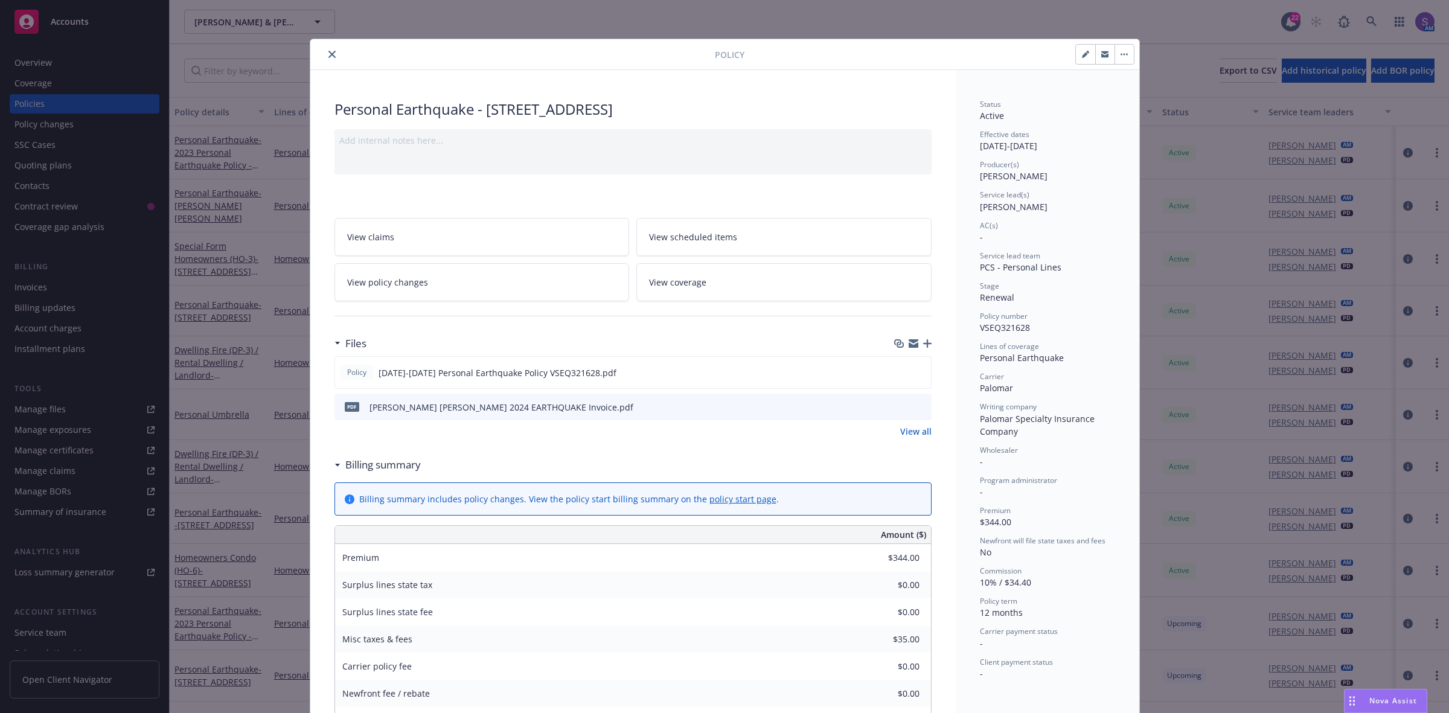
scroll to position [36, 0]
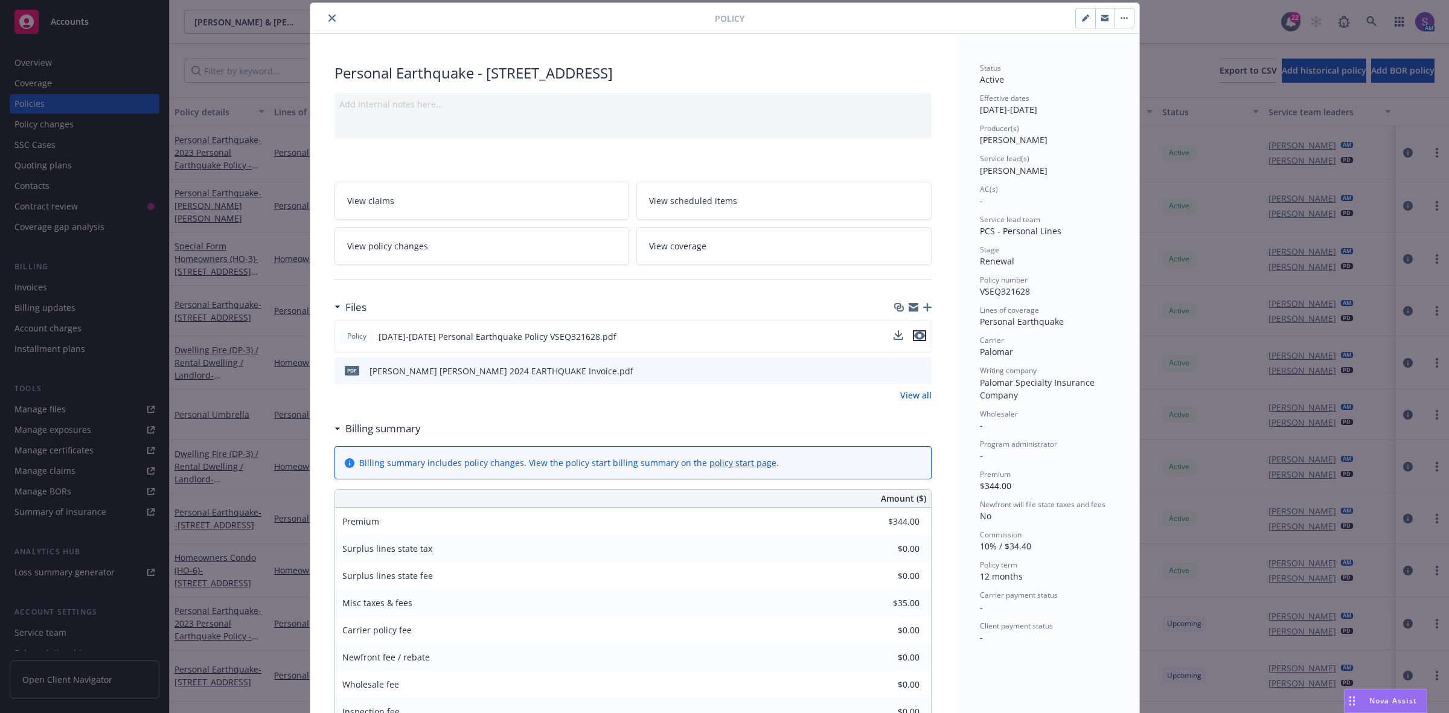
click at [914, 335] on icon "preview file" at bounding box center [919, 335] width 11 height 8
click at [328, 20] on icon "close" at bounding box center [331, 17] width 7 height 7
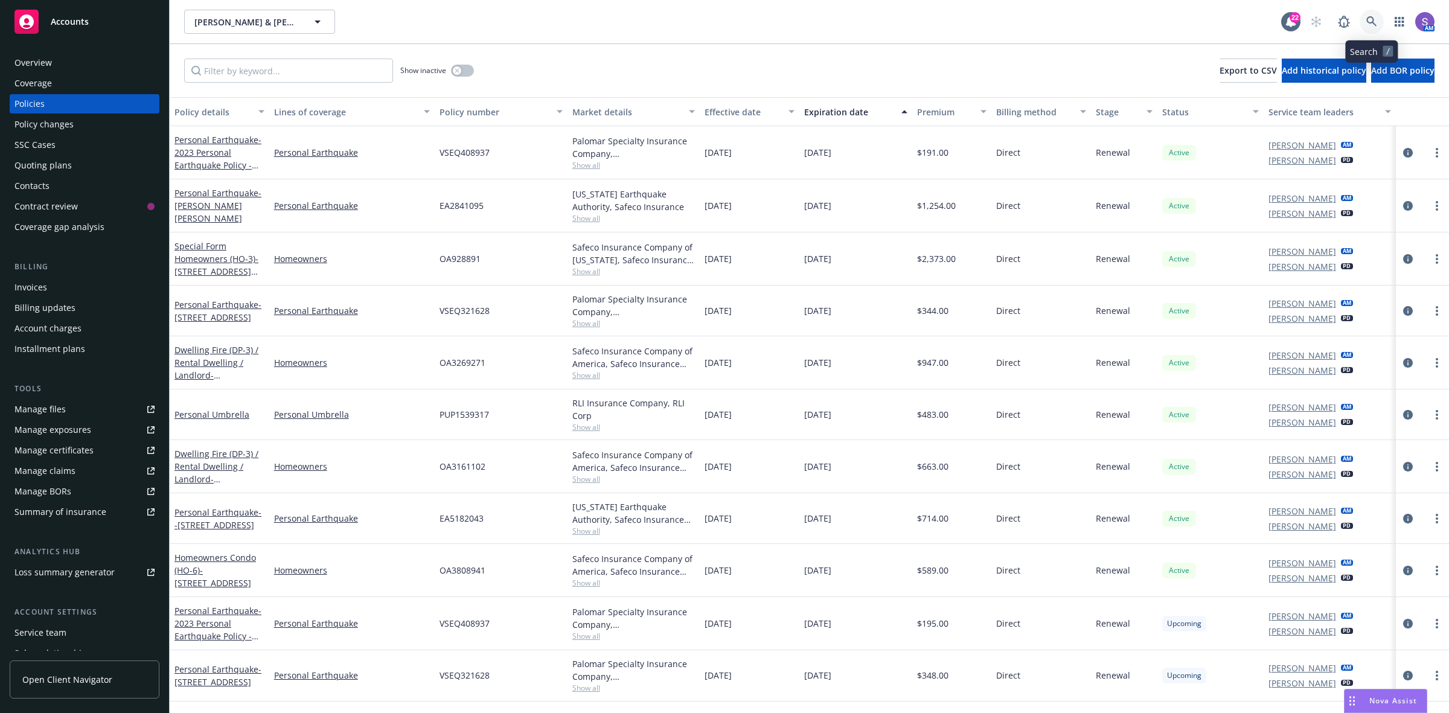
click at [1369, 19] on icon at bounding box center [1371, 21] width 11 height 11
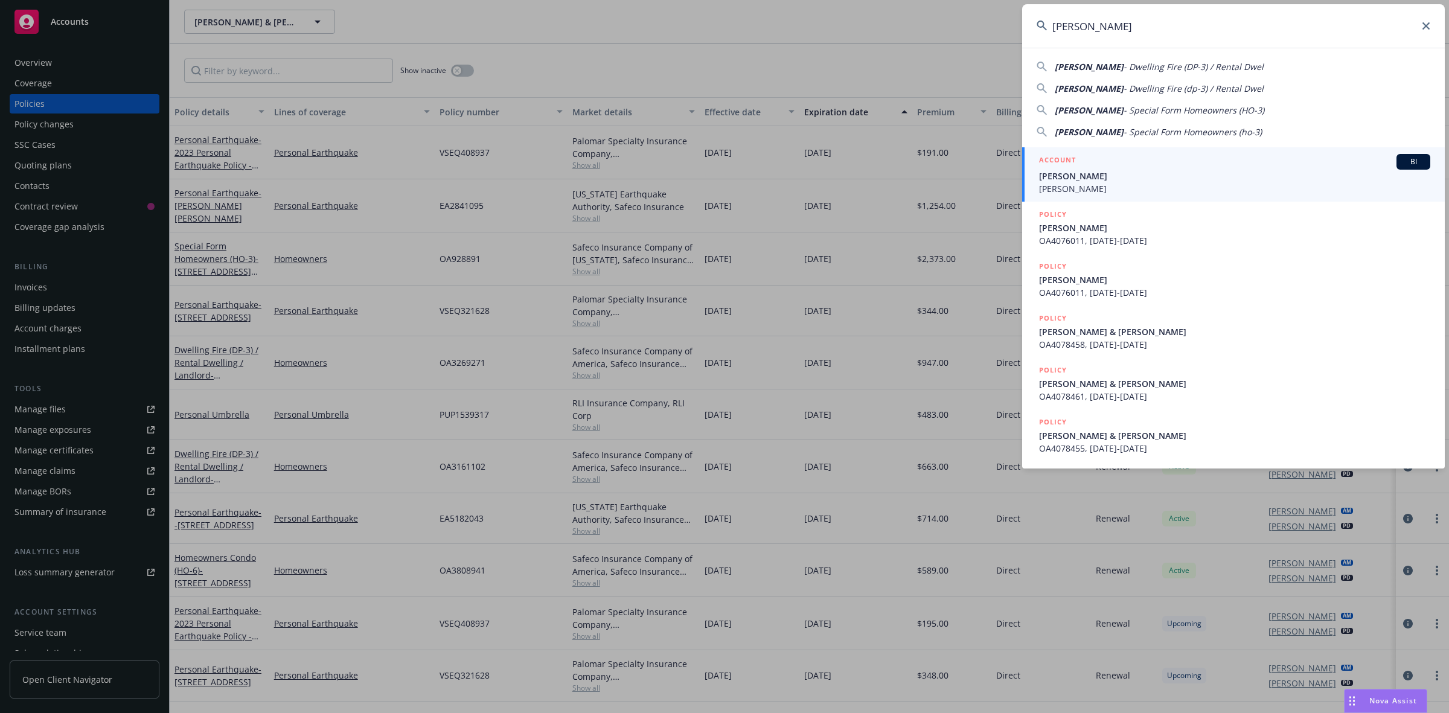
type input "Margo Zinelis"
click at [1110, 182] on span "Margot Zinelis" at bounding box center [1234, 188] width 391 height 13
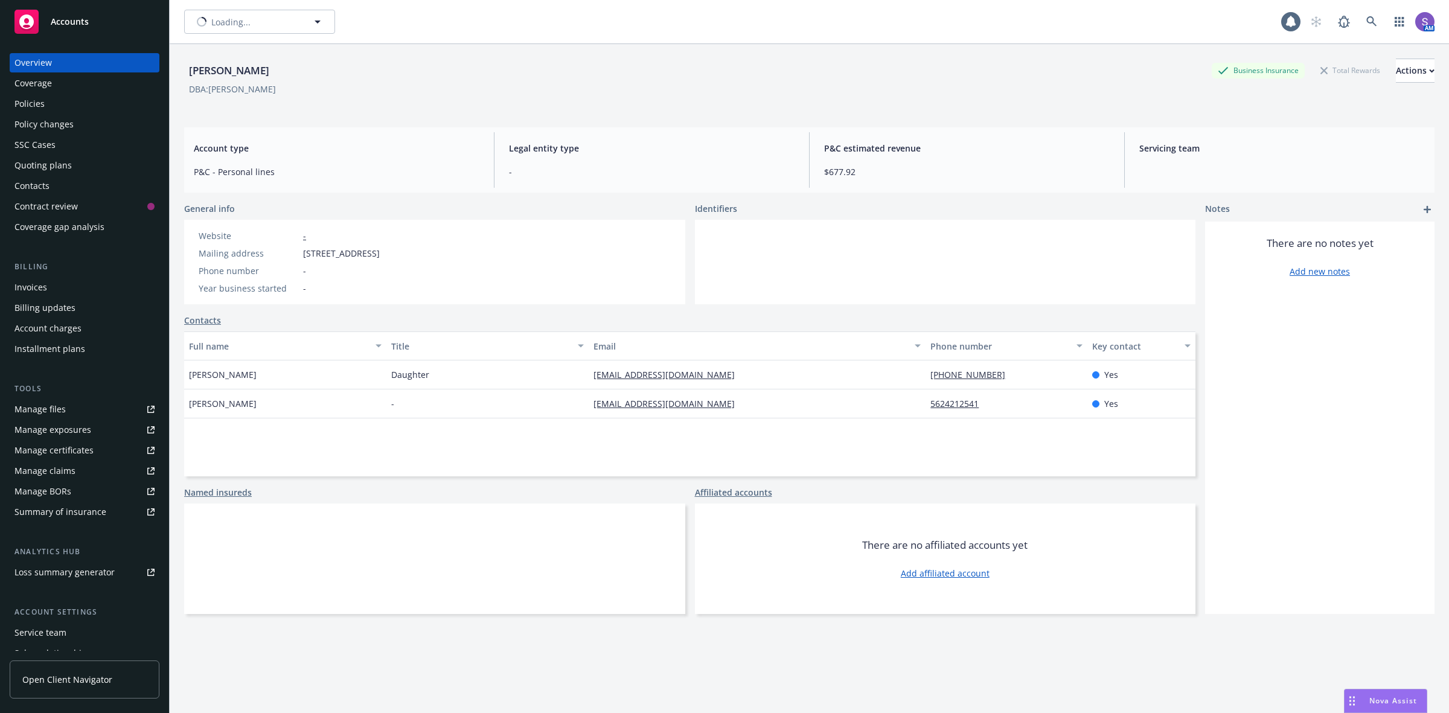
click at [34, 106] on div "Policies" at bounding box center [29, 103] width 30 height 19
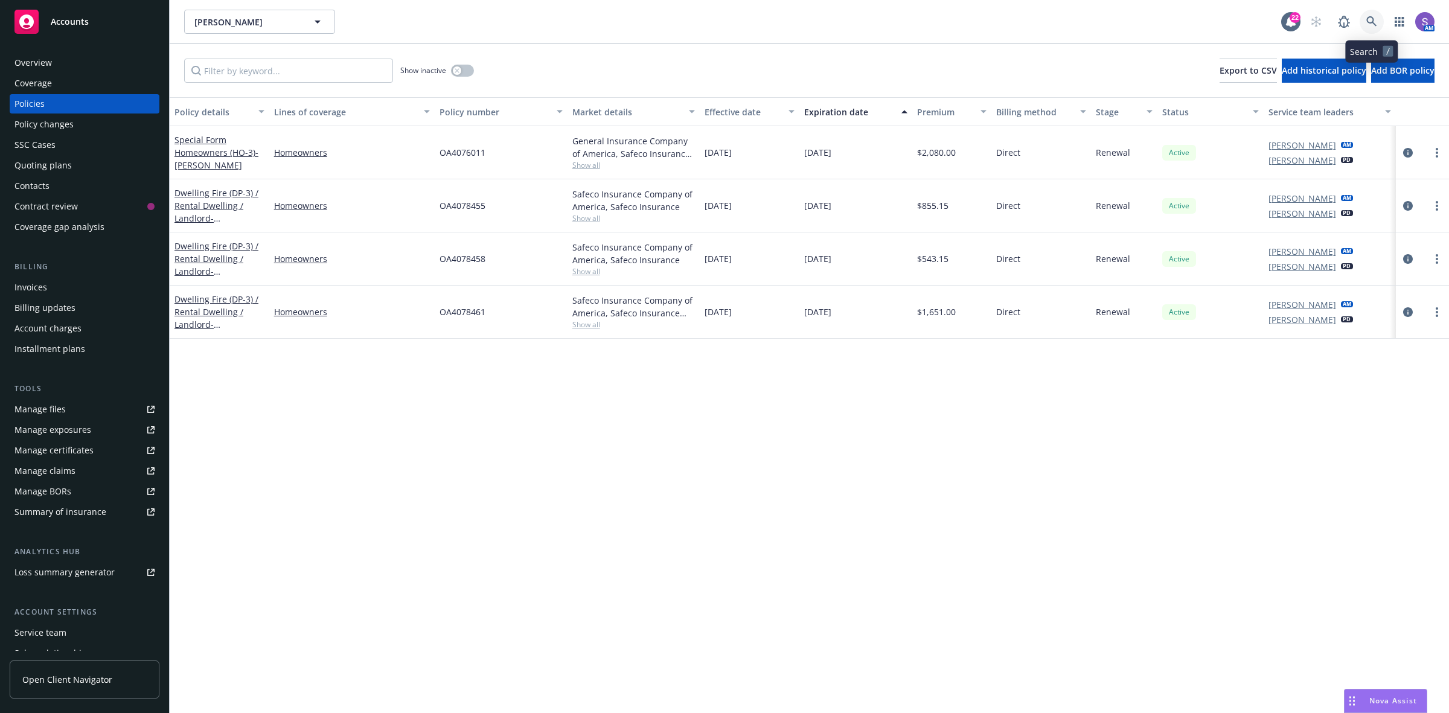
click at [1369, 19] on icon at bounding box center [1371, 21] width 11 height 11
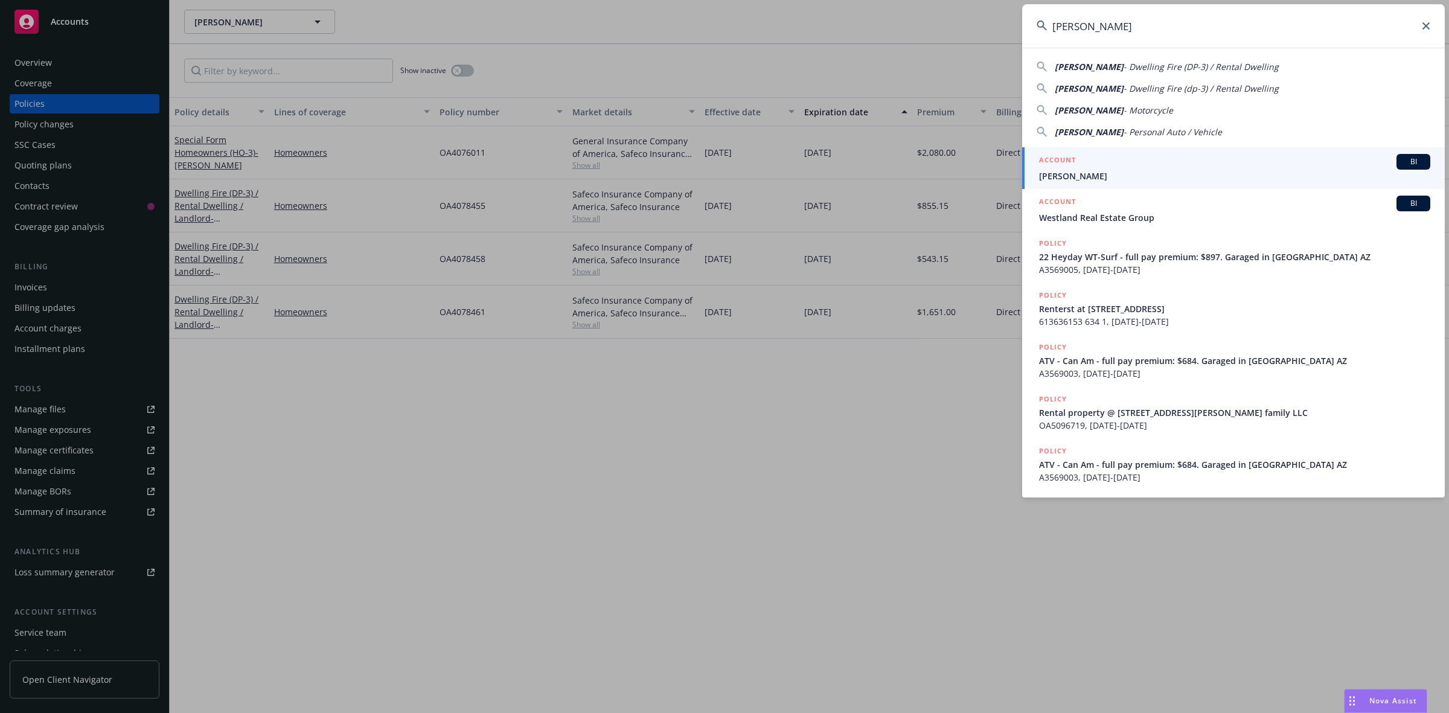
type input "Marc Duda"
click at [1069, 175] on span "Marc Duda" at bounding box center [1234, 176] width 391 height 13
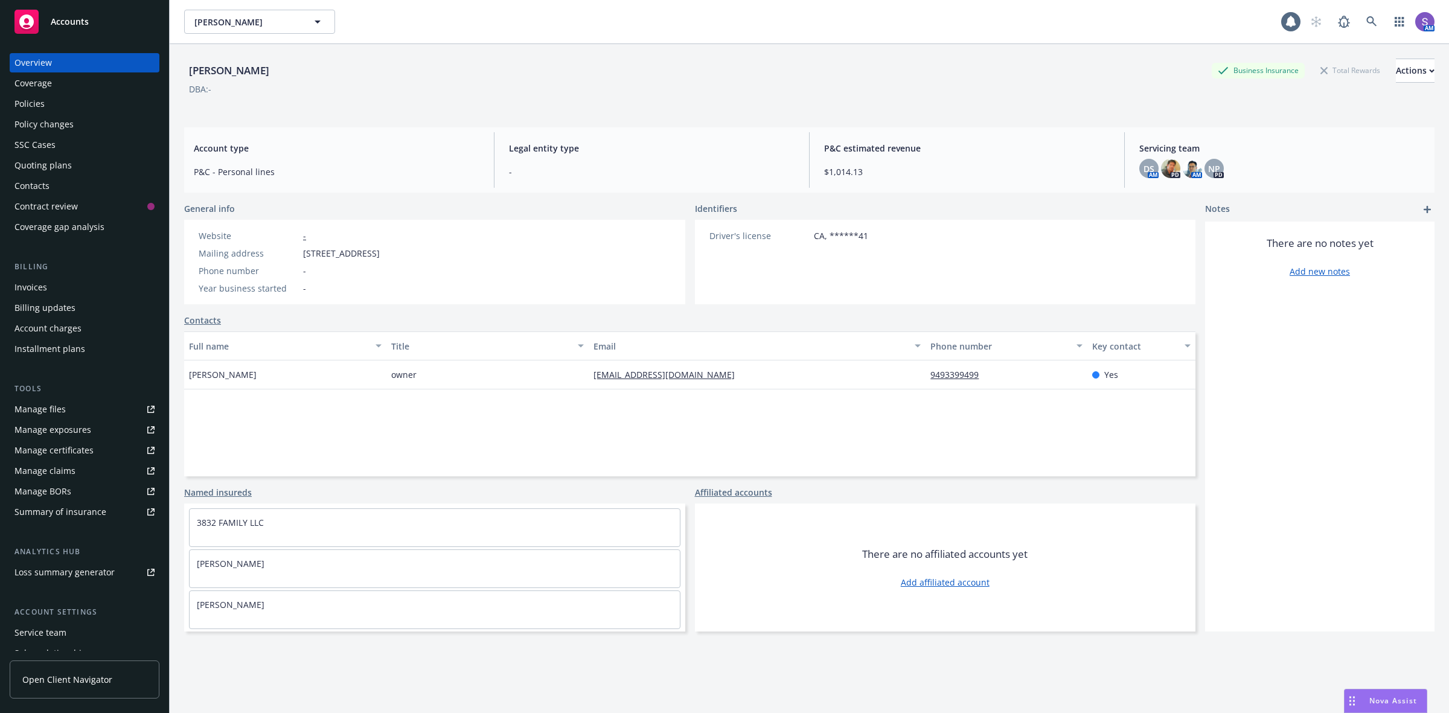
click at [54, 103] on div "Policies" at bounding box center [84, 103] width 140 height 19
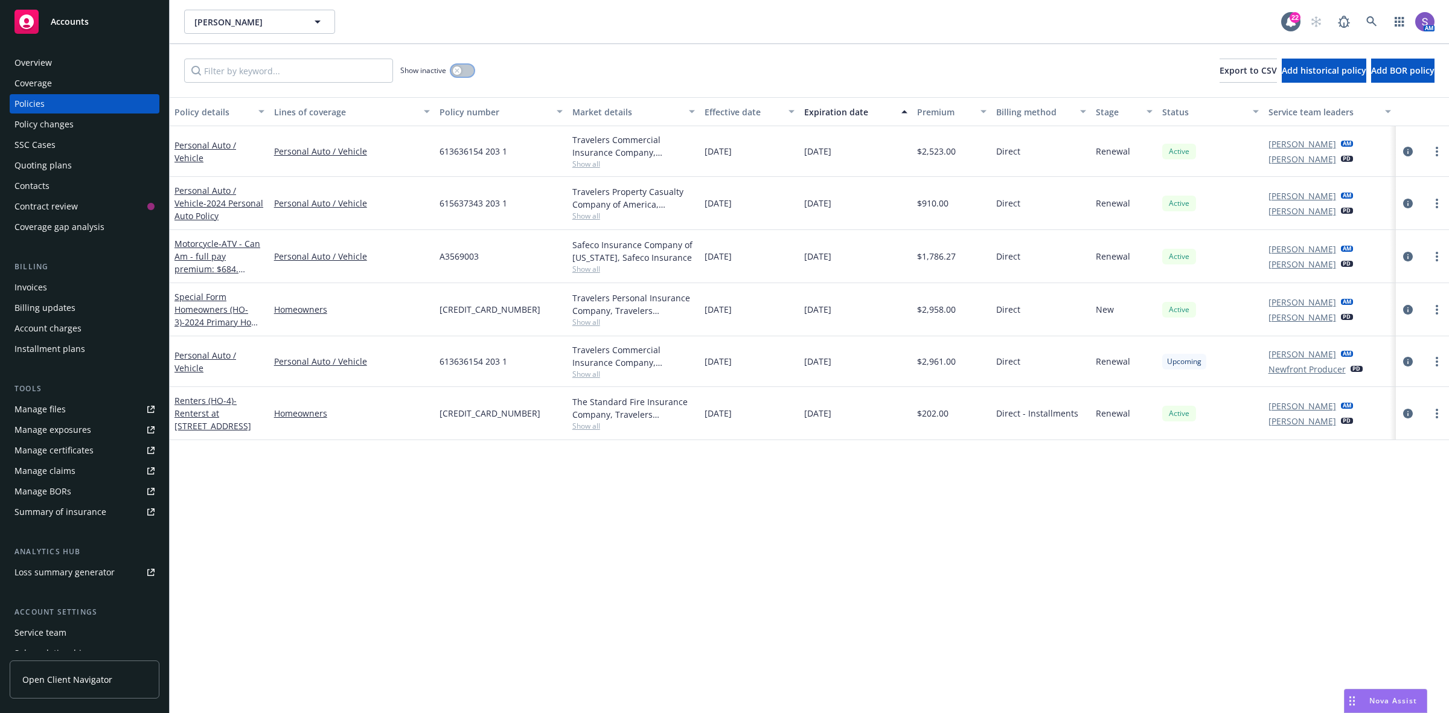
click at [462, 71] on button "button" at bounding box center [462, 71] width 23 height 12
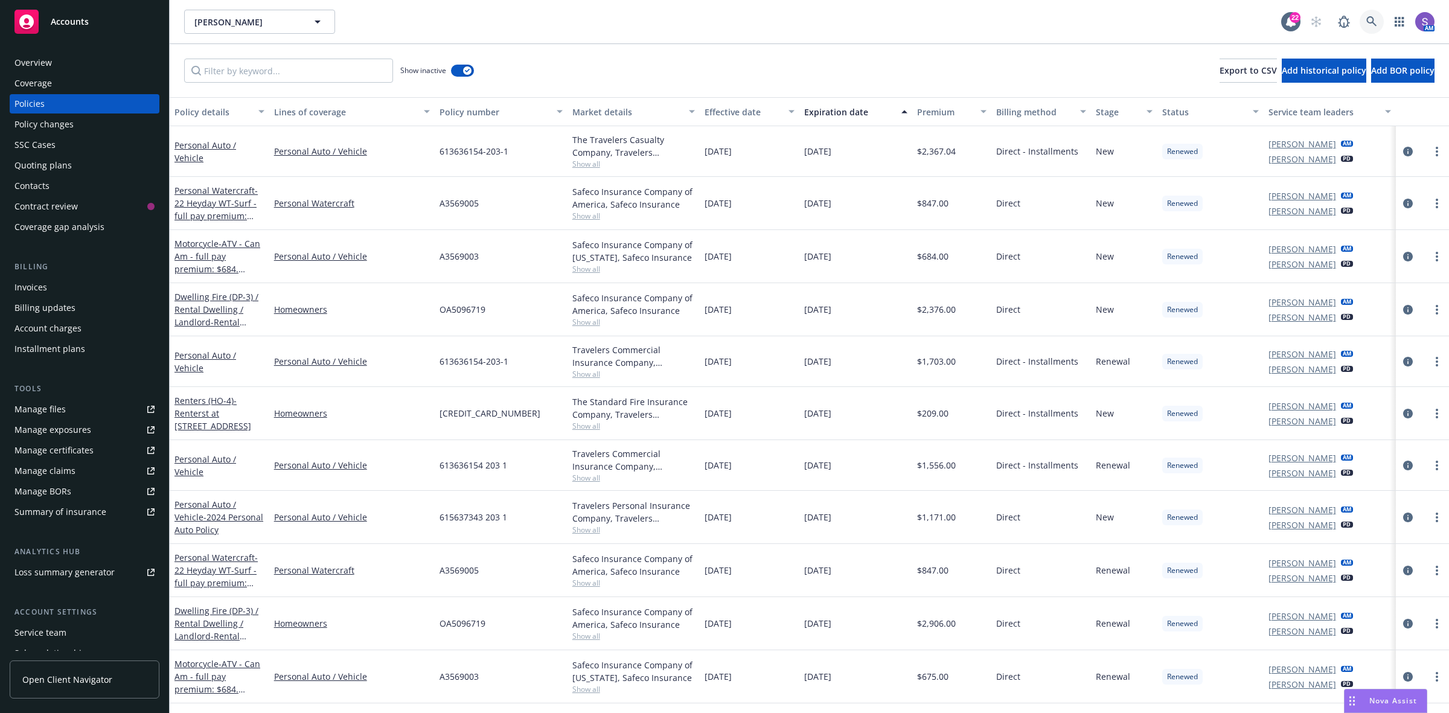
click at [1371, 23] on icon at bounding box center [1371, 21] width 11 height 11
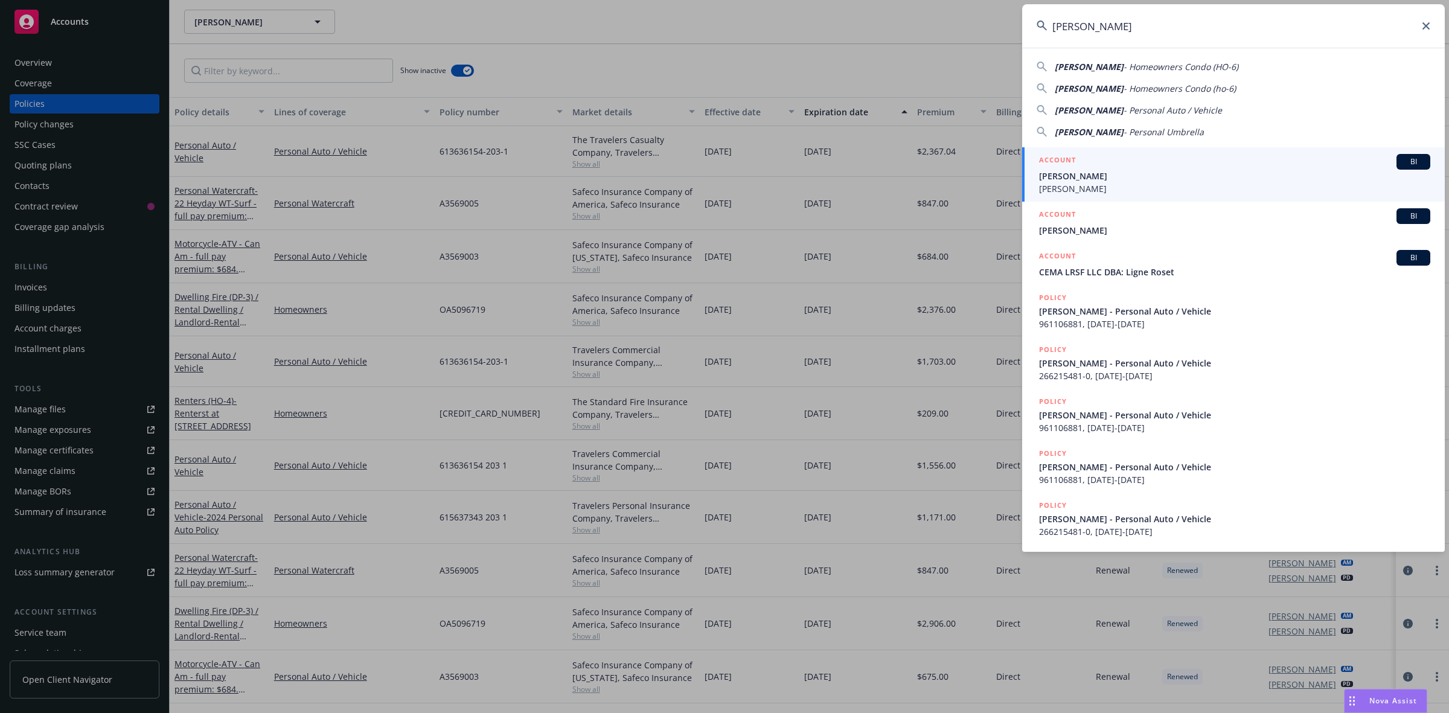
type input "Michael Musarra"
click at [1085, 171] on span "Michael Musarra" at bounding box center [1234, 176] width 391 height 13
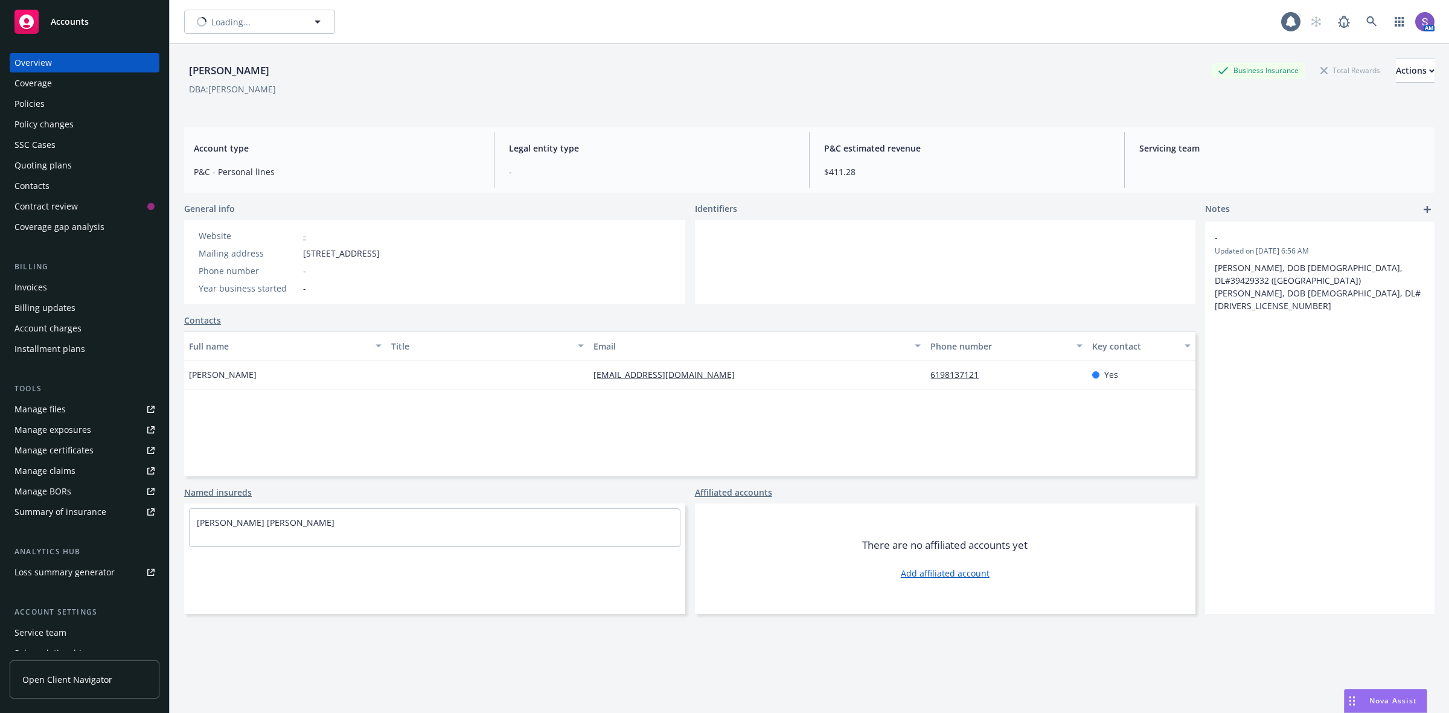
click at [25, 104] on div "Policies" at bounding box center [29, 103] width 30 height 19
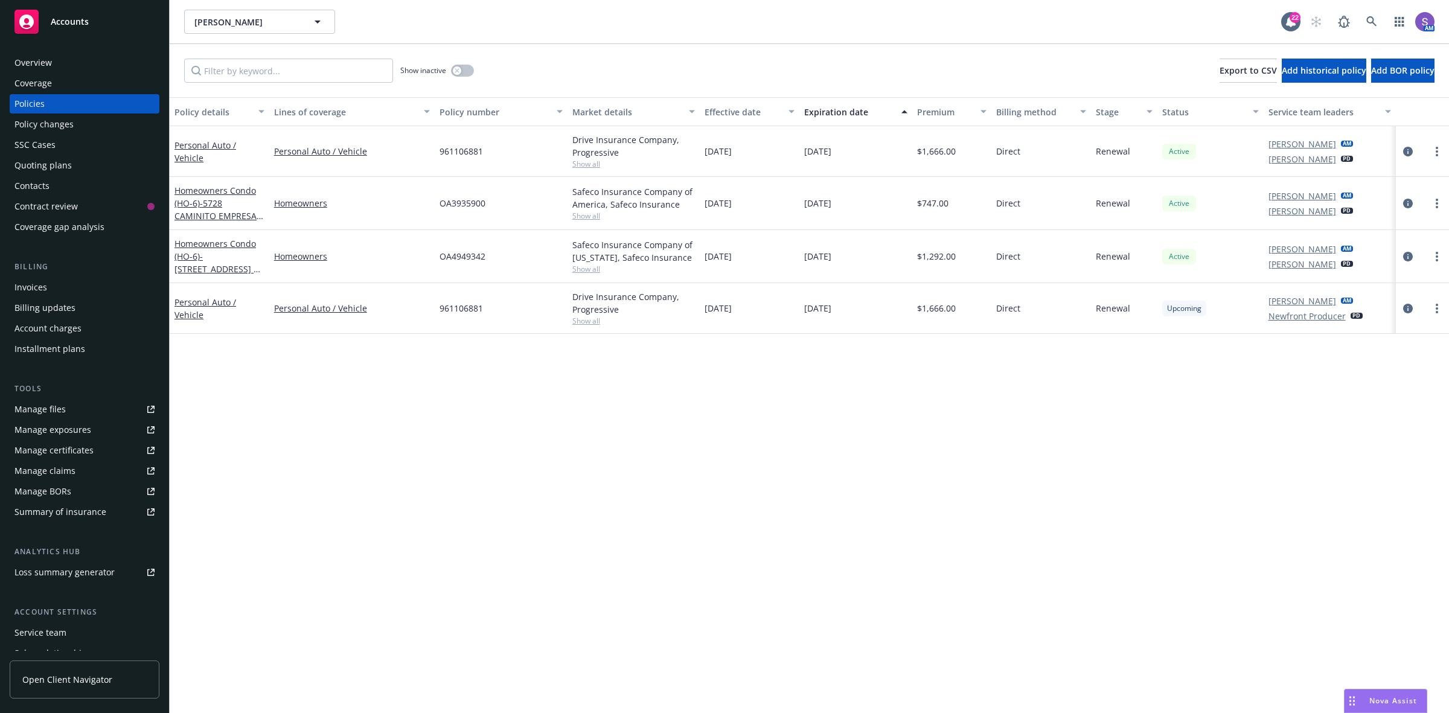
click at [466, 201] on span "OA3935900" at bounding box center [463, 203] width 46 height 13
copy span "OA3935900"
click at [1369, 20] on icon at bounding box center [1371, 21] width 11 height 11
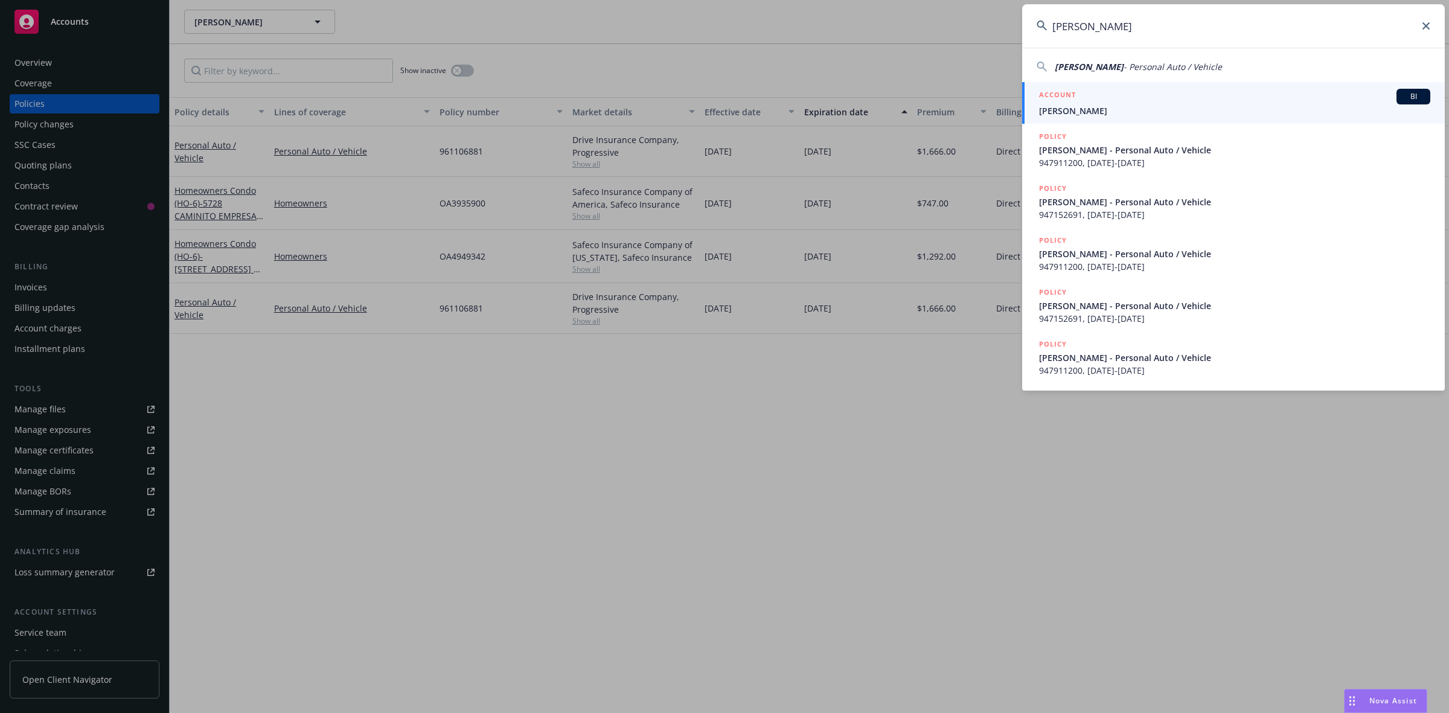
type input "Florez, Richard"
click at [1063, 103] on div "ACCOUNT BI" at bounding box center [1234, 97] width 391 height 16
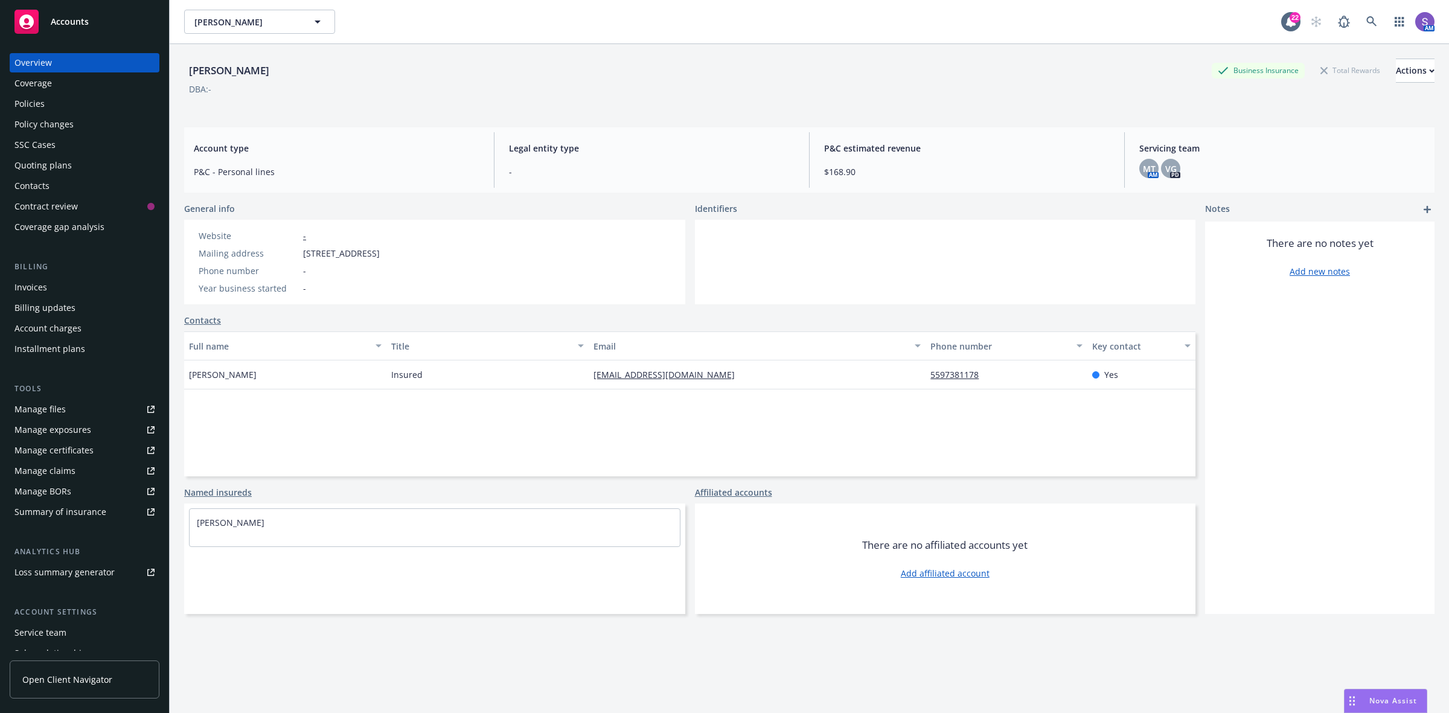
click at [34, 101] on div "Policies" at bounding box center [29, 103] width 30 height 19
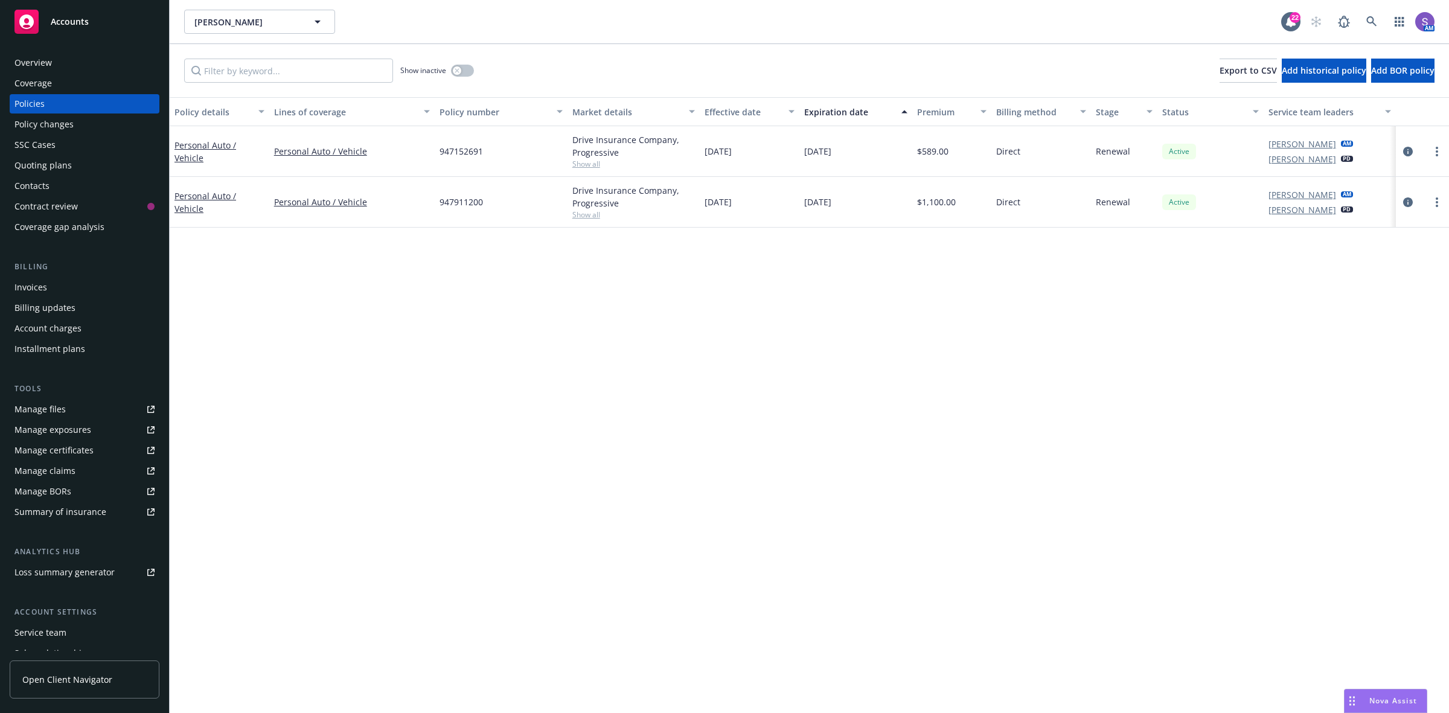
click at [468, 149] on span "947152691" at bounding box center [461, 151] width 43 height 13
copy span "947152691"
click at [1439, 154] on link "more" at bounding box center [1437, 151] width 14 height 14
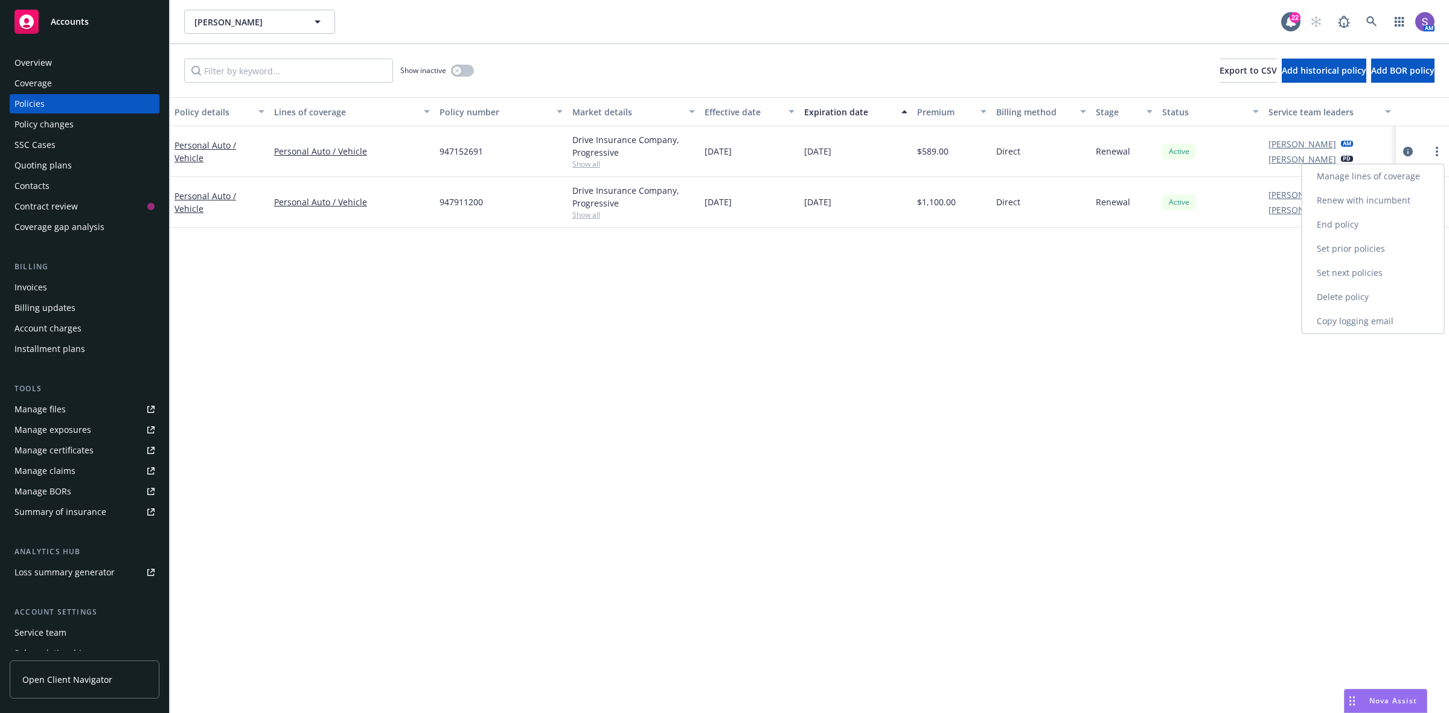
click at [1368, 200] on link "Renew with incumbent" at bounding box center [1373, 200] width 142 height 24
select select "6"
select select "CA"
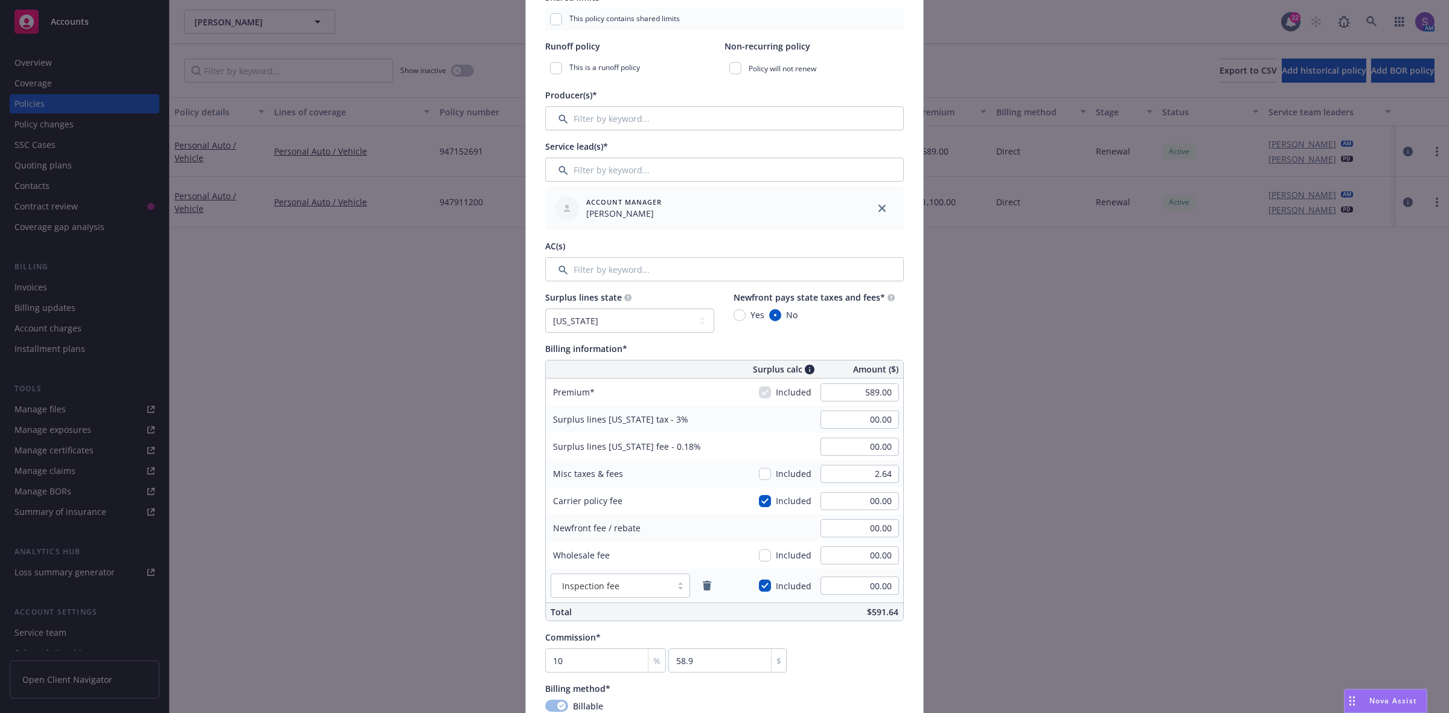
scroll to position [377, 0]
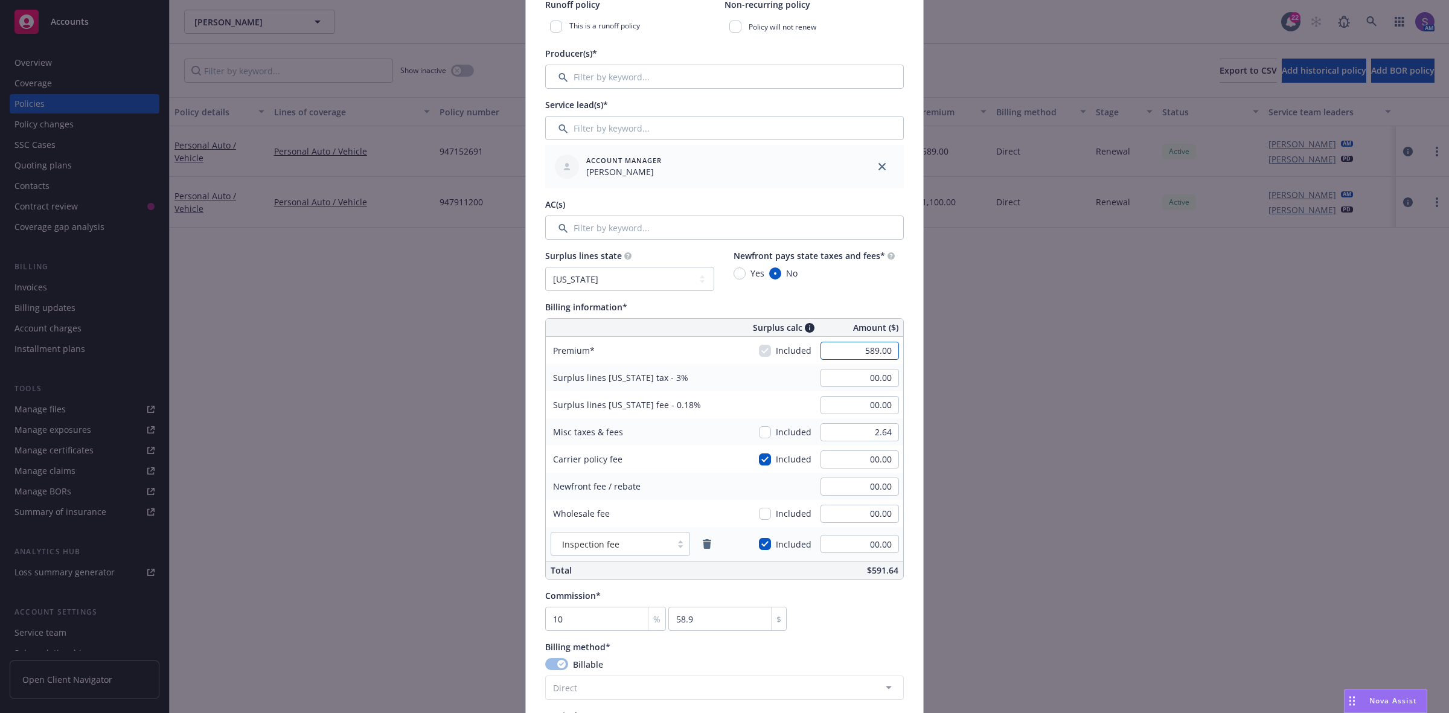
click at [860, 356] on input "589.00" at bounding box center [860, 351] width 78 height 18
paste input "91.64"
type input "591.64"
type input "17.75"
type input "1.06"
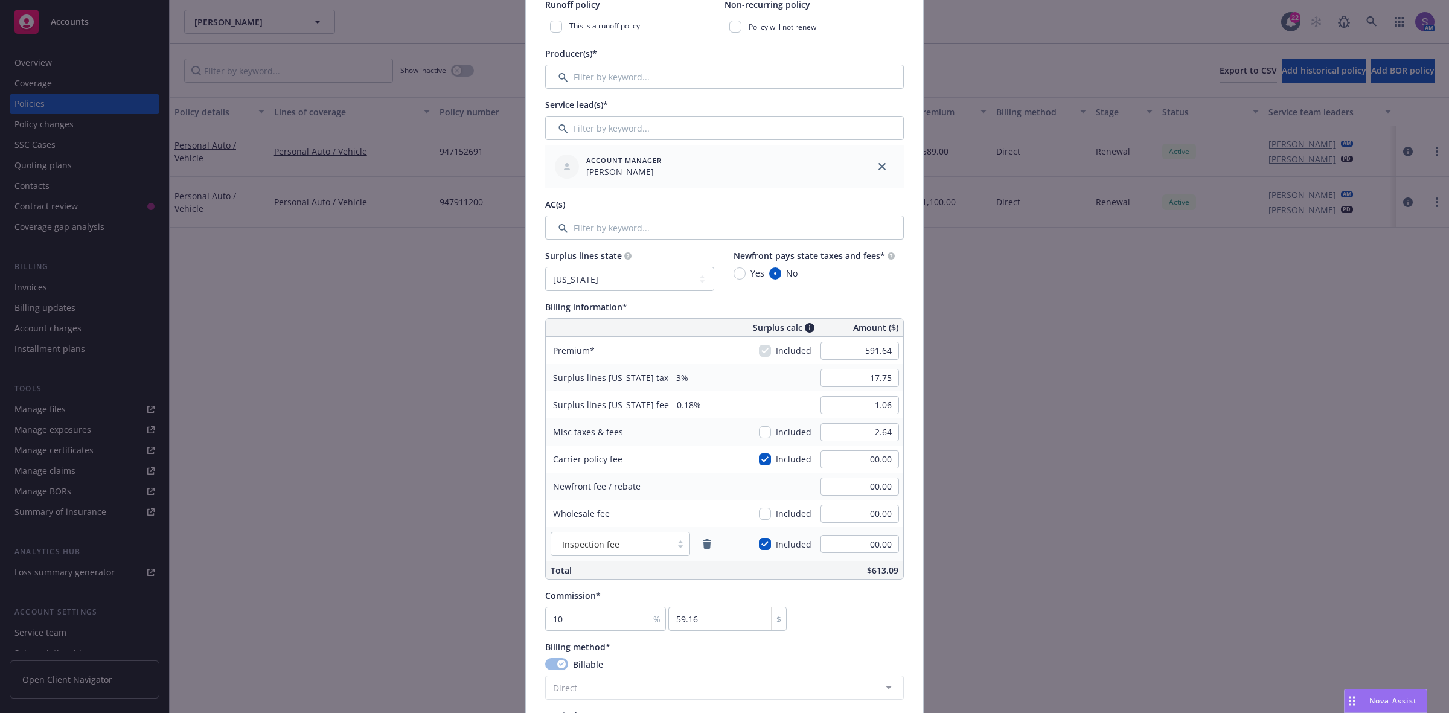
type input "59.16"
click at [862, 354] on input "591.64" at bounding box center [860, 351] width 78 height 18
click at [875, 352] on input "591.64" at bounding box center [860, 351] width 78 height 18
paste input "89"
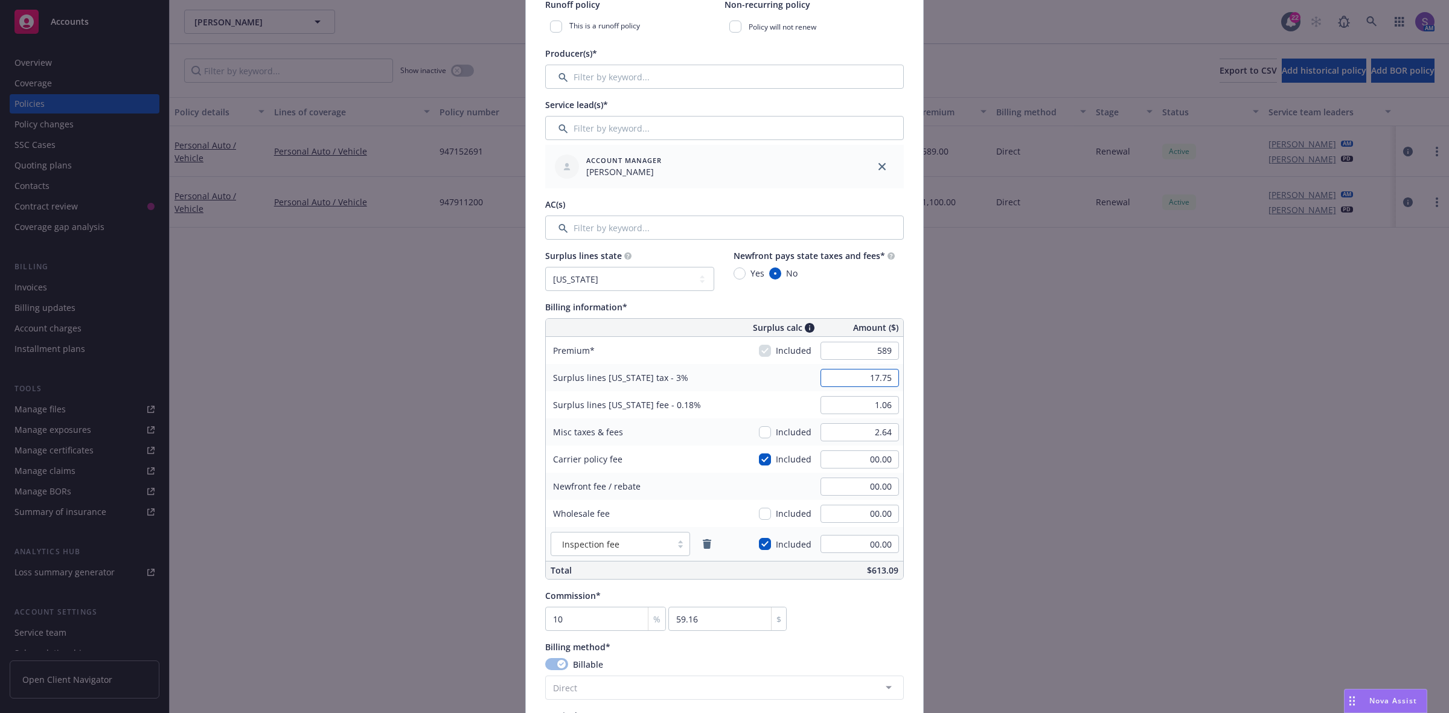
type input "589.00"
type input "17.67"
type input "58.9"
click at [864, 379] on input "17.67" at bounding box center [860, 378] width 78 height 18
type input "00.00"
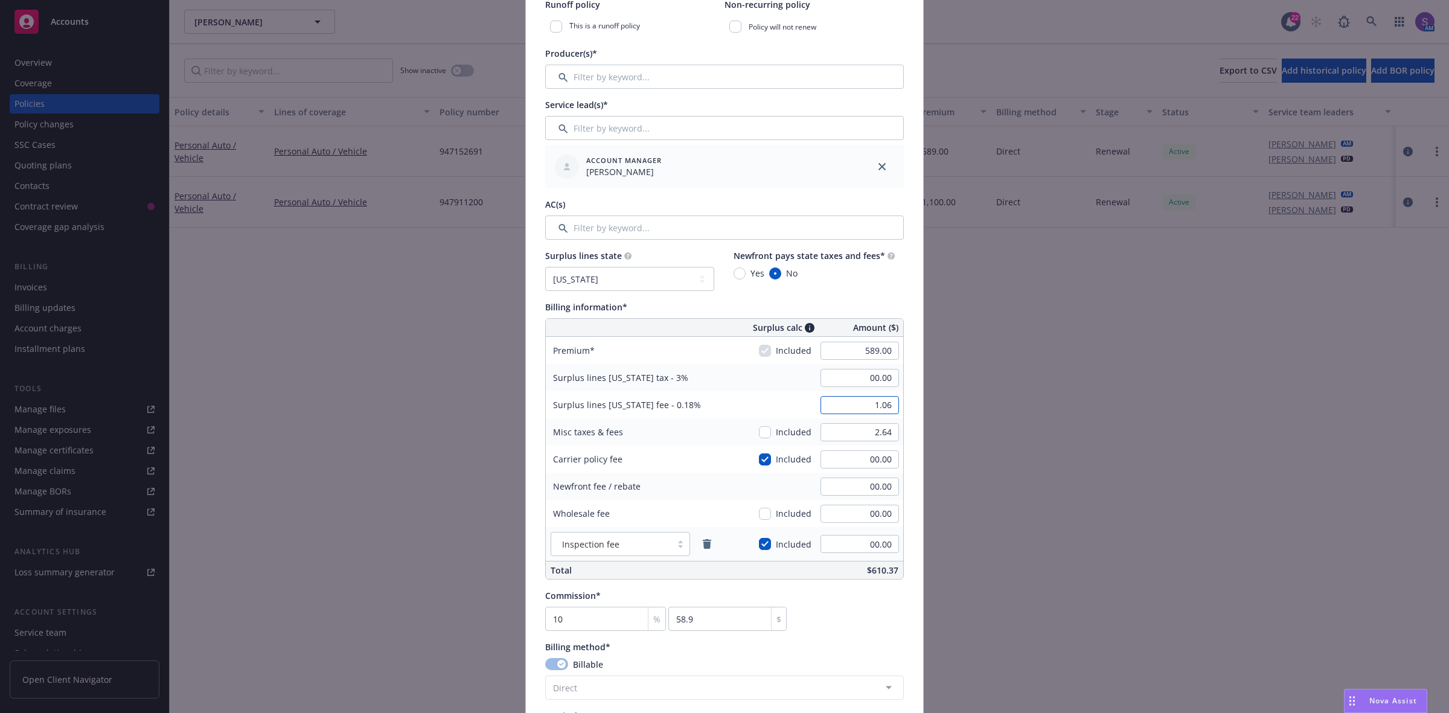
click at [866, 408] on input "1.06" at bounding box center [860, 405] width 78 height 18
type input "00.00"
click at [872, 625] on div "Commission* 10 % 58.9 $" at bounding box center [724, 610] width 359 height 42
click at [886, 607] on div "Commission* 10 % 58.9 $" at bounding box center [724, 610] width 359 height 42
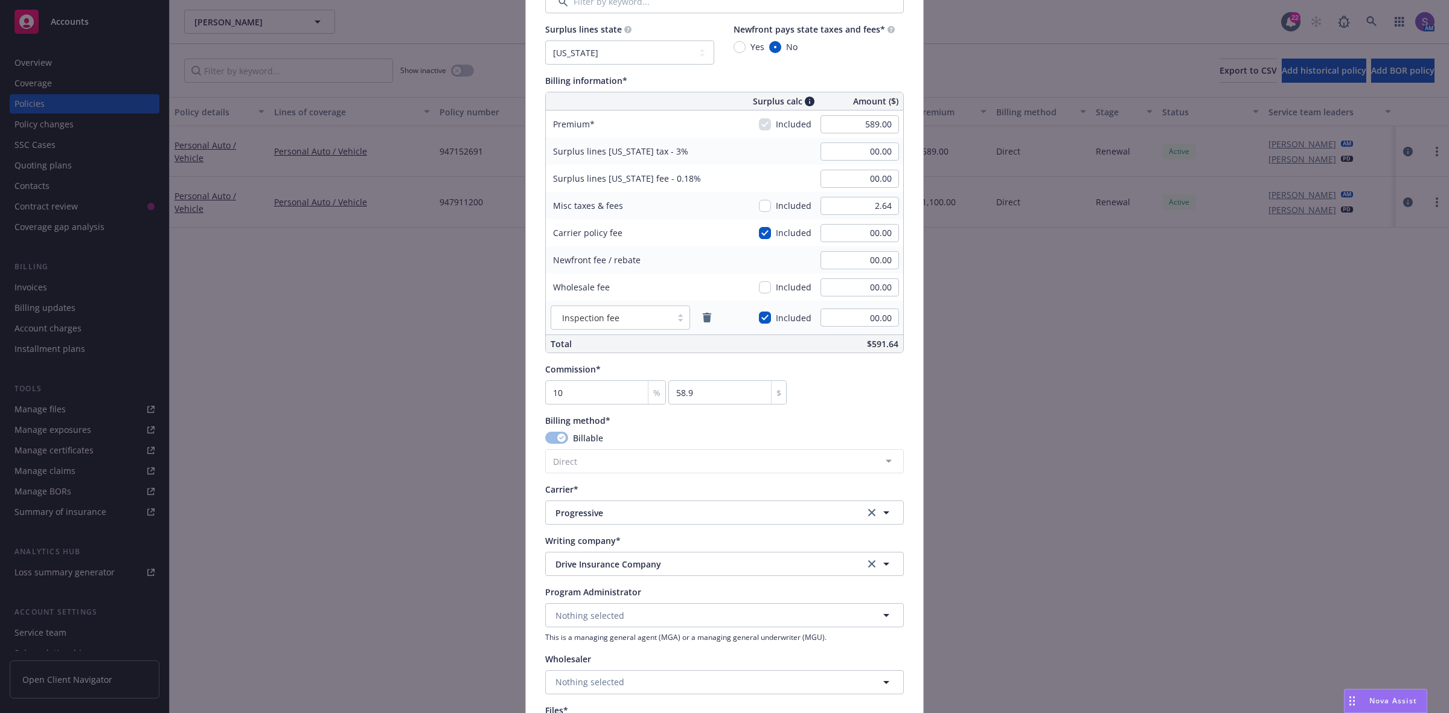
scroll to position [755, 0]
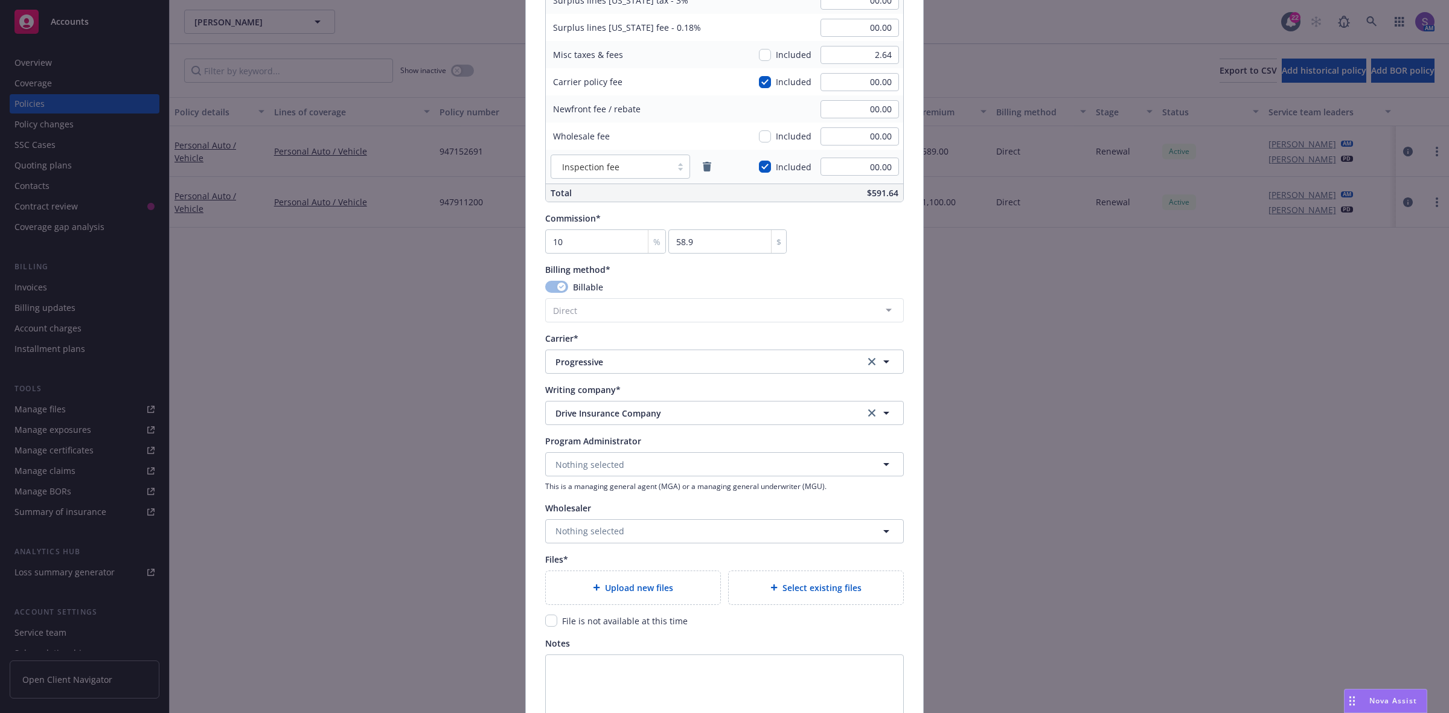
click at [606, 595] on div "Upload new files" at bounding box center [633, 587] width 174 height 33
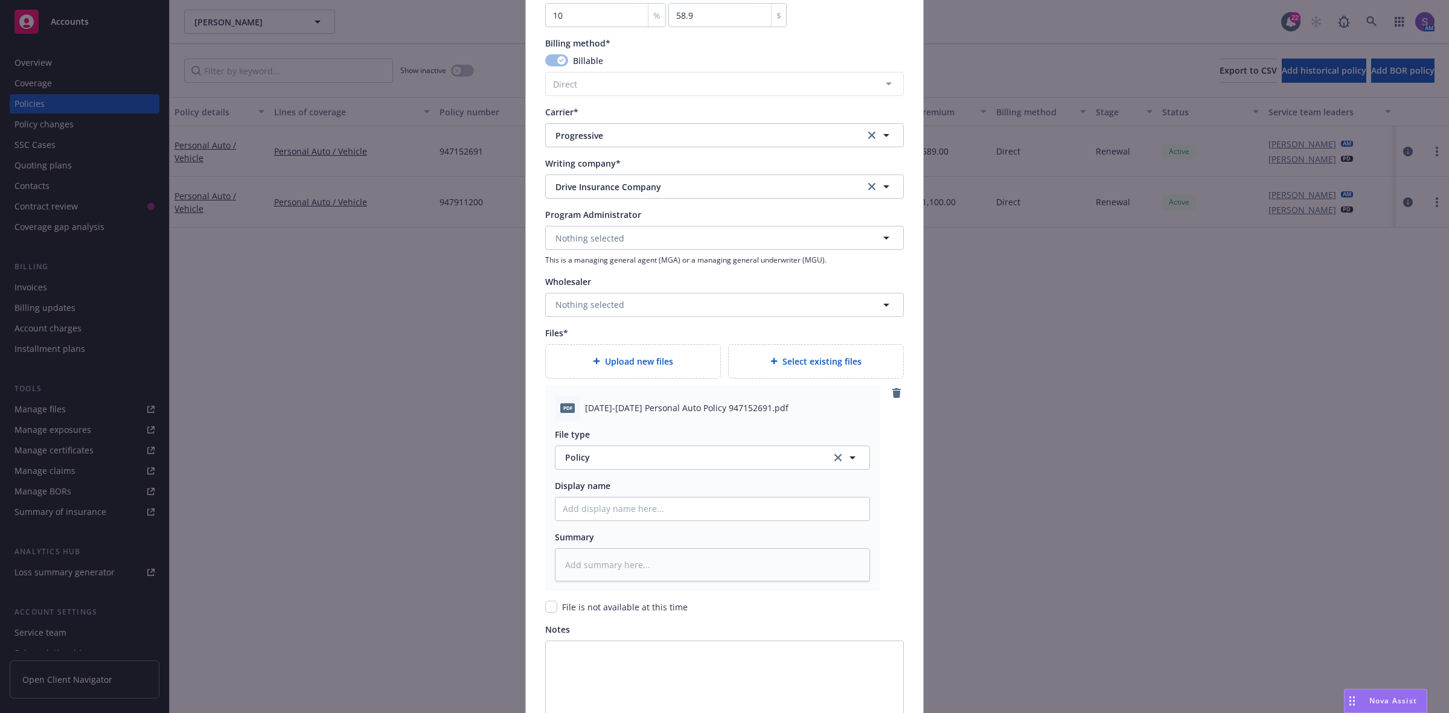
click at [646, 408] on span "2025-2026 Personal Auto Policy 947152691.pdf" at bounding box center [686, 408] width 203 height 13
click at [647, 412] on span "2025-2026 Personal Auto Policy 947152691.pdf" at bounding box center [686, 408] width 203 height 13
copy span "2025-2026 Personal Auto Policy 947152691.pdf"
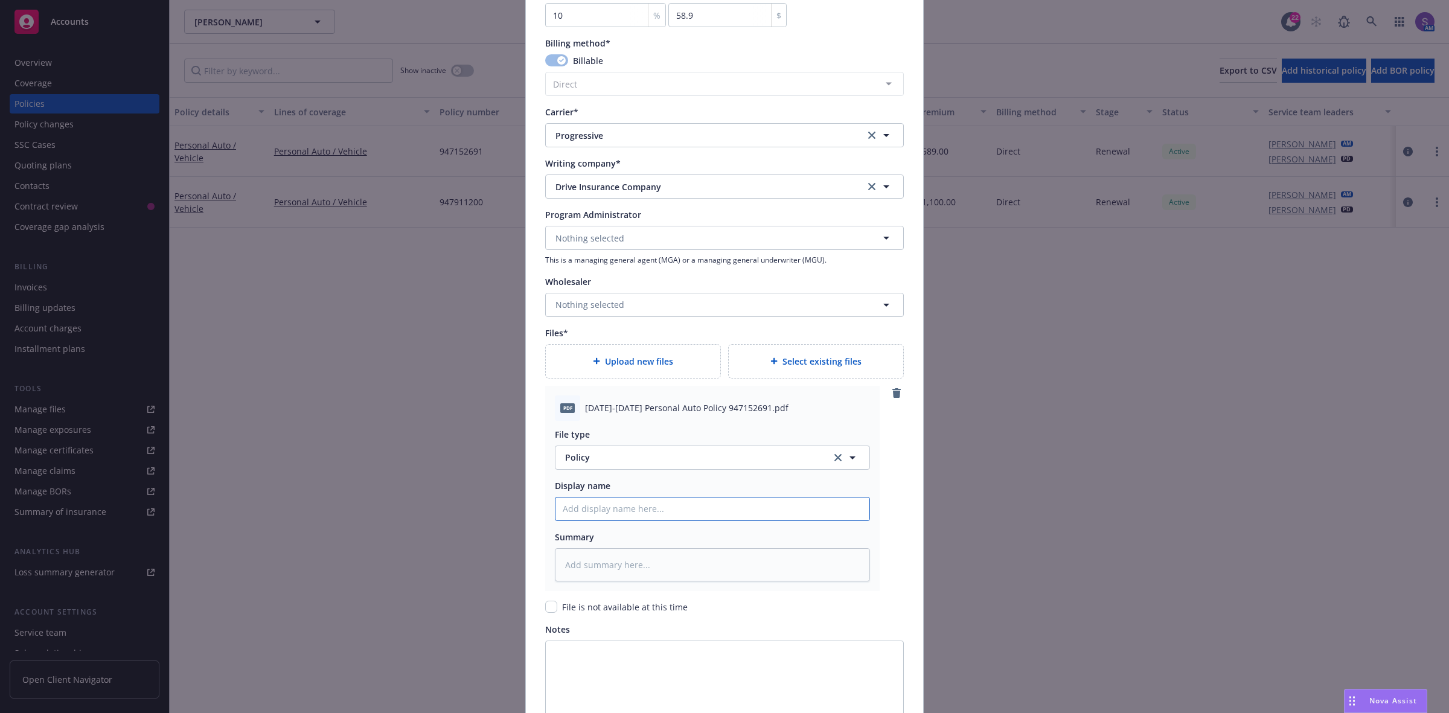
click at [596, 515] on input "Policy display name" at bounding box center [712, 509] width 314 height 23
paste input "2025-2026 Personal Auto Policy 947152691.pdf"
type textarea "x"
type input "2025-2026 Personal Auto Policy 947152691.pdf"
type textarea "x"
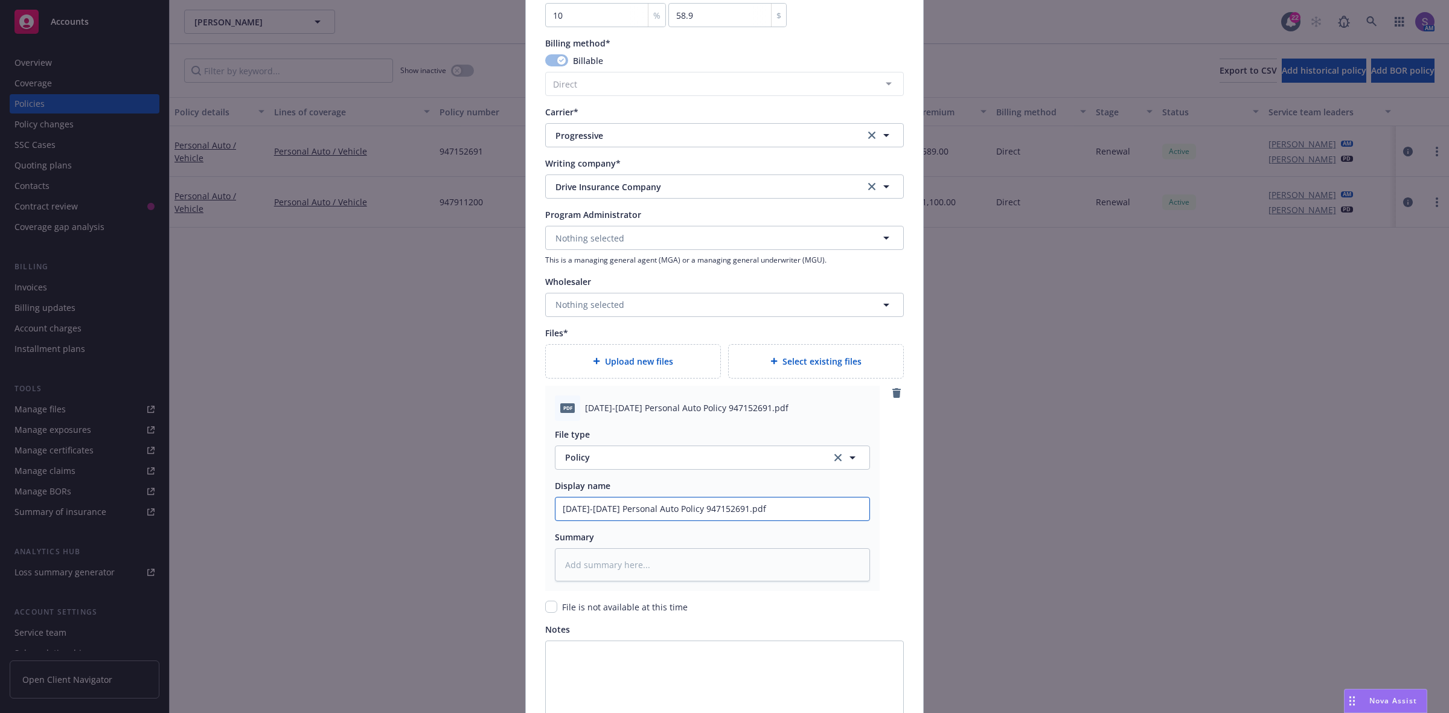
type input "2025-2026 Personal Auto Policy 947152691.pd"
type textarea "x"
type input "2025-2026 Personal Auto Policy 947152691.p"
type textarea "x"
type input "2025-2026 Personal Auto Policy 947152691."
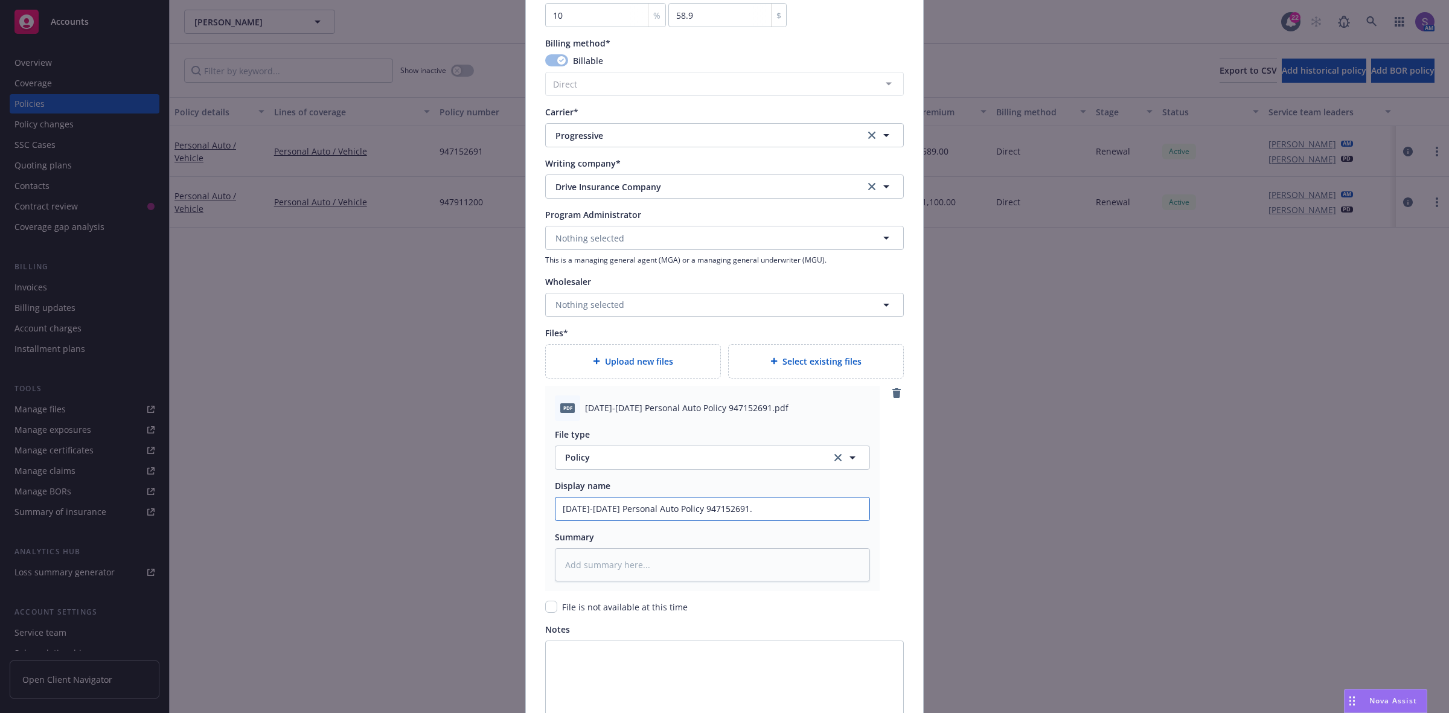
type textarea "x"
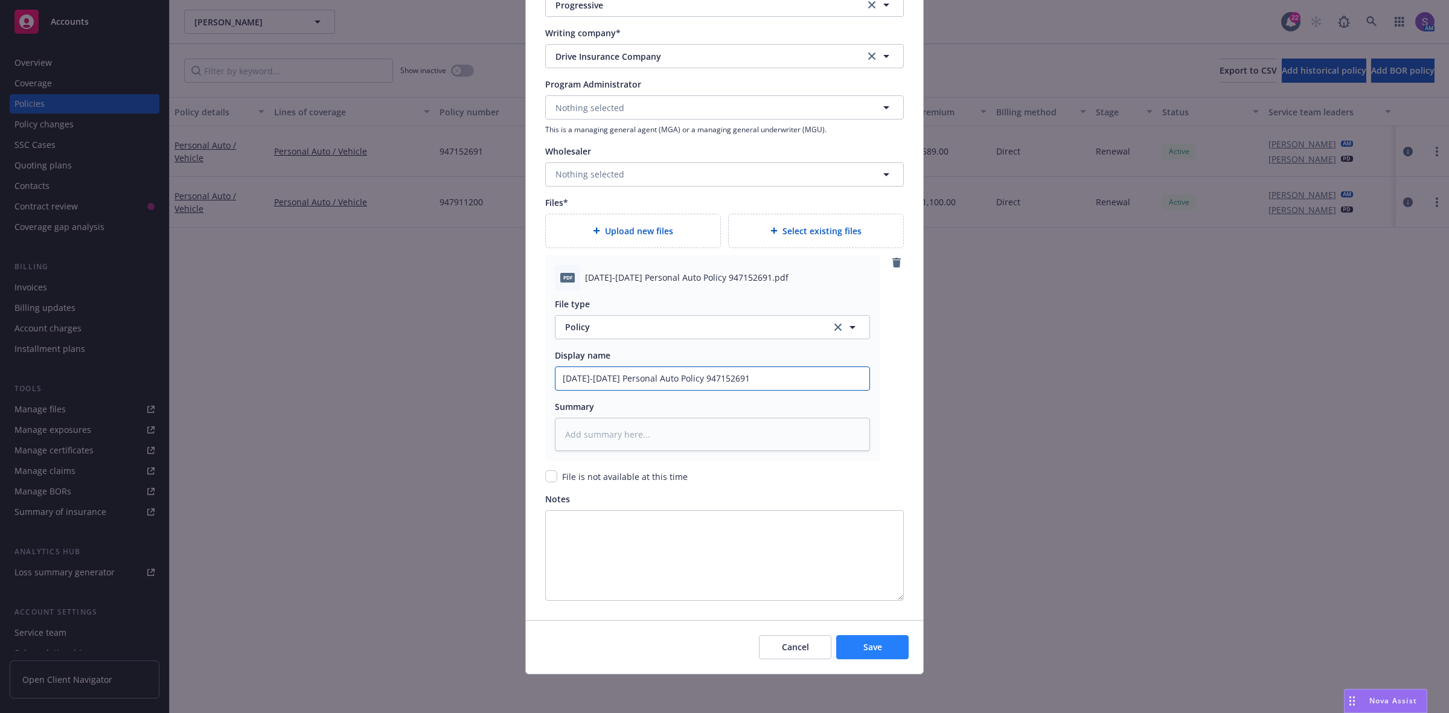
type input "2025-2026 Personal Auto Policy 947152691"
click at [863, 644] on span "Save" at bounding box center [872, 646] width 19 height 11
type textarea "x"
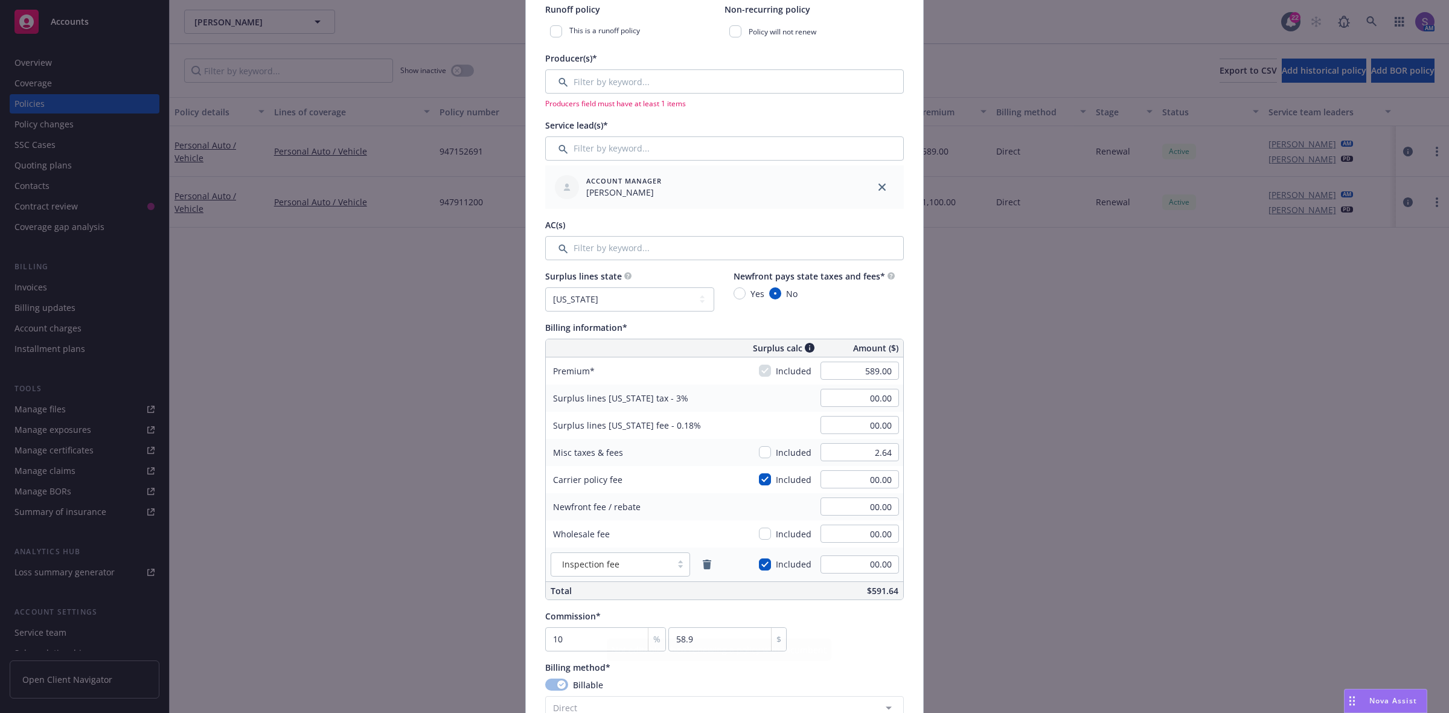
scroll to position [146, 0]
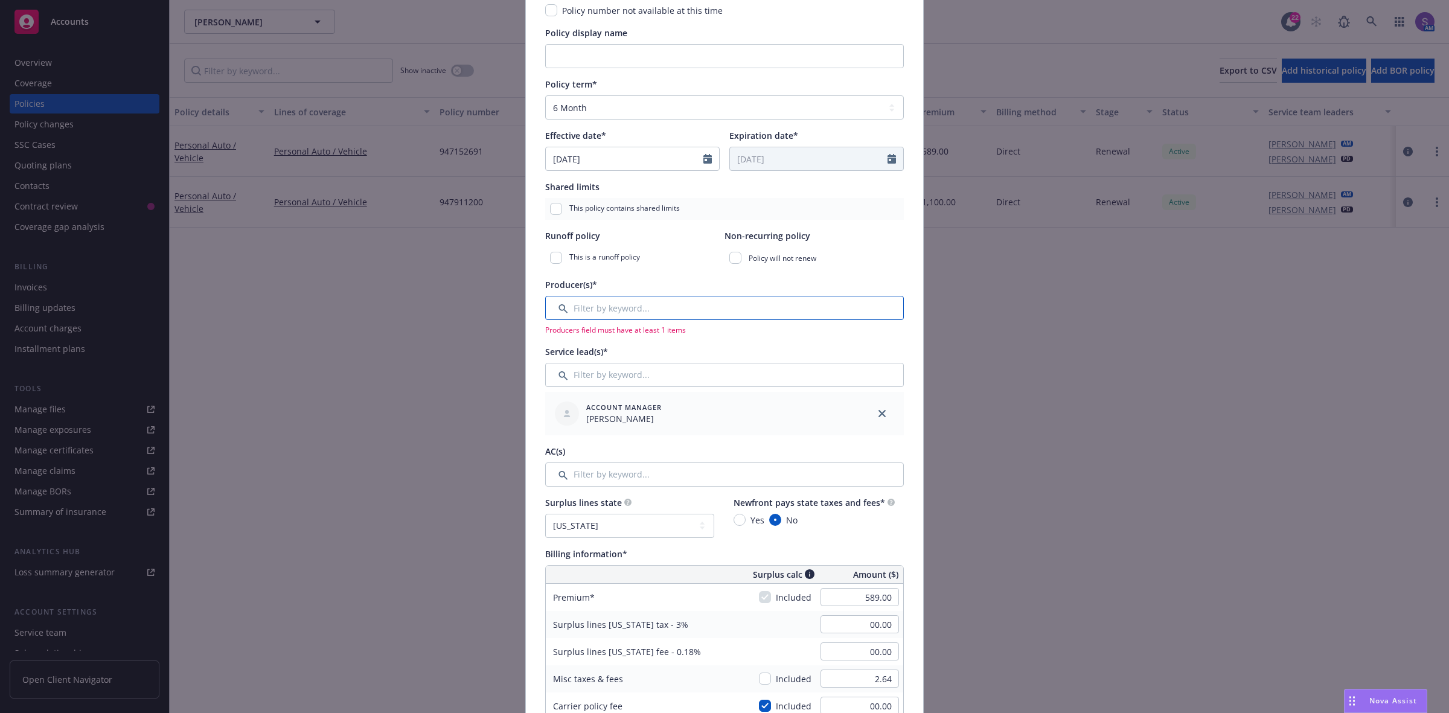
click at [590, 308] on input "Filter by keyword..." at bounding box center [724, 308] width 359 height 24
click at [592, 308] on input "Filter by keyword..." at bounding box center [724, 308] width 359 height 24
click at [592, 309] on input "Filter by keyword..." at bounding box center [724, 308] width 359 height 24
click at [592, 311] on input "Filter by keyword..." at bounding box center [724, 308] width 359 height 24
click at [599, 302] on input "Filter by keyword..." at bounding box center [724, 308] width 359 height 24
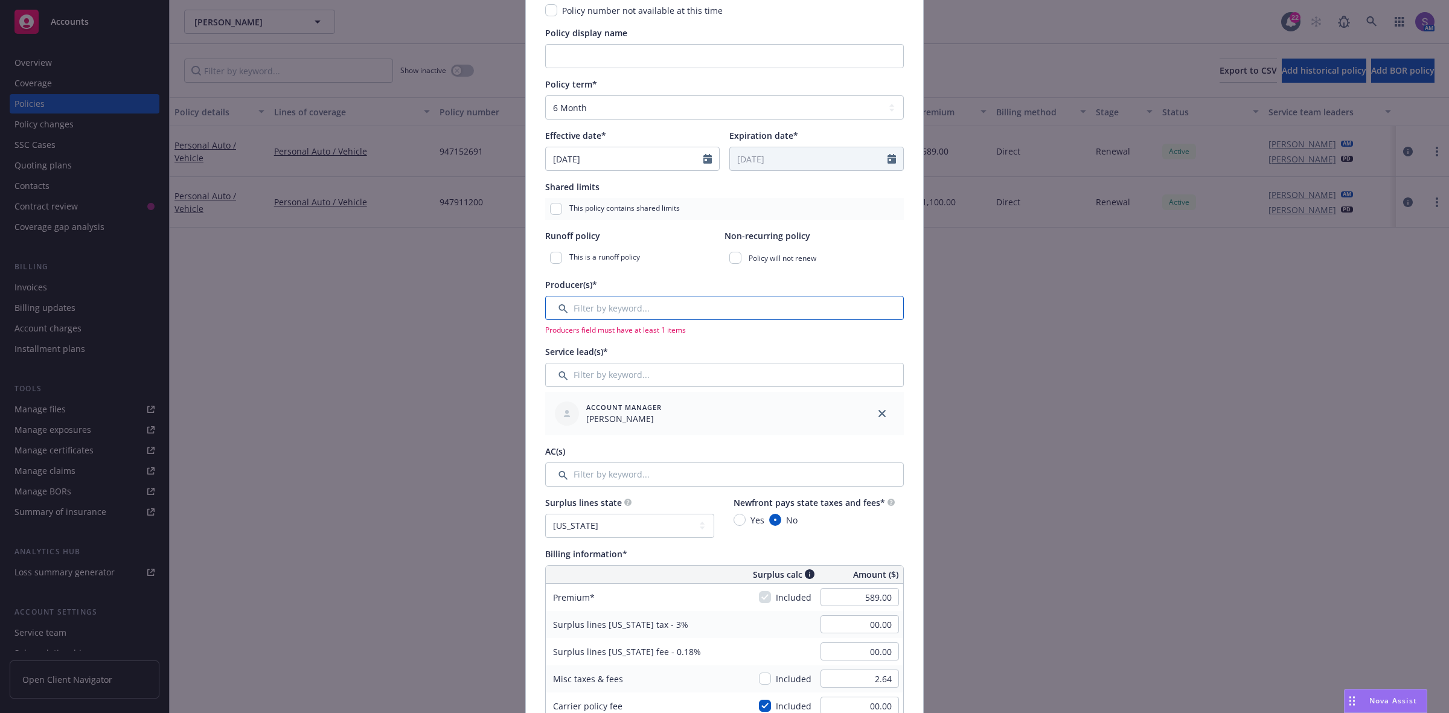
click at [599, 302] on input "Filter by keyword..." at bounding box center [724, 308] width 359 height 24
click at [556, 306] on input "Filter by keyword..." at bounding box center [724, 308] width 359 height 24
click at [598, 305] on input "Filter by keyword..." at bounding box center [724, 308] width 359 height 24
type input "n"
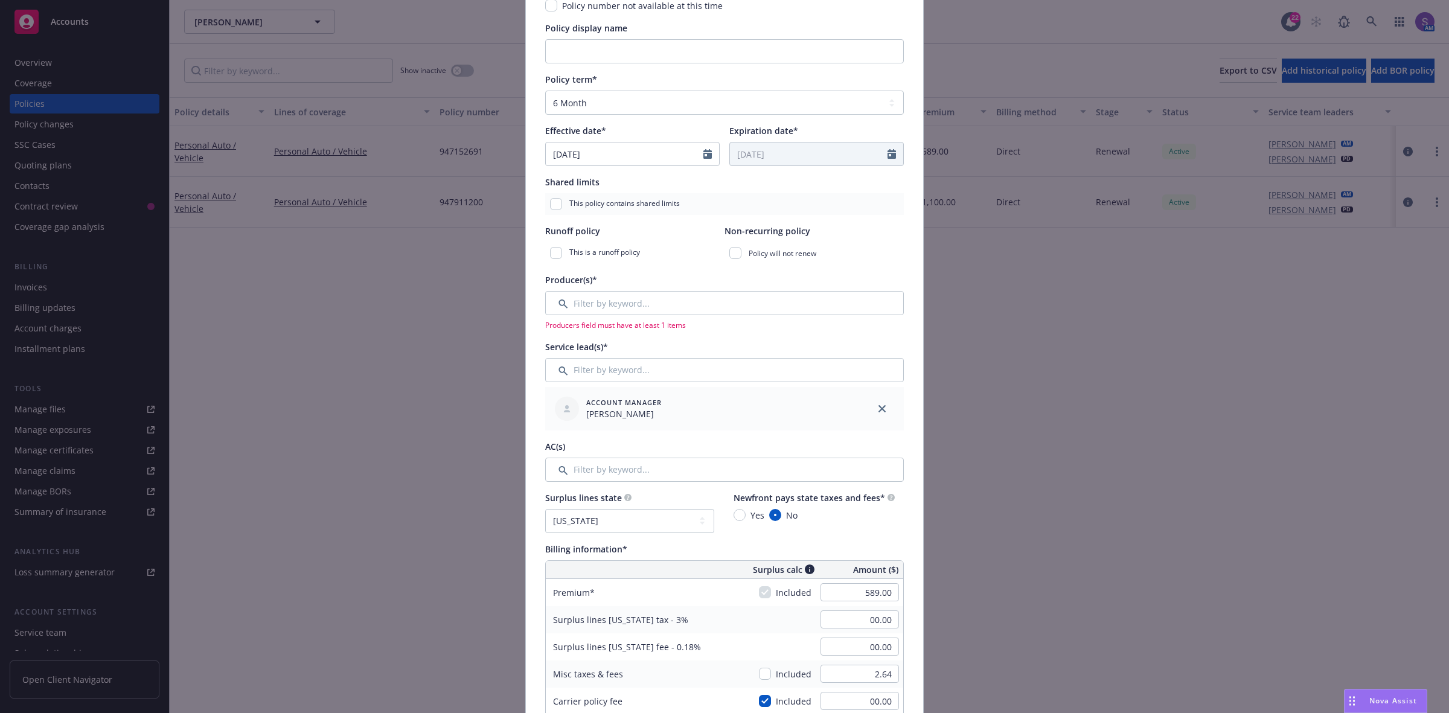
scroll to position [0, 0]
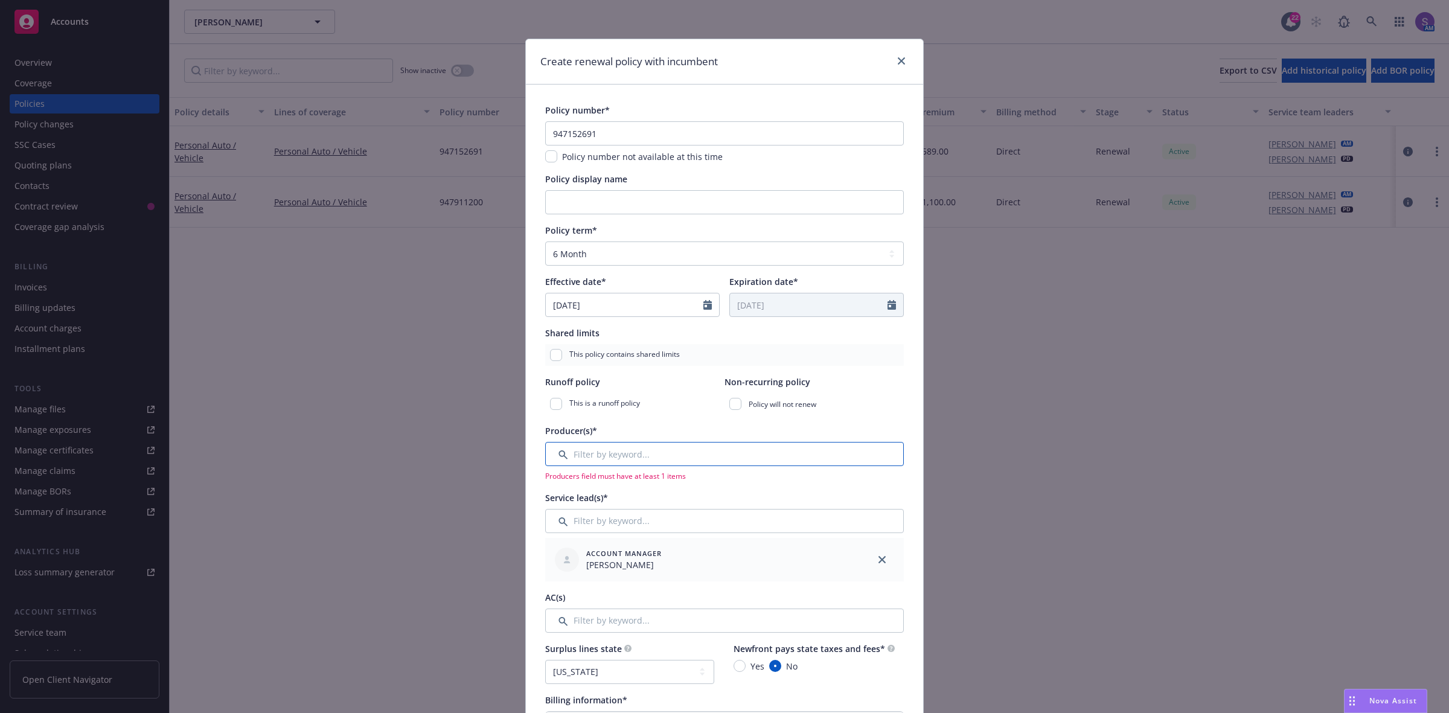
click at [597, 449] on input "Filter by keyword..." at bounding box center [724, 454] width 359 height 24
click at [898, 62] on icon "close" at bounding box center [901, 60] width 7 height 7
type textarea "x"
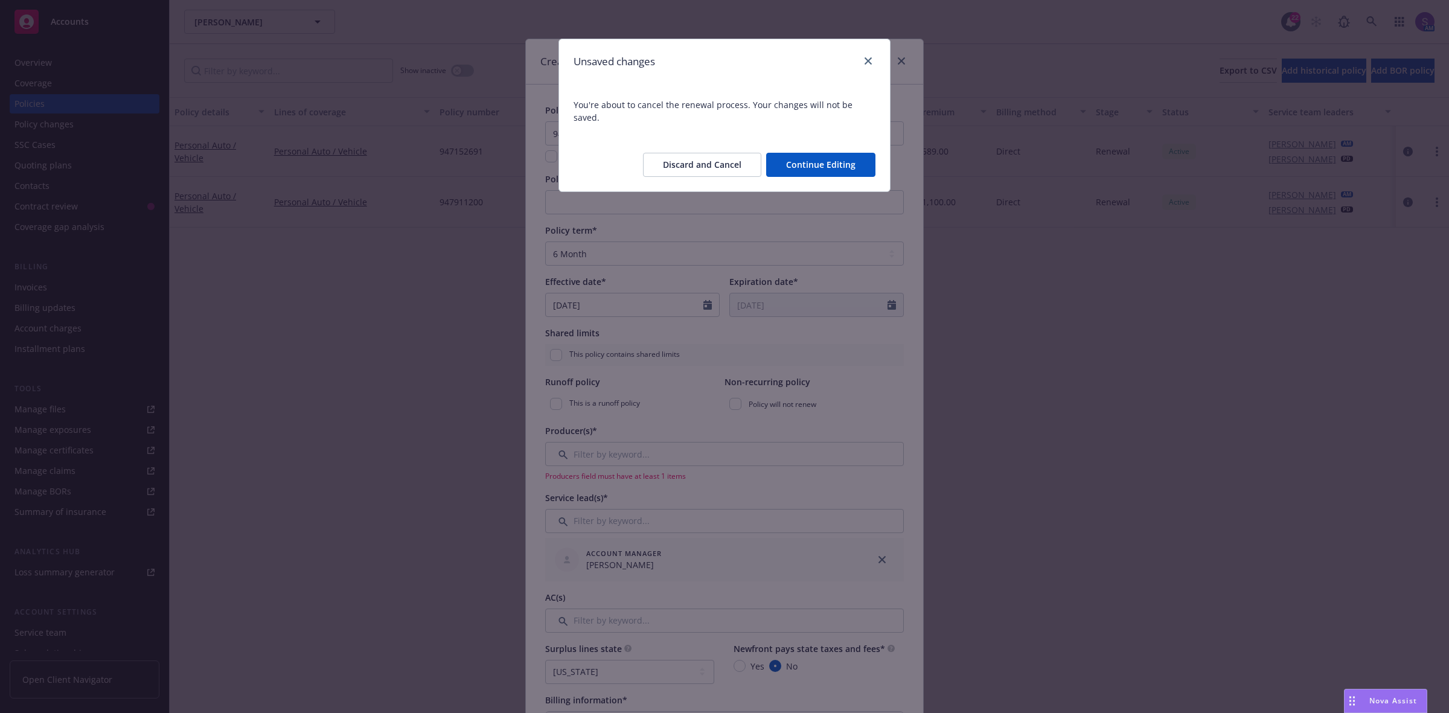
click at [722, 155] on button "Discard and Cancel" at bounding box center [702, 165] width 118 height 24
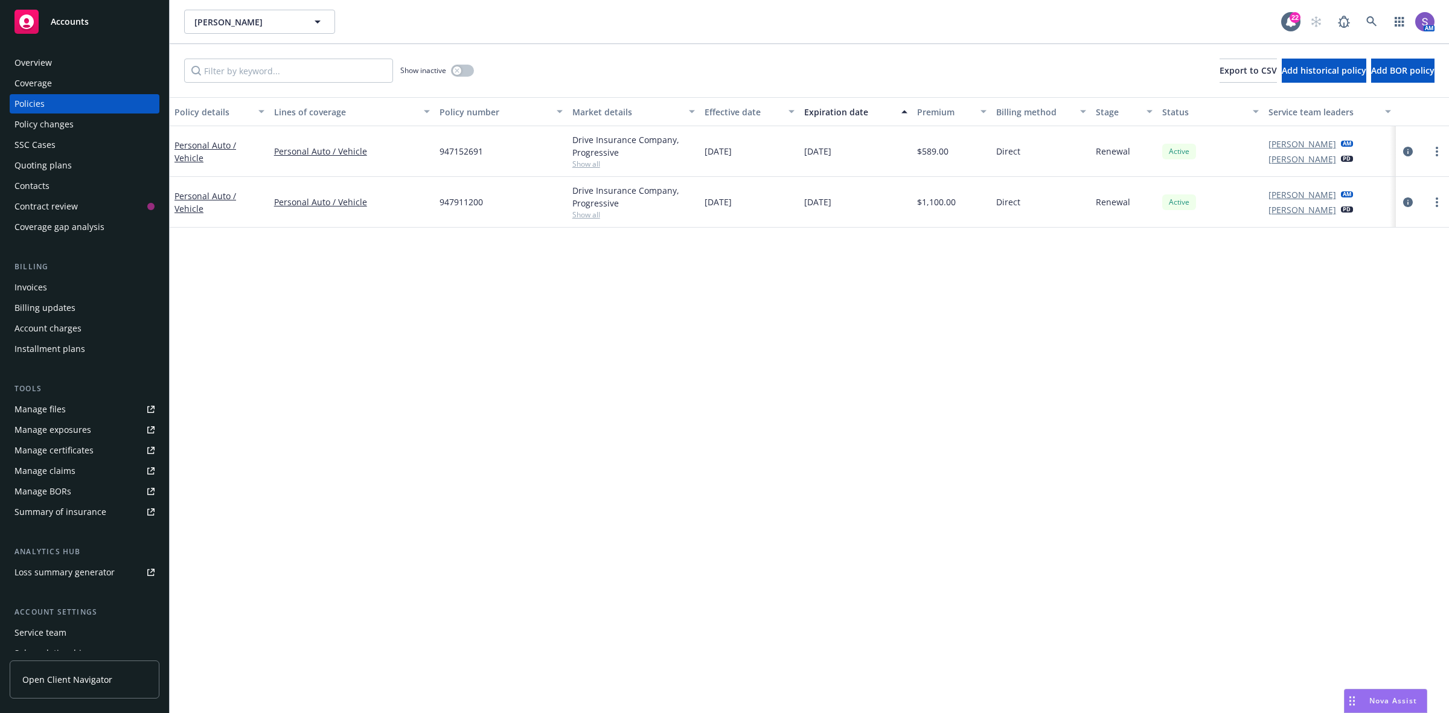
scroll to position [73, 0]
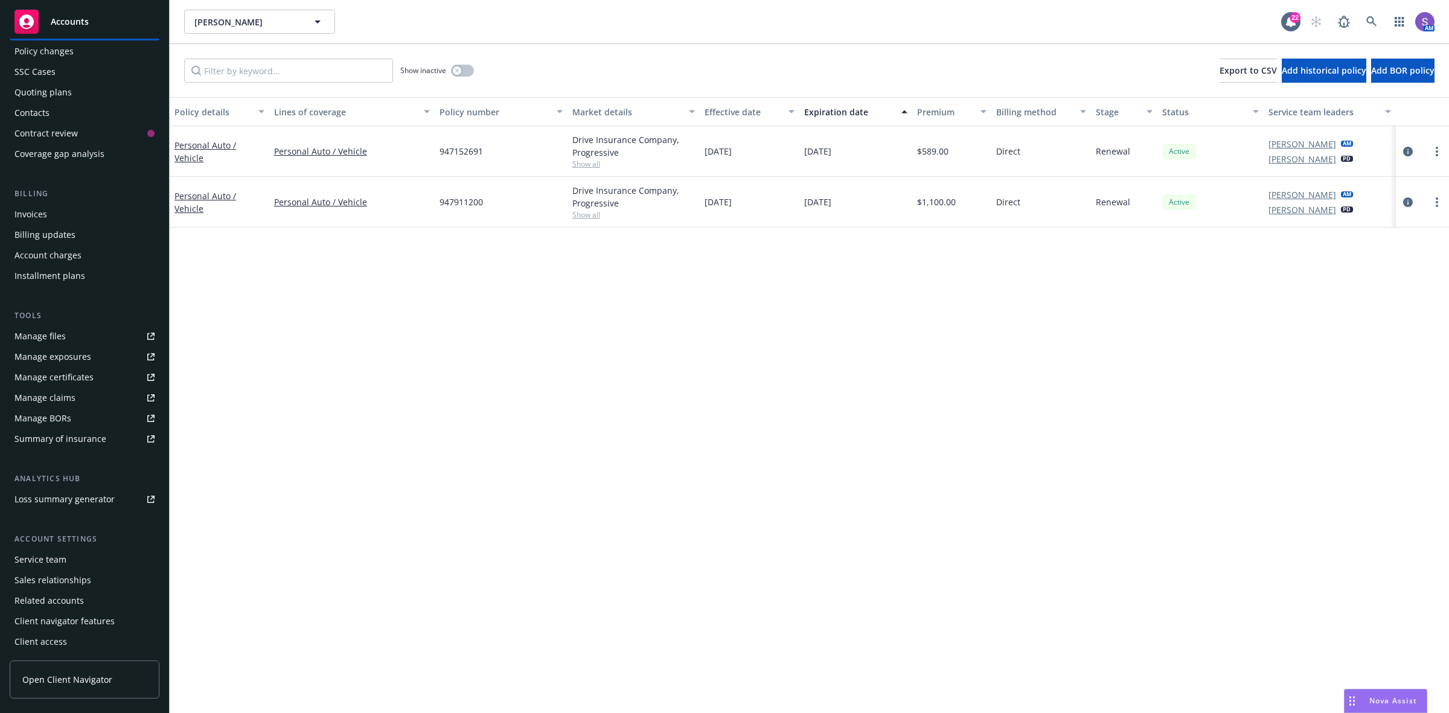
click at [57, 558] on div "Service team" at bounding box center [40, 559] width 52 height 19
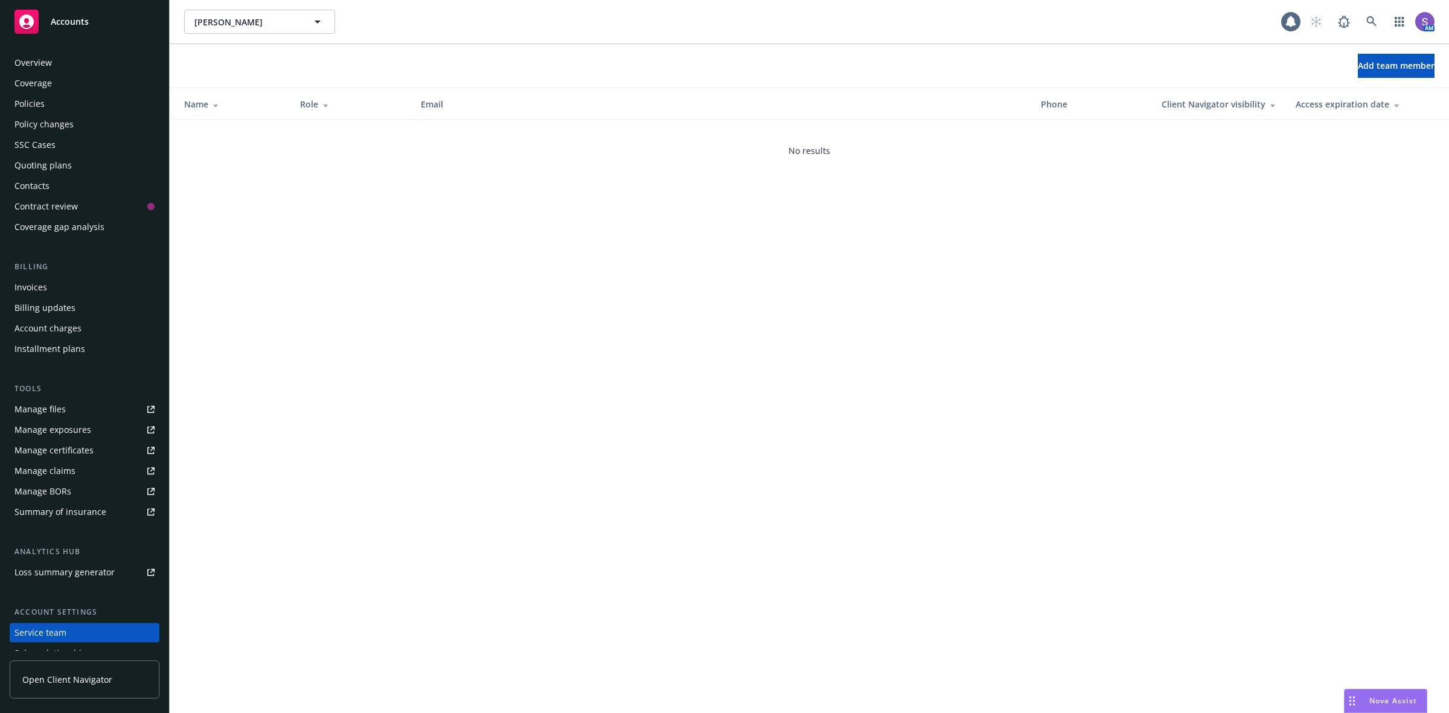
scroll to position [73, 0]
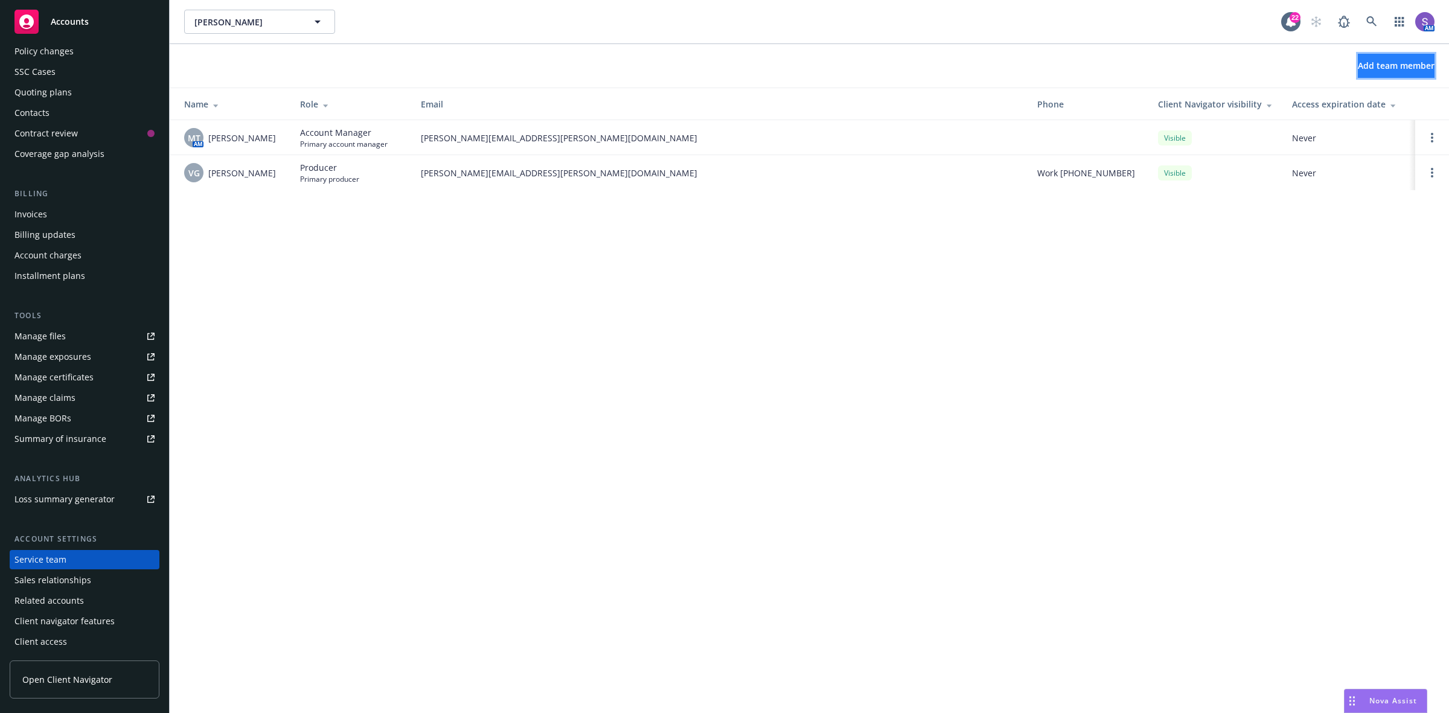
click at [1404, 69] on span "Add team member" at bounding box center [1396, 65] width 77 height 11
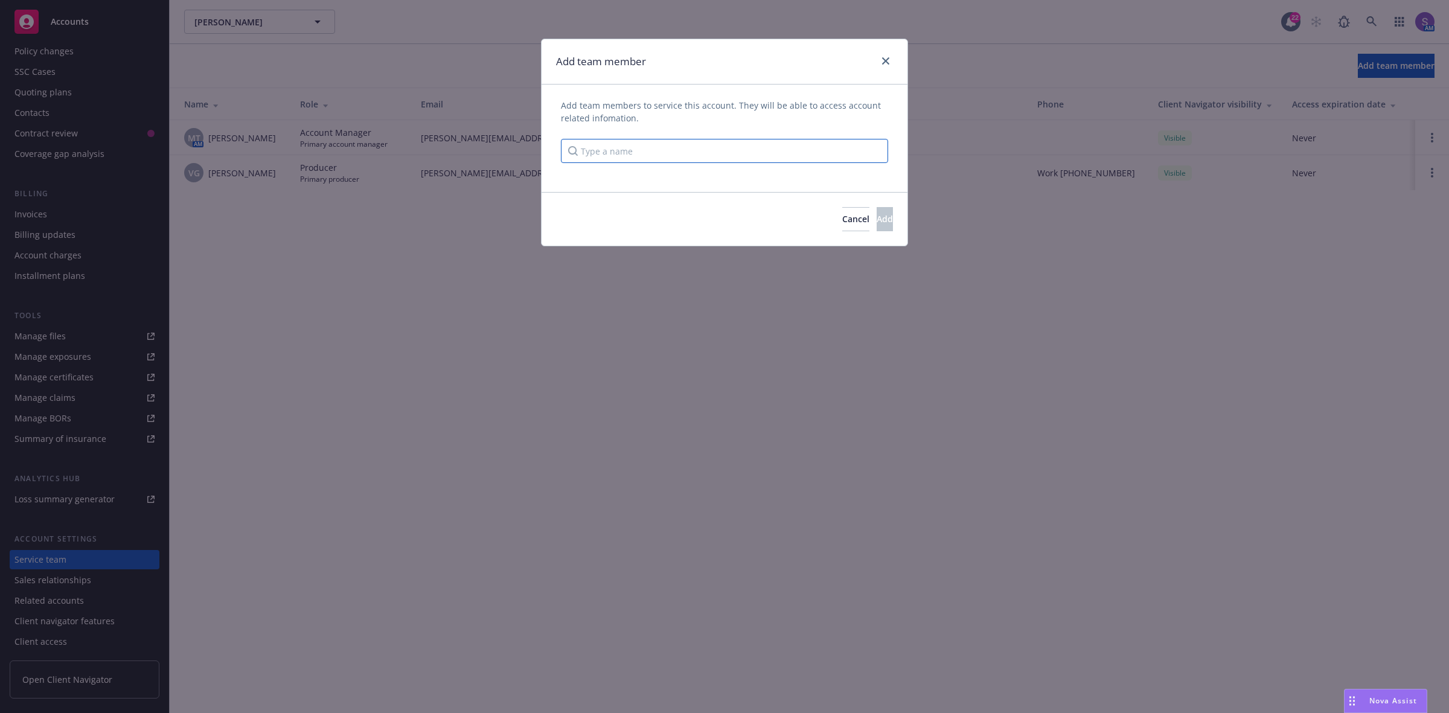
click at [630, 150] on input "Type a name" at bounding box center [724, 151] width 327 height 24
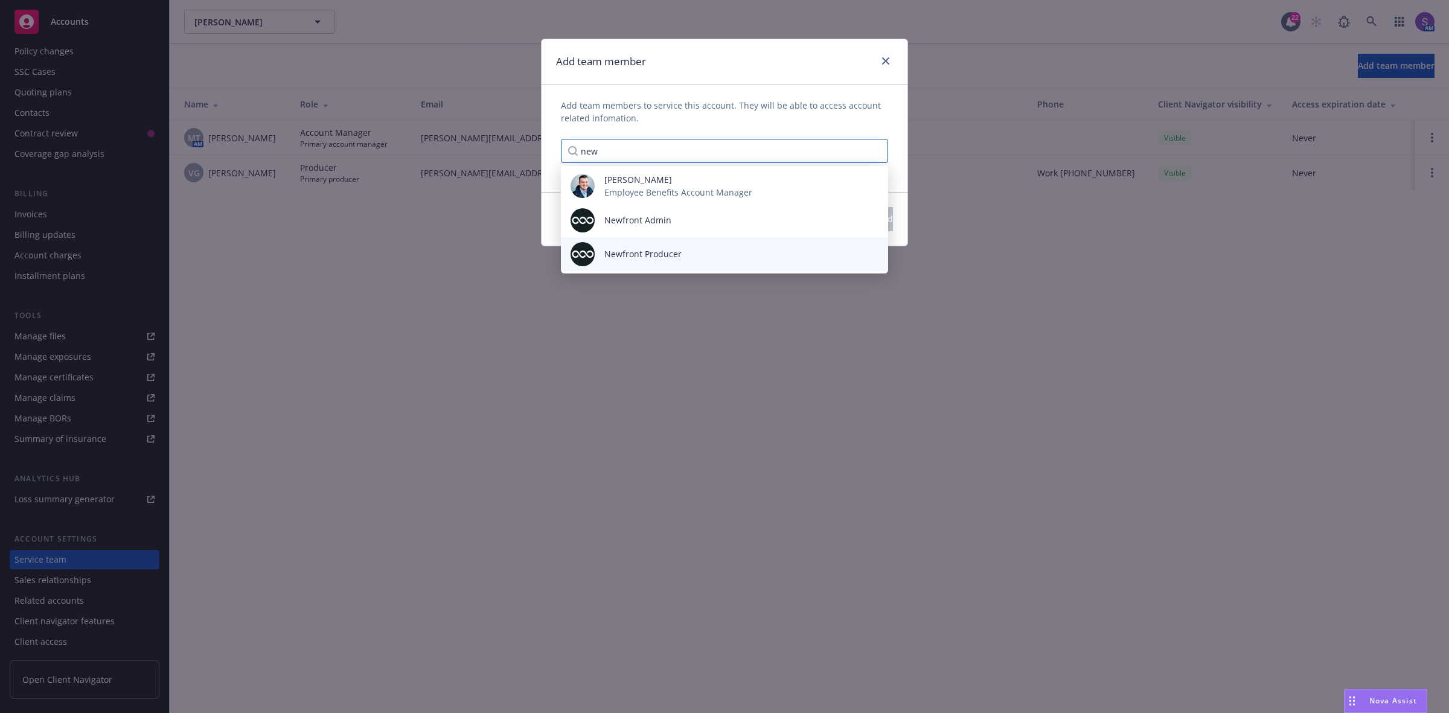
type input "new"
click at [650, 258] on span "Newfront Producer" at bounding box center [642, 254] width 77 height 13
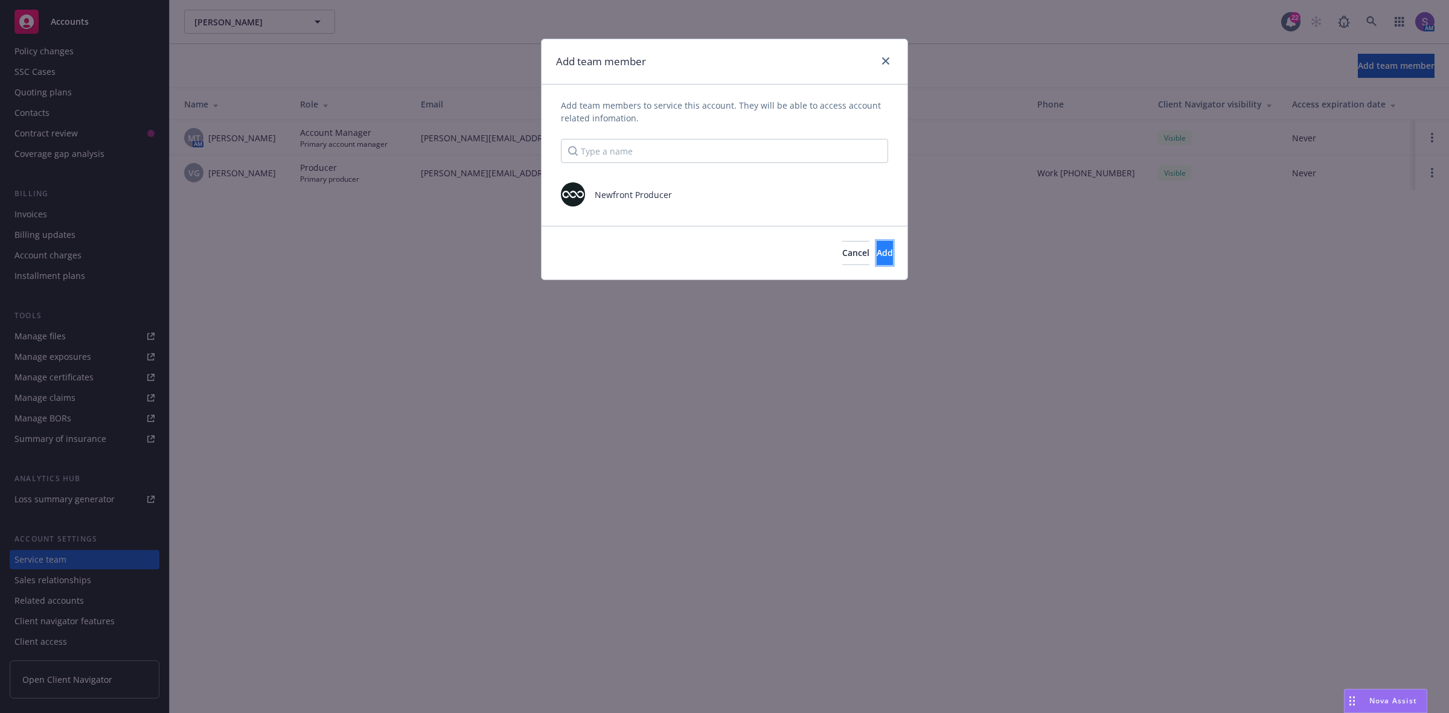
click at [877, 254] on span "Add" at bounding box center [885, 252] width 16 height 11
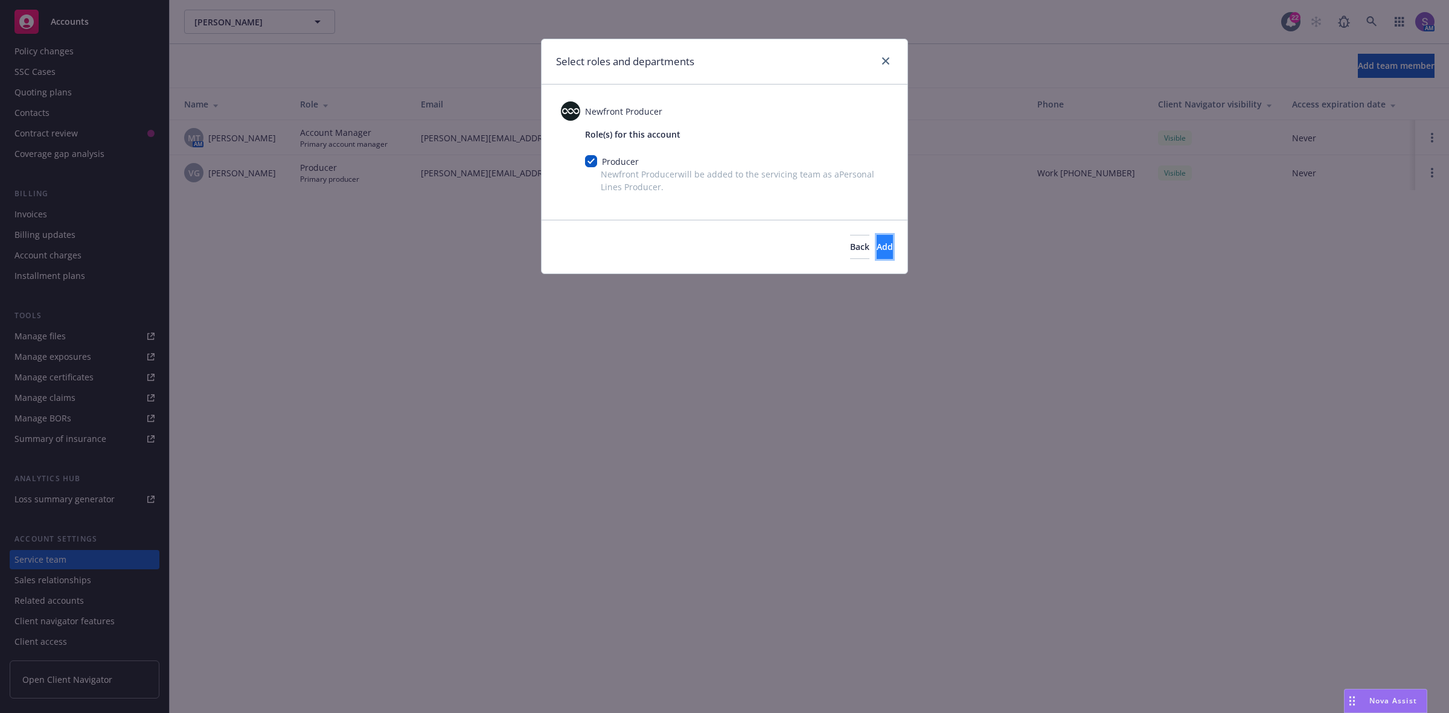
click at [877, 251] on span "Add" at bounding box center [885, 246] width 16 height 11
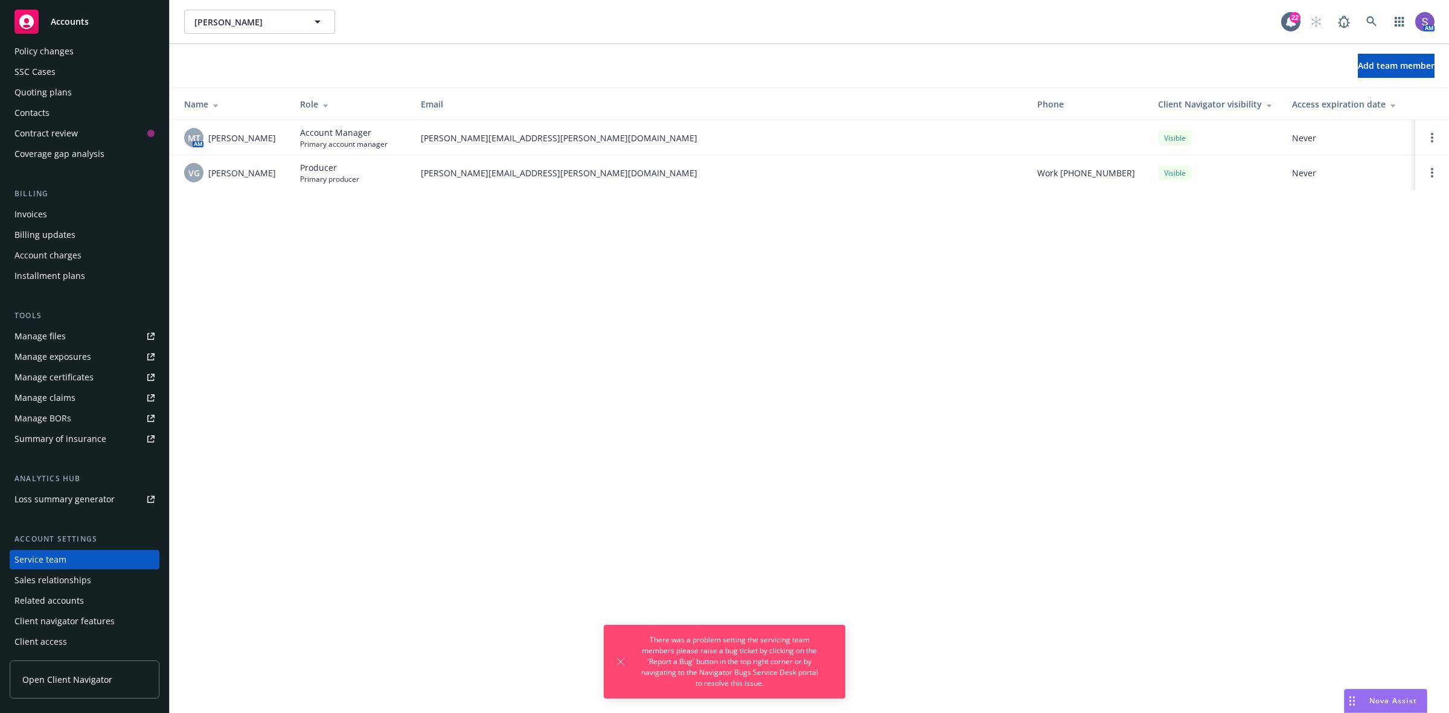
click at [676, 446] on div "Florez, Richard Florez, Richard 22 AM Add team member Name Role Email Phone Cli…" at bounding box center [809, 356] width 1279 height 713
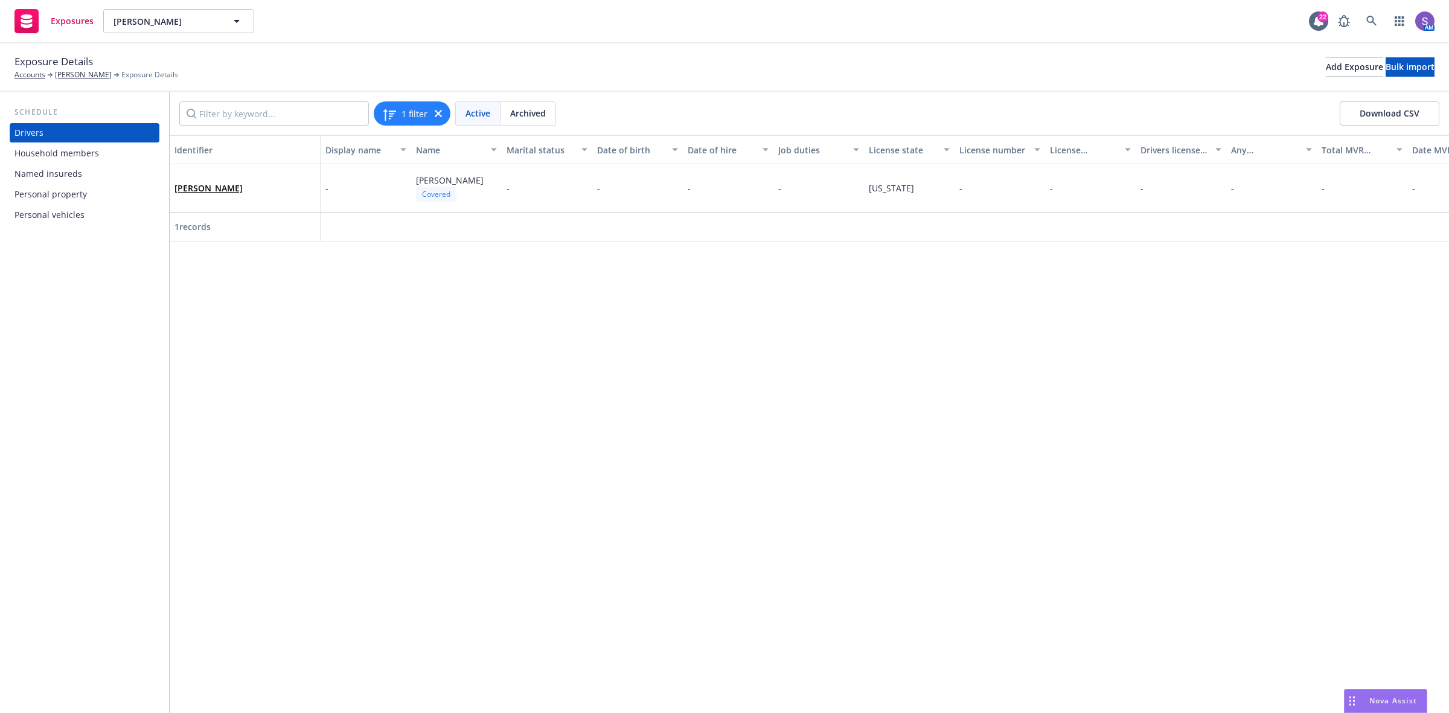
click at [65, 219] on div "Personal vehicles" at bounding box center [49, 214] width 70 height 19
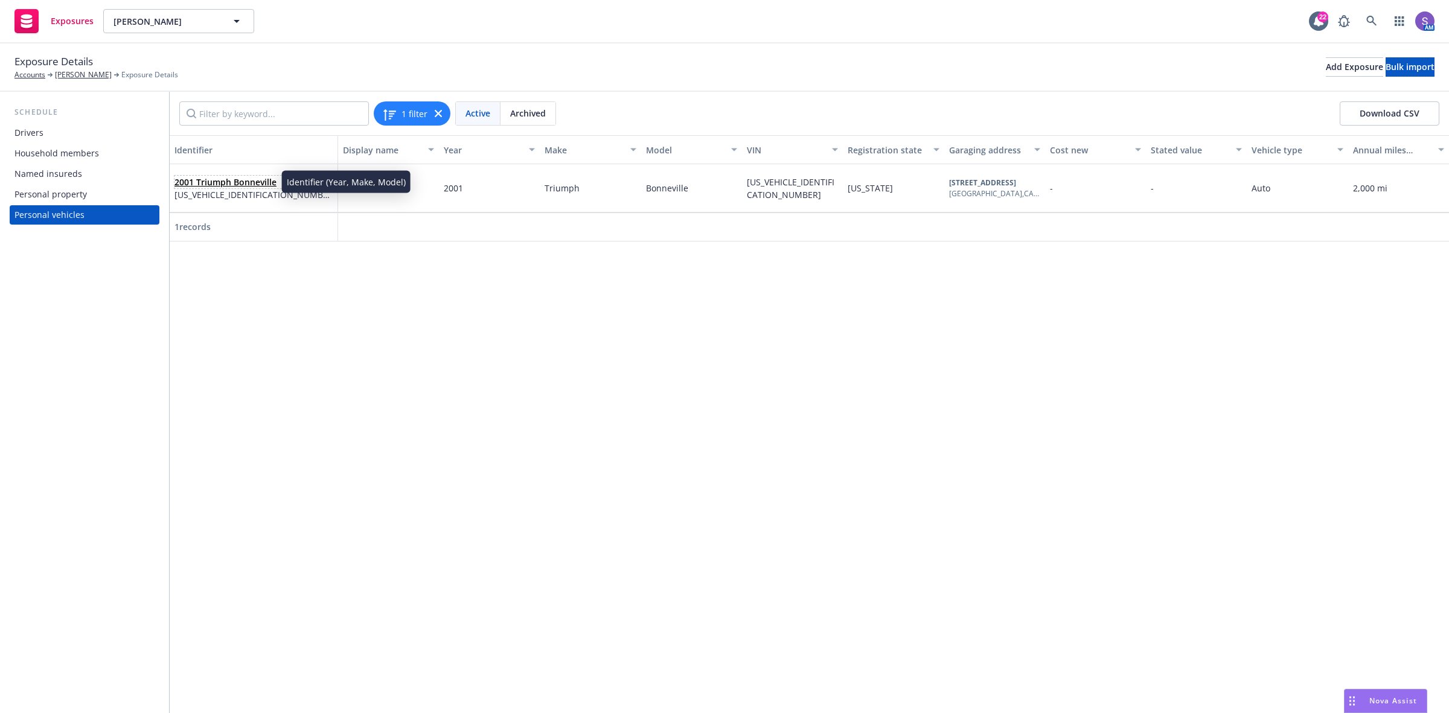
click at [221, 180] on link "2001 Triumph Bonneville" at bounding box center [225, 181] width 102 height 11
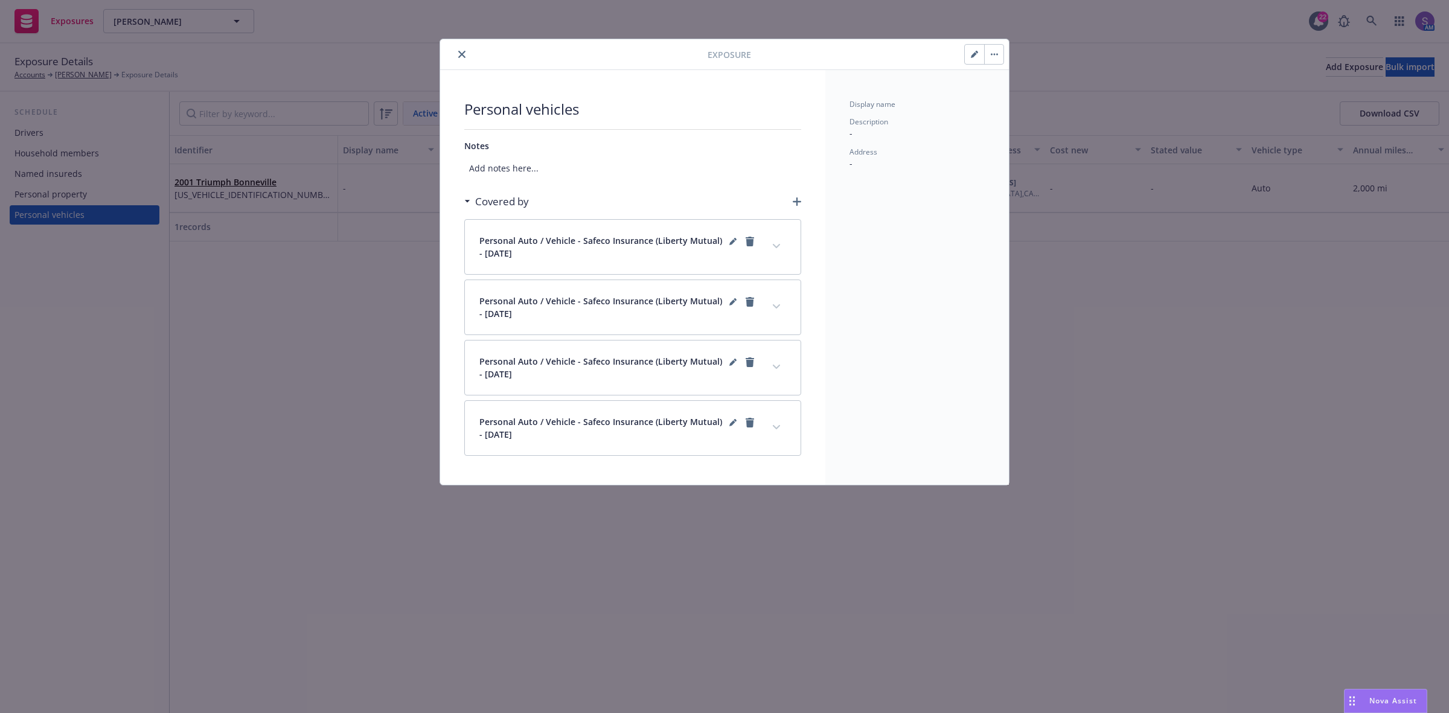
click at [972, 51] on icon "button" at bounding box center [974, 54] width 7 height 7
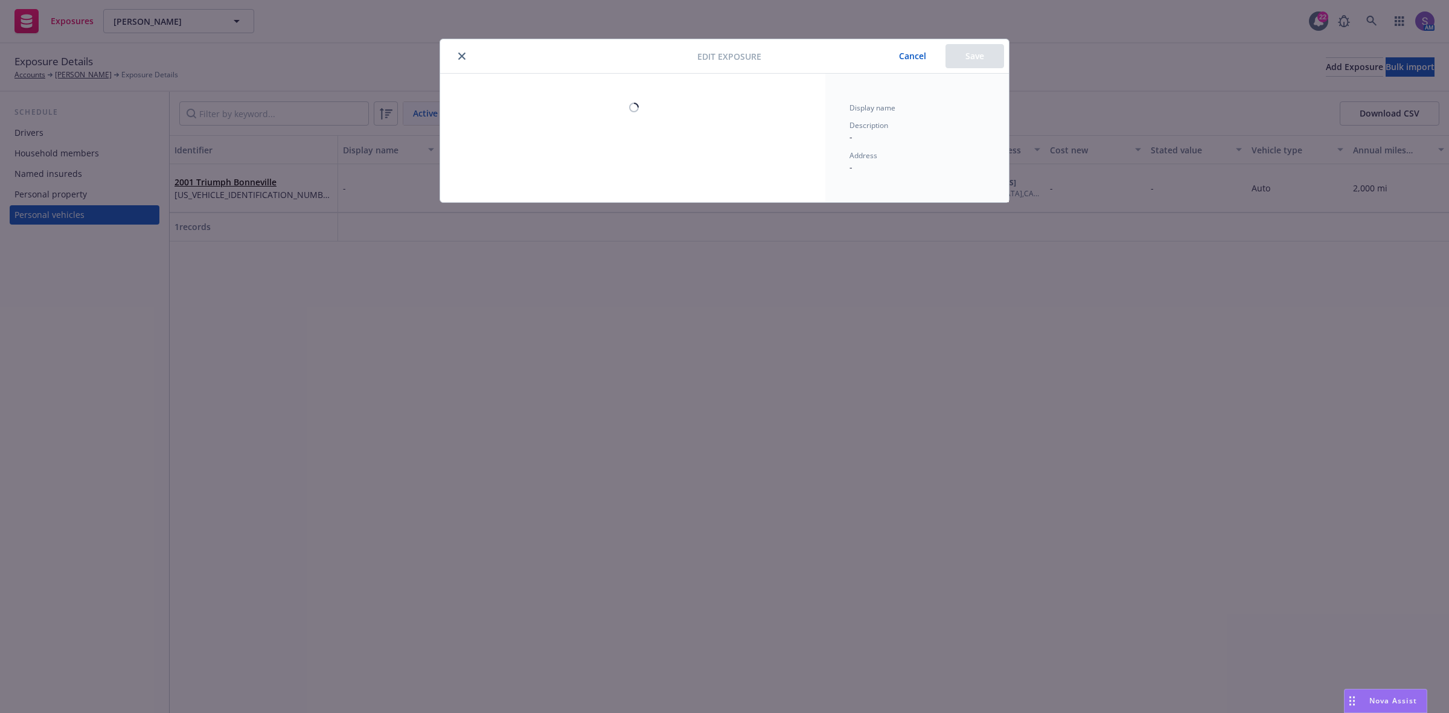
select select "CA"
select select "AUTO"
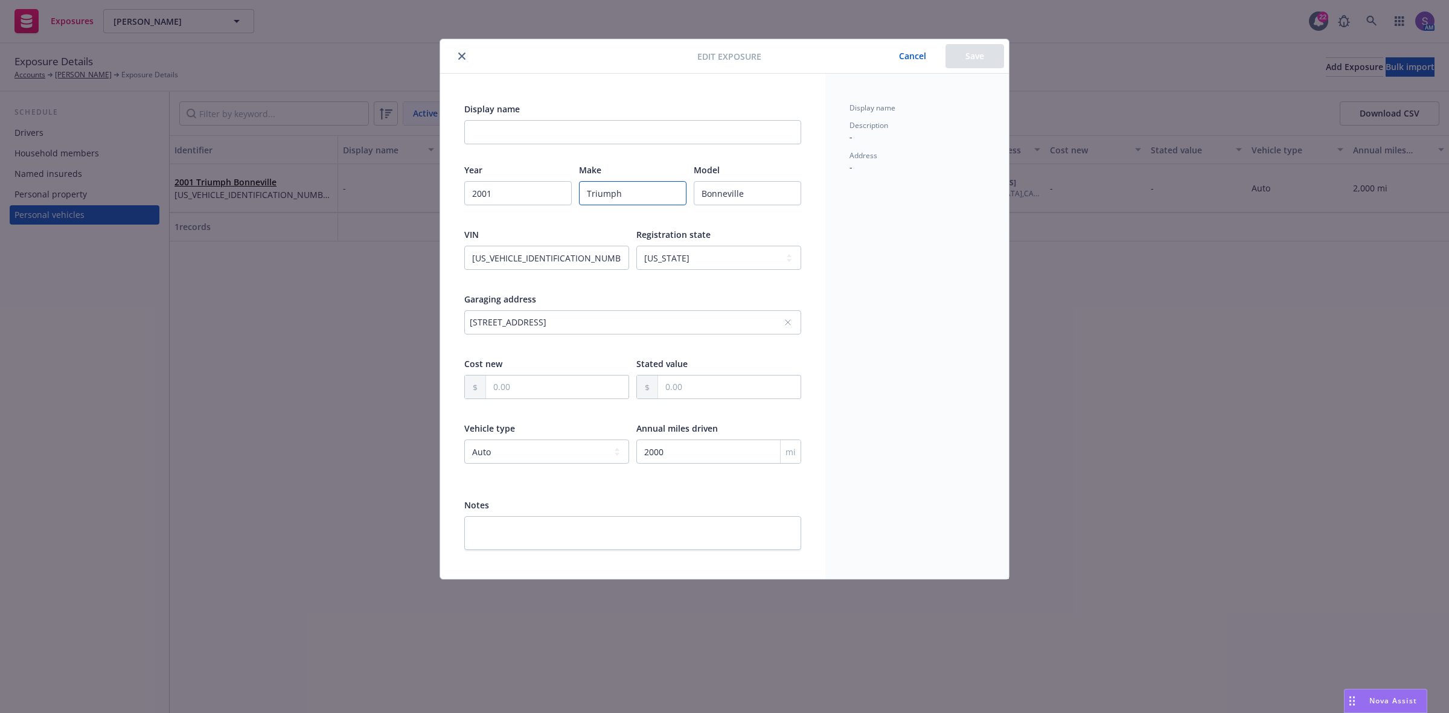
click at [645, 198] on input "Triumph" at bounding box center [632, 193] width 107 height 24
drag, startPoint x: 773, startPoint y: 198, endPoint x: 692, endPoint y: 191, distance: 81.8
click at [692, 191] on div "Year 2001 Make Triumph Model Bonneville" at bounding box center [632, 192] width 337 height 57
paste input "790cc SYM 02"
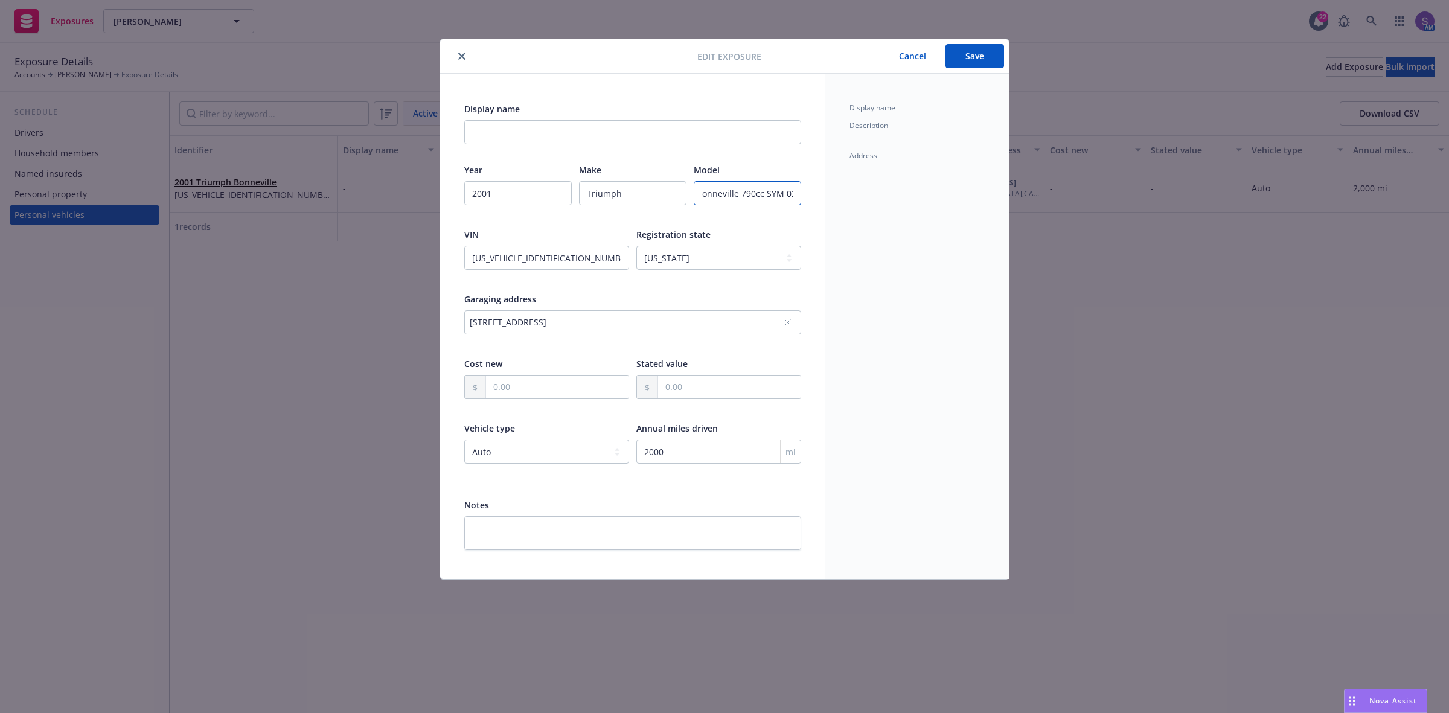
type input "Bonneville 790cc SYM 02"
click at [910, 307] on div "Display name Description - Address -" at bounding box center [917, 326] width 184 height 505
click at [980, 59] on button "Save" at bounding box center [975, 56] width 59 height 24
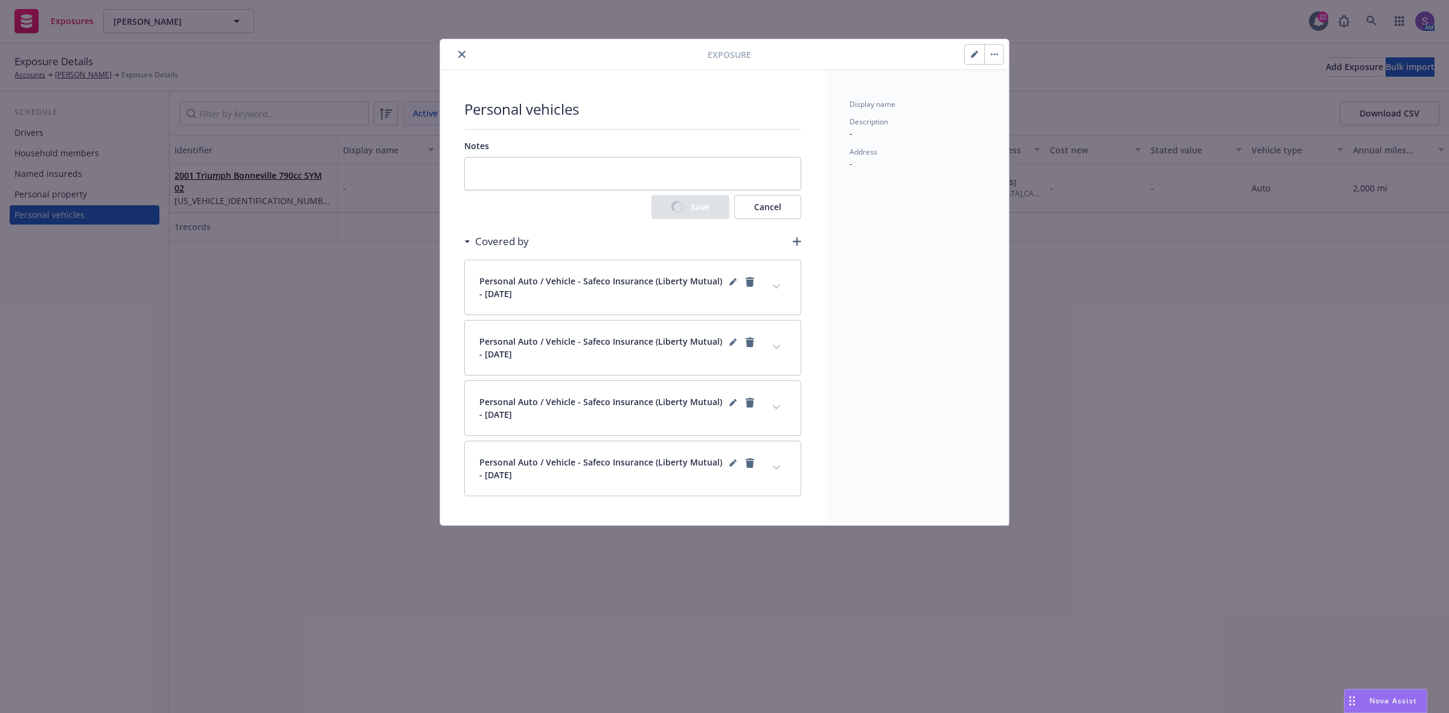
click at [457, 56] on button "close" at bounding box center [462, 54] width 14 height 14
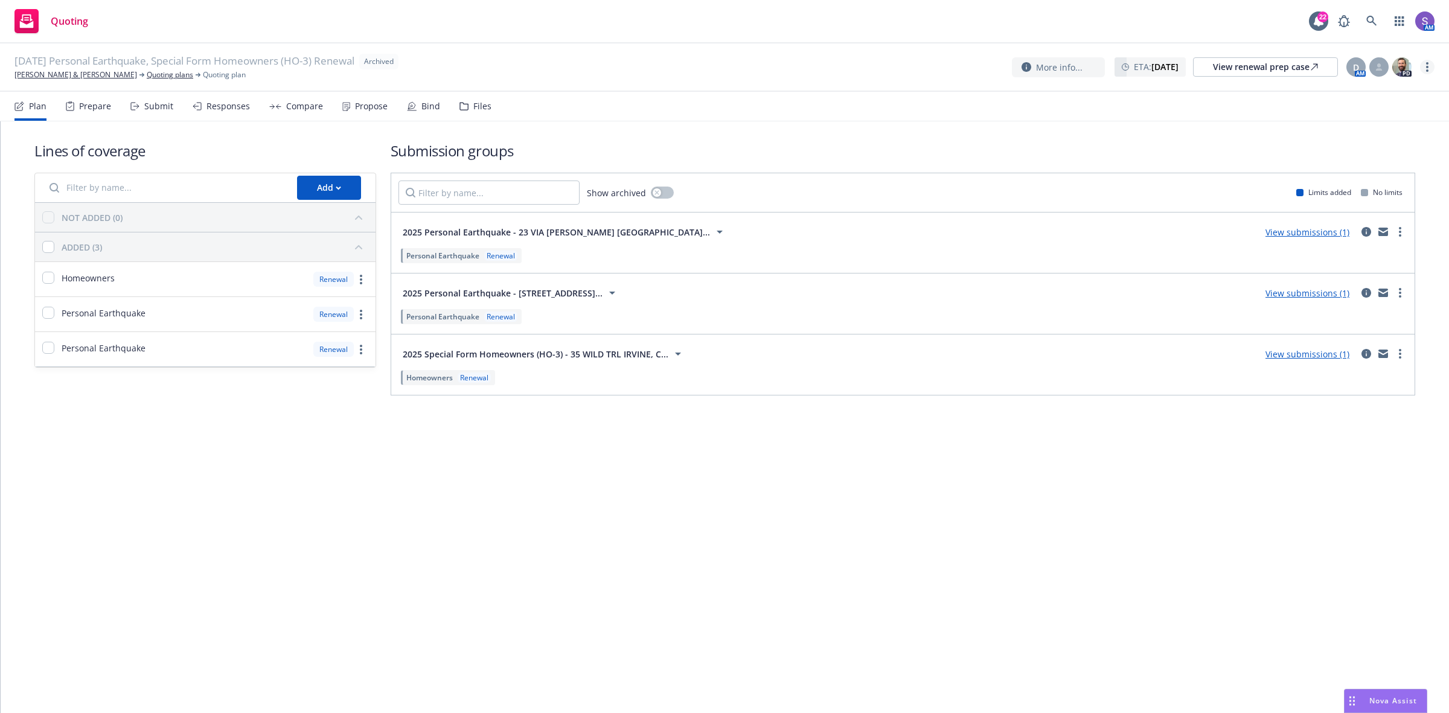
click at [1430, 70] on link "more" at bounding box center [1427, 67] width 14 height 14
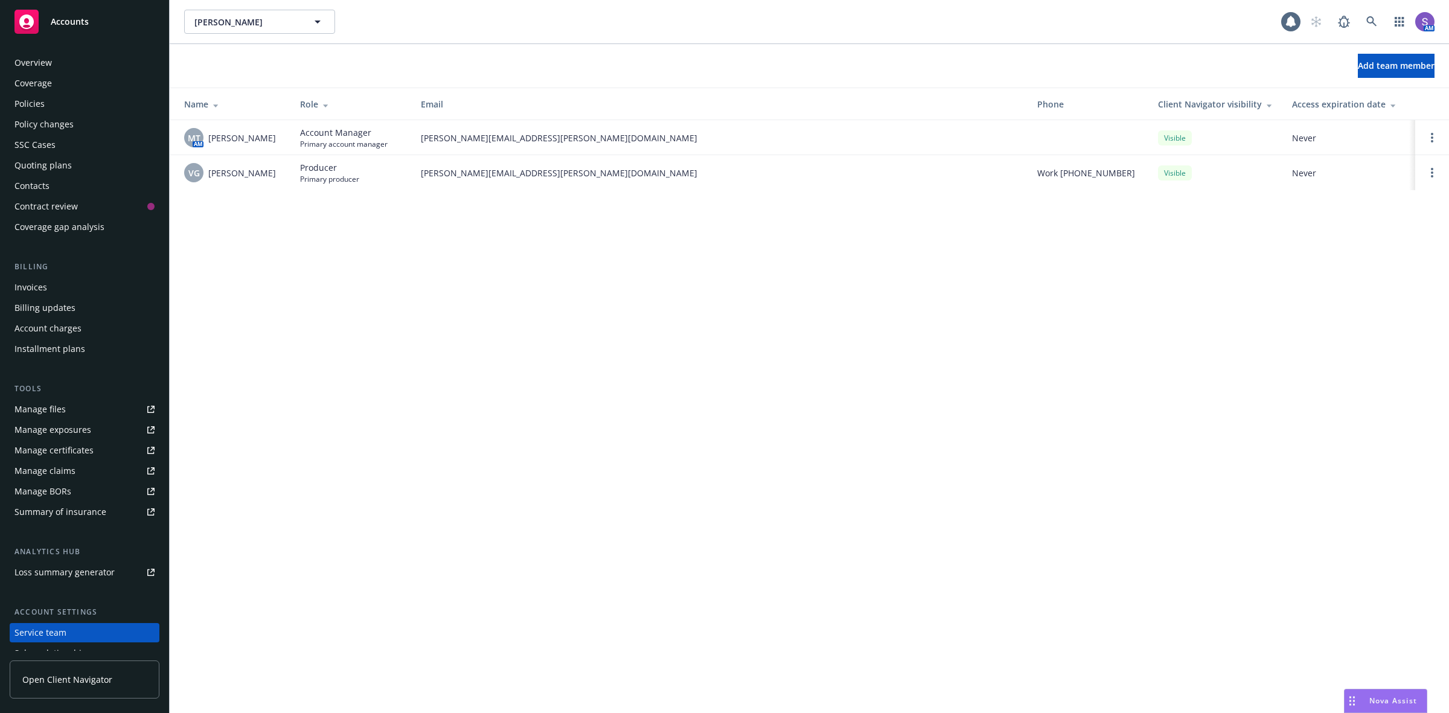
scroll to position [73, 0]
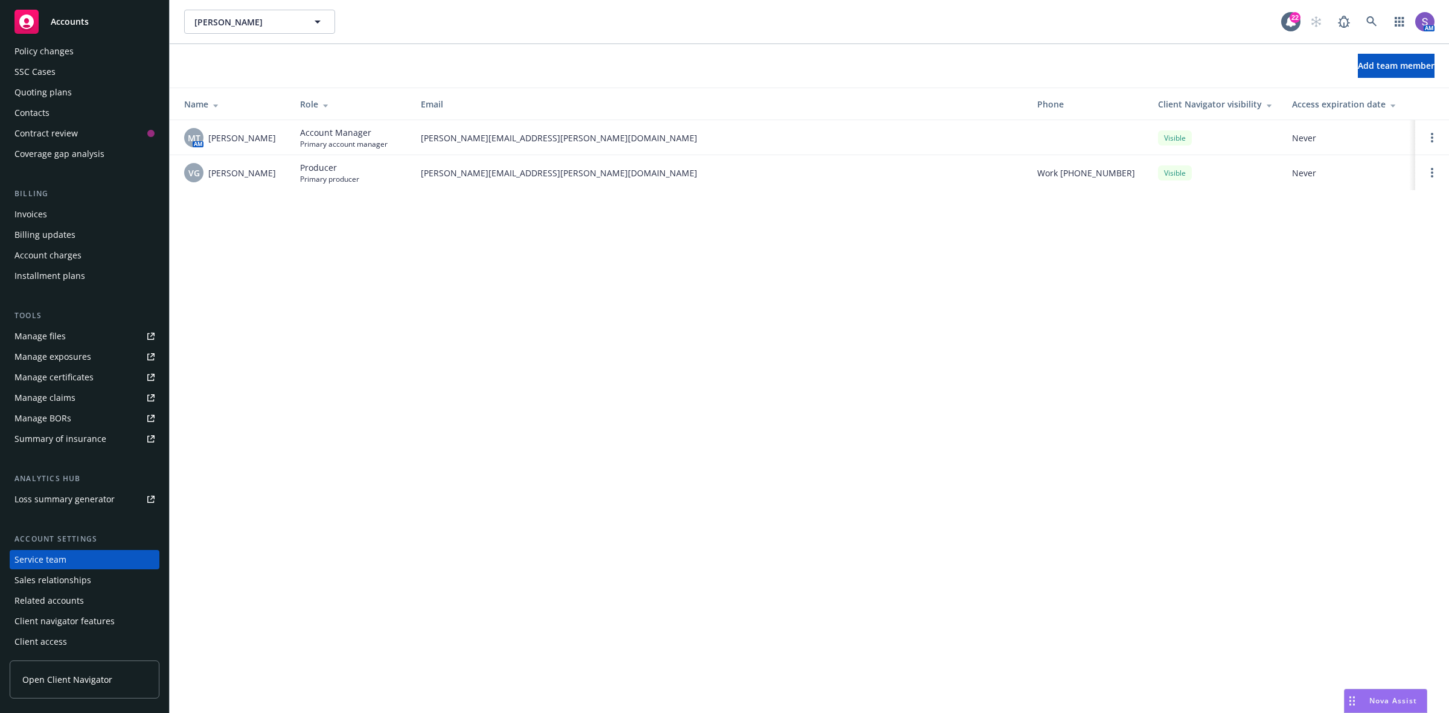
click at [732, 417] on div "[PERSON_NAME] [PERSON_NAME] 22 AM Add team member Name Role Email Phone Client …" at bounding box center [809, 356] width 1279 height 713
